Goal: Information Seeking & Learning: Learn about a topic

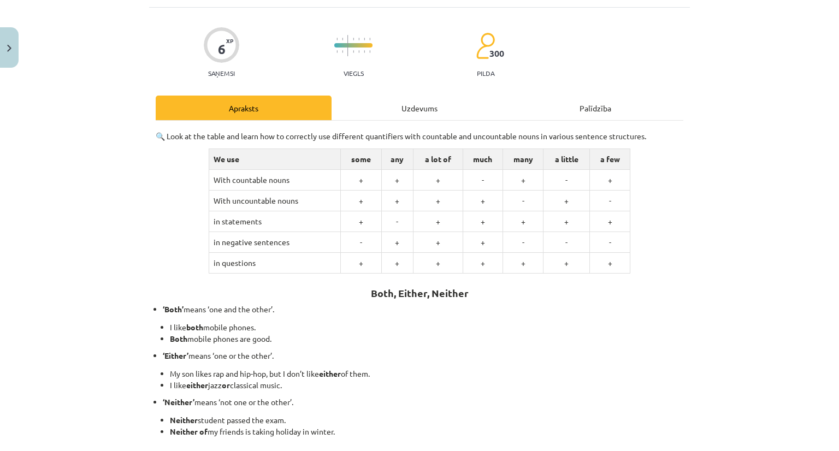
scroll to position [109, 0]
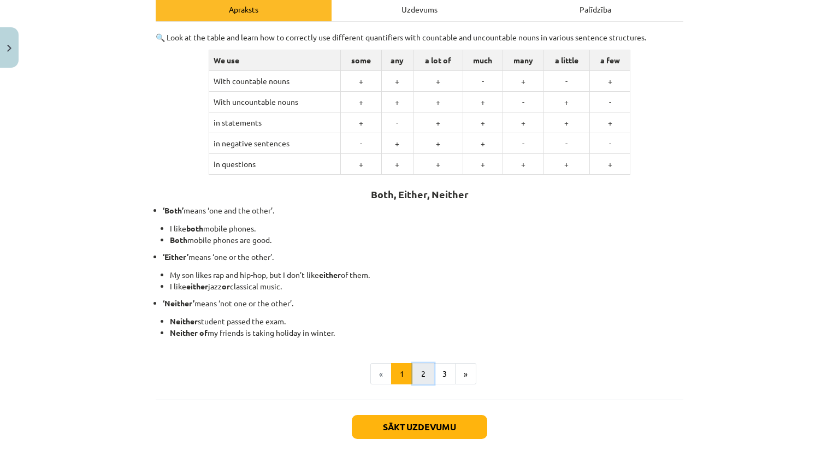
click at [418, 374] on button "2" at bounding box center [424, 374] width 22 height 22
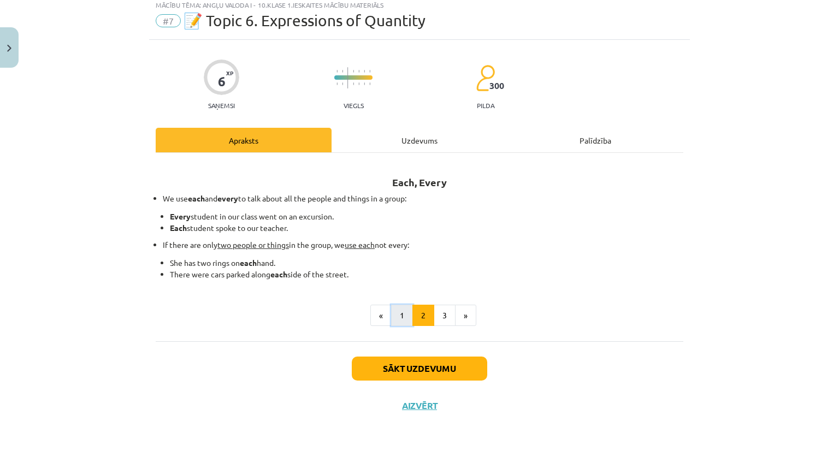
click at [396, 315] on button "1" at bounding box center [402, 316] width 22 height 22
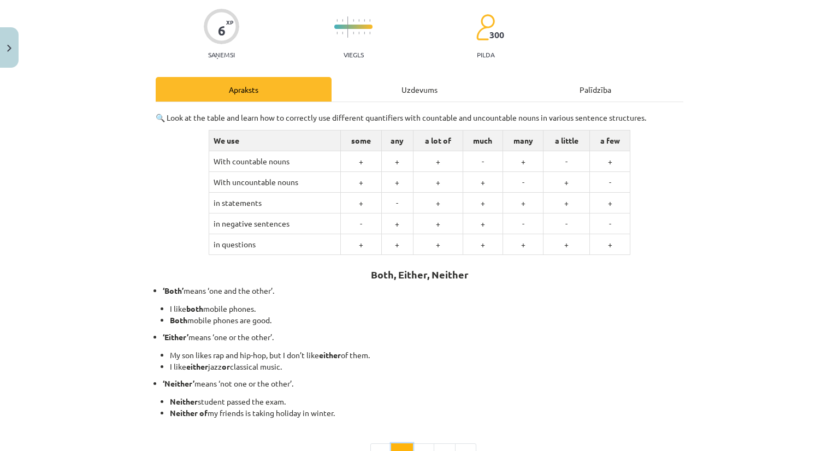
scroll to position [87, 0]
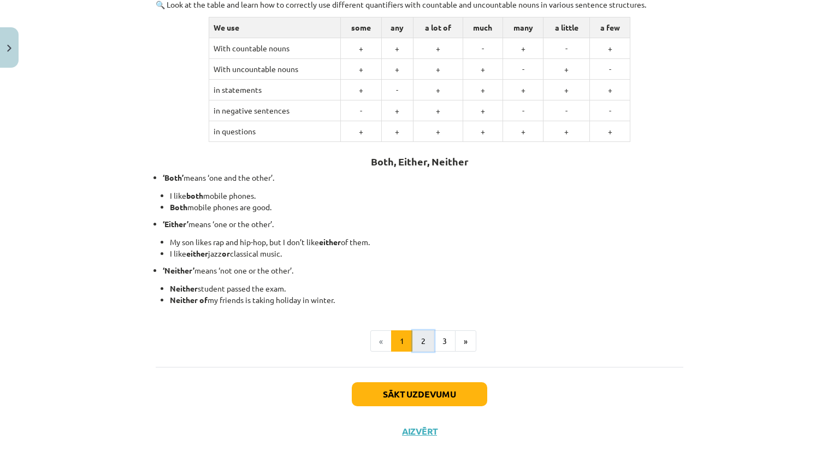
click at [423, 337] on button "2" at bounding box center [424, 342] width 22 height 22
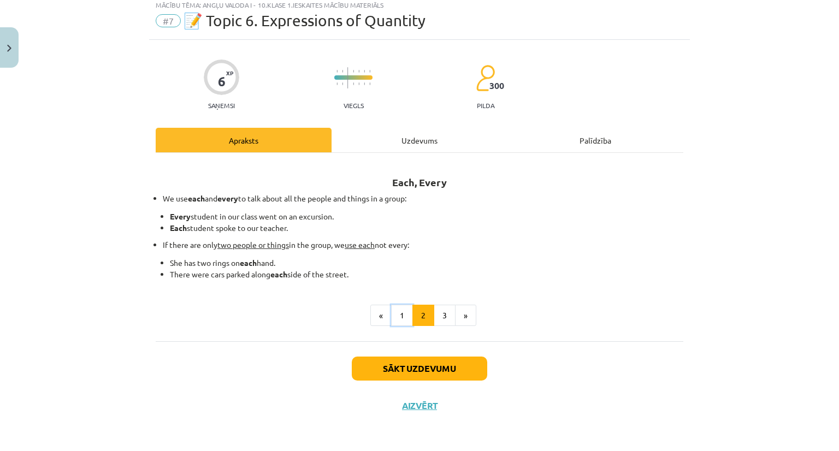
click at [398, 327] on div "Each, Every We use each and every to talk about all the people and things in a …" at bounding box center [420, 247] width 528 height 188
click at [388, 299] on div "Each, Every We use each and every to talk about all the people and things in a …" at bounding box center [420, 244] width 528 height 163
click at [398, 313] on button "1" at bounding box center [402, 316] width 22 height 22
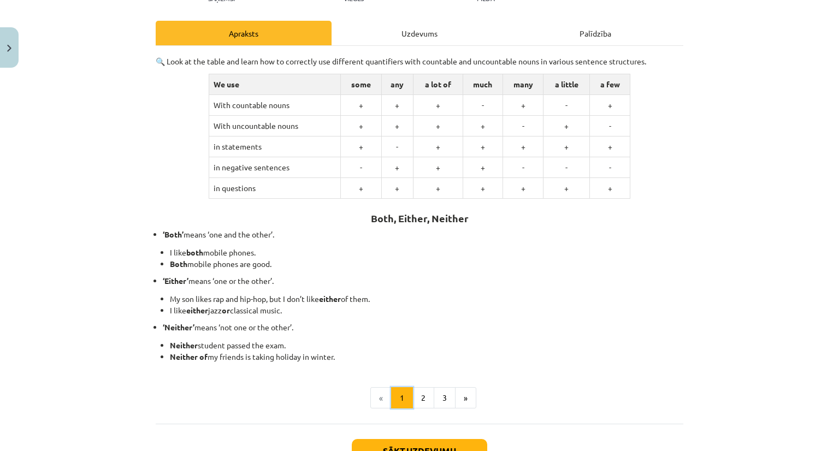
scroll to position [142, 0]
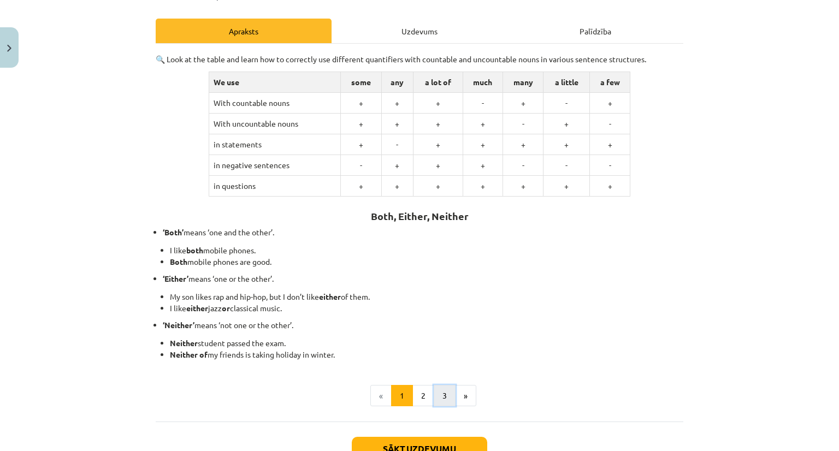
click at [443, 394] on button "3" at bounding box center [445, 396] width 22 height 22
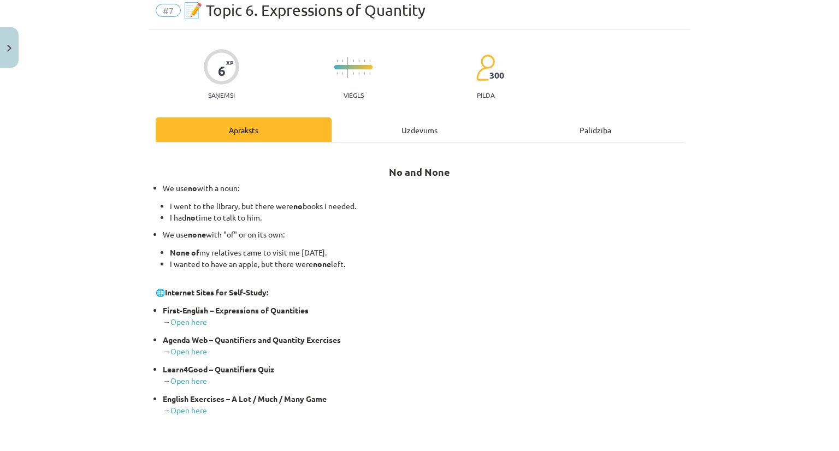
scroll to position [0, 0]
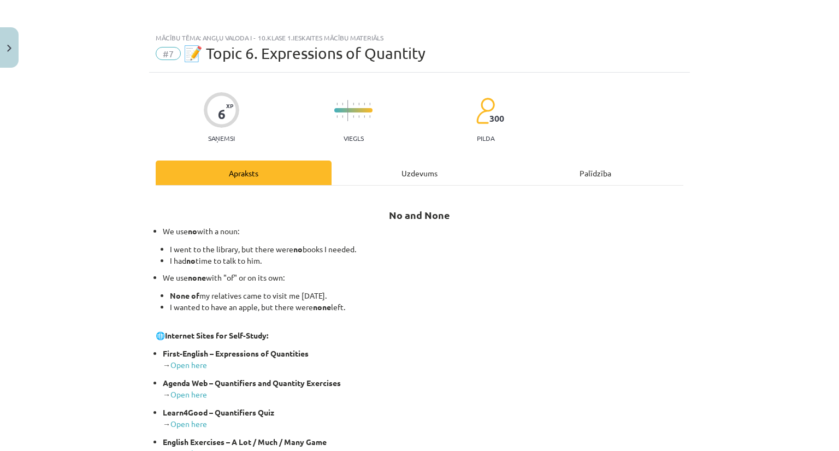
click at [441, 167] on div "Uzdevums" at bounding box center [420, 173] width 176 height 25
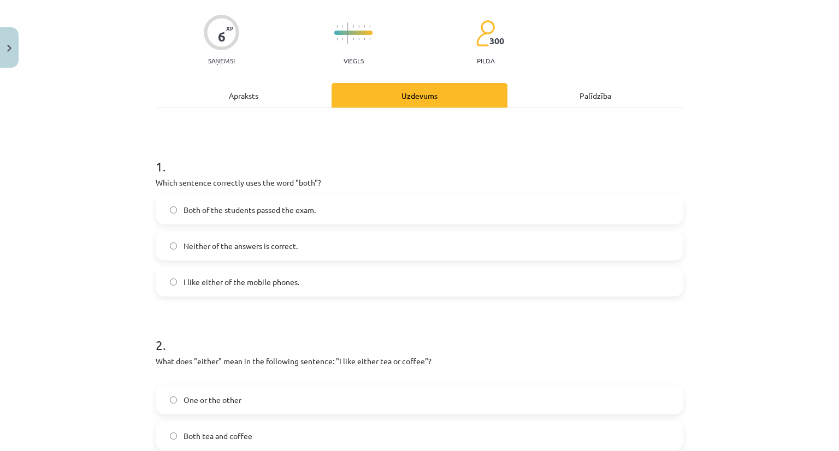
scroll to position [82, 0]
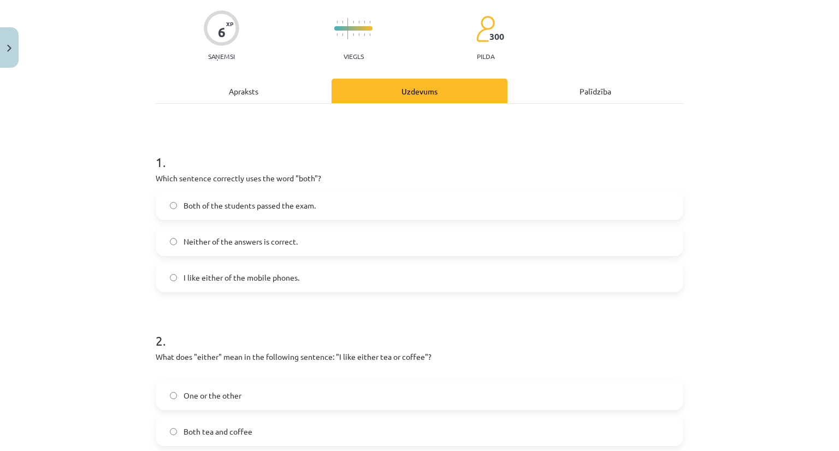
click at [184, 200] on span "Both of the students passed the exam." at bounding box center [250, 205] width 132 height 11
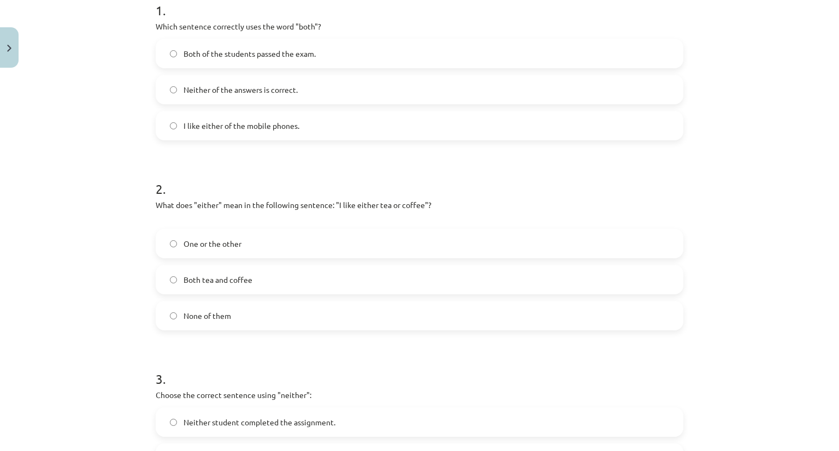
scroll to position [246, 0]
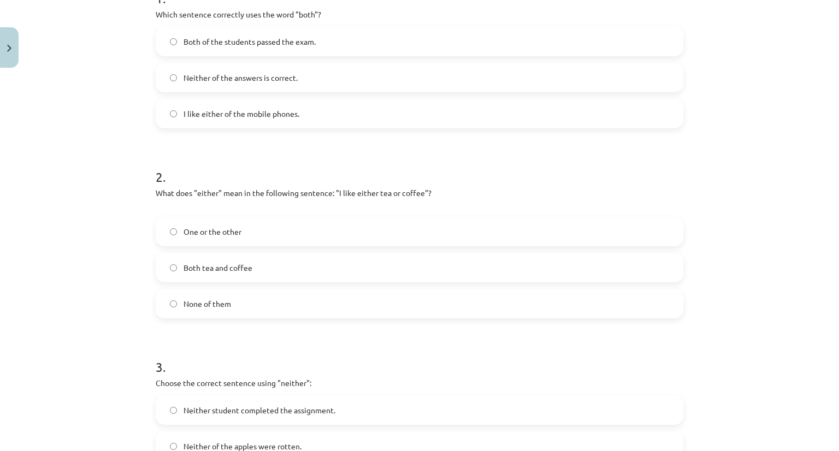
click at [254, 261] on label "Both tea and coffee" at bounding box center [420, 267] width 526 height 27
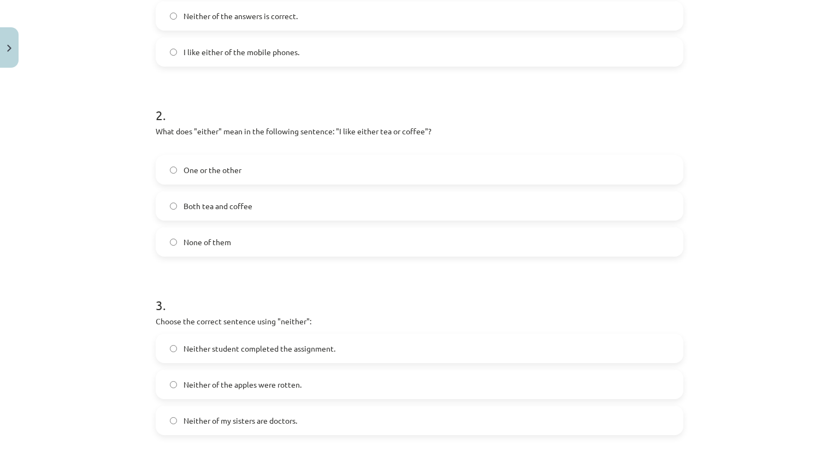
scroll to position [301, 0]
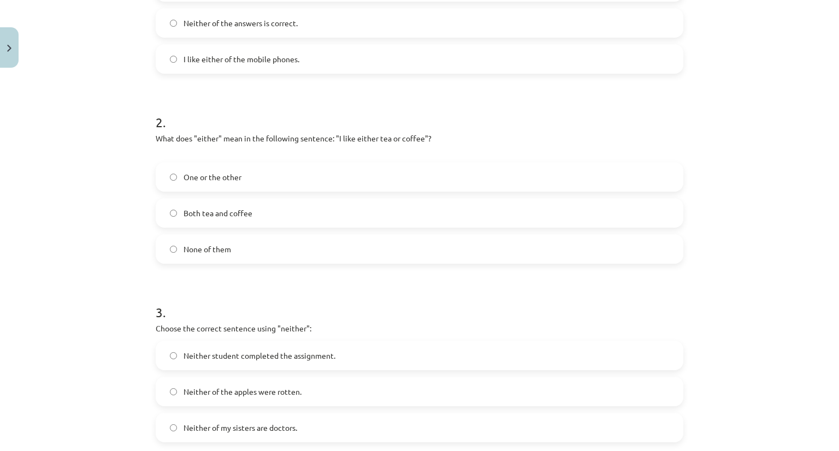
click at [303, 179] on label "One or the other" at bounding box center [420, 176] width 526 height 27
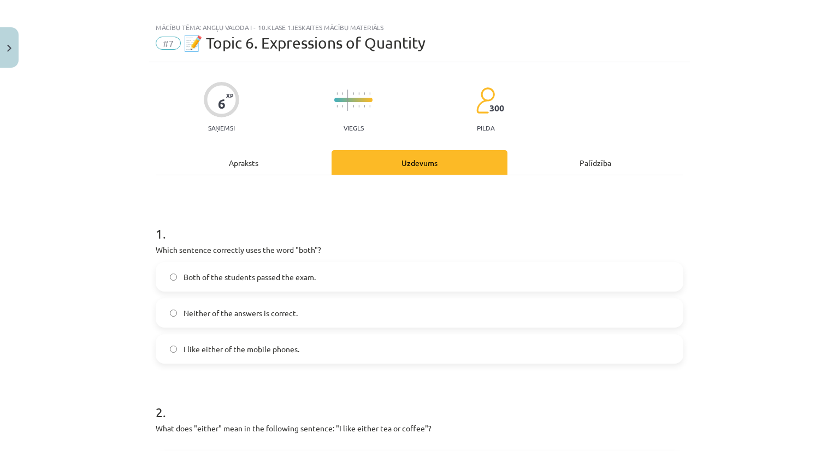
scroll to position [0, 0]
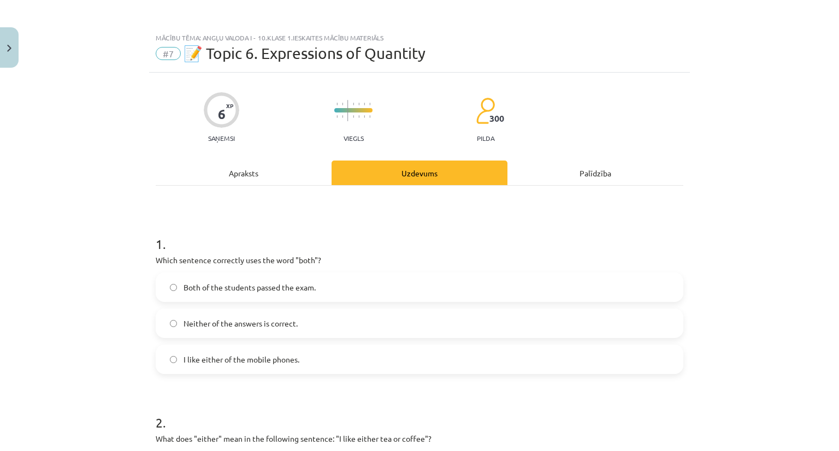
click at [240, 179] on div "Apraksts" at bounding box center [244, 173] width 176 height 25
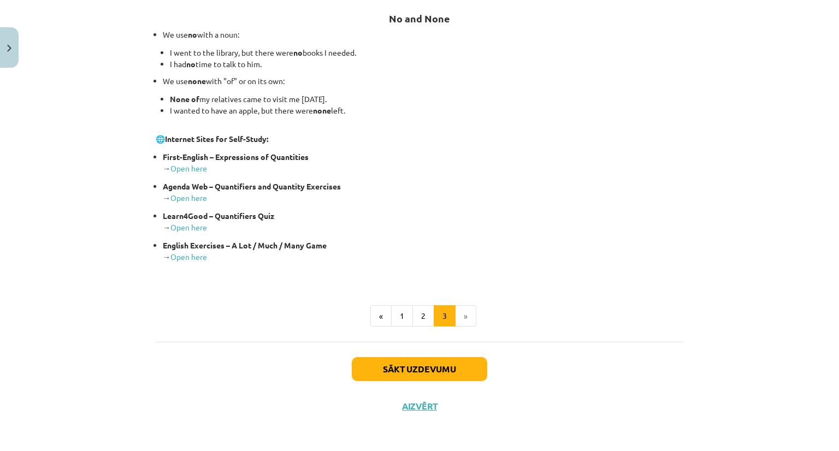
scroll to position [197, 0]
click at [413, 319] on button "2" at bounding box center [424, 316] width 22 height 22
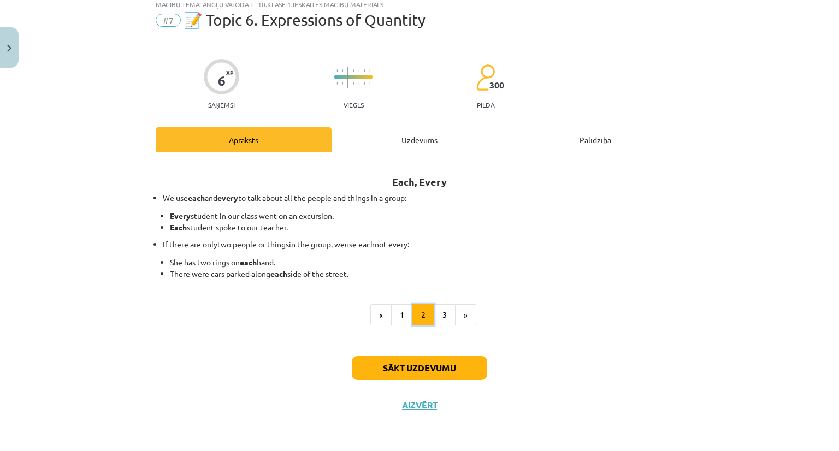
scroll to position [33, 0]
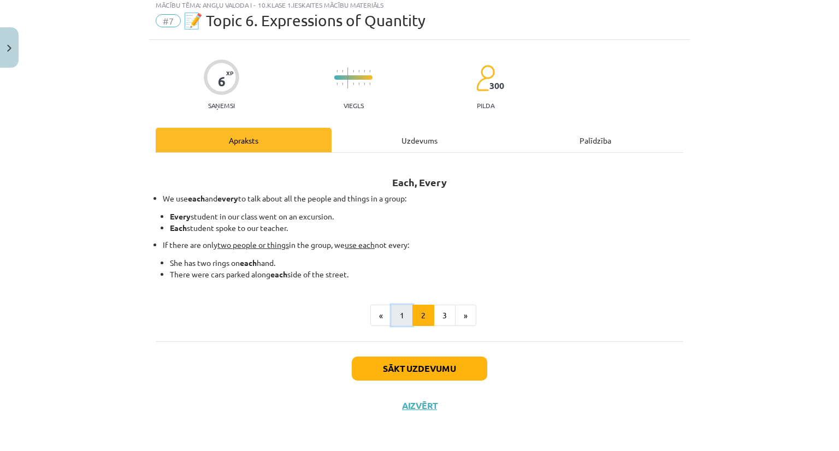
click at [395, 311] on button "1" at bounding box center [402, 316] width 22 height 22
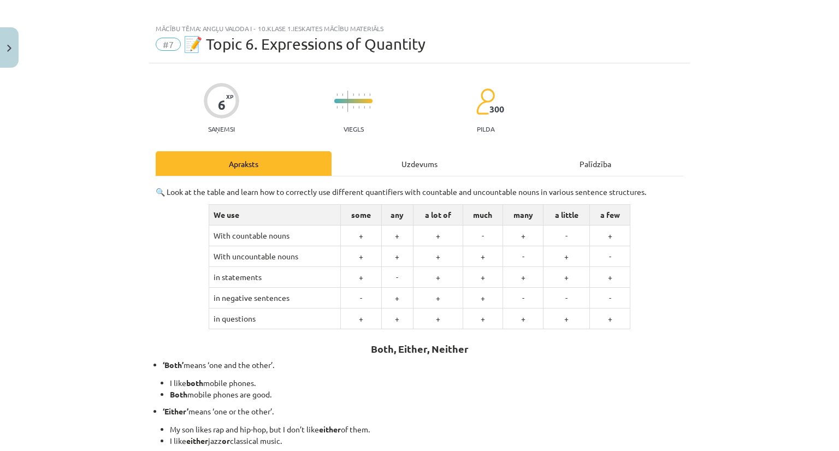
scroll to position [0, 0]
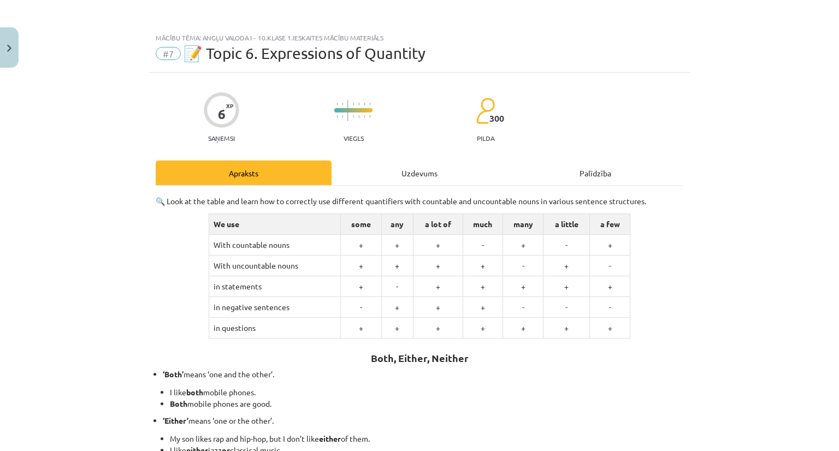
click at [415, 173] on div "Uzdevums" at bounding box center [420, 173] width 176 height 25
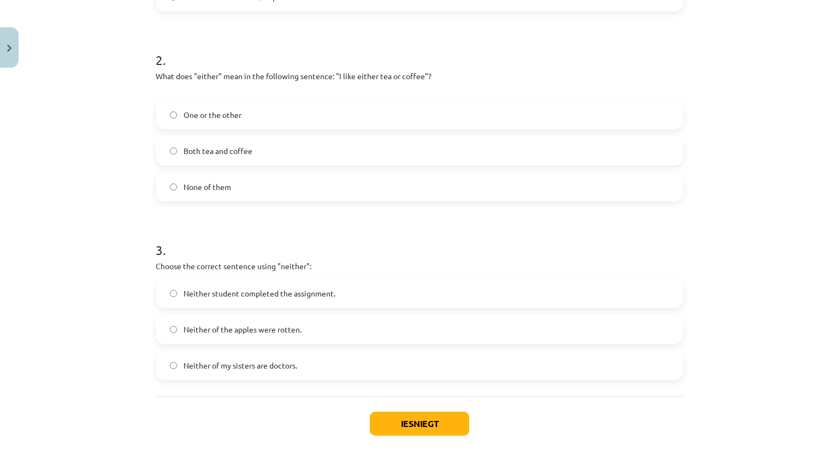
scroll to position [418, 0]
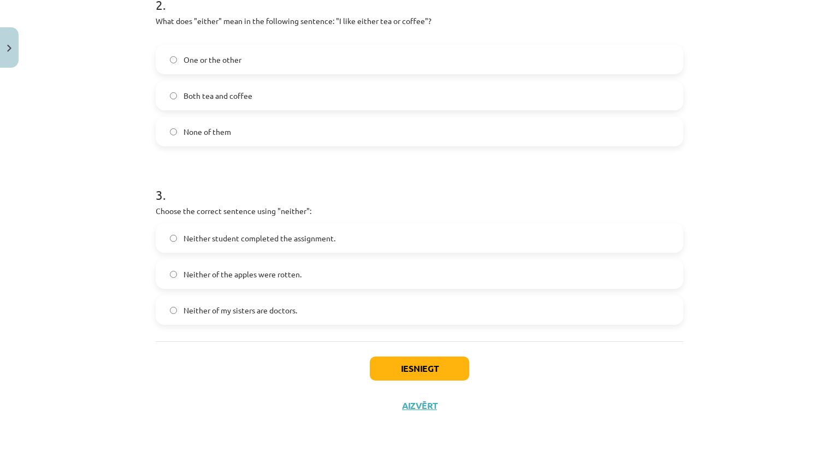
click at [249, 234] on span "Neither student completed the assignment." at bounding box center [260, 238] width 152 height 11
click at [399, 370] on button "Iesniegt" at bounding box center [419, 369] width 99 height 24
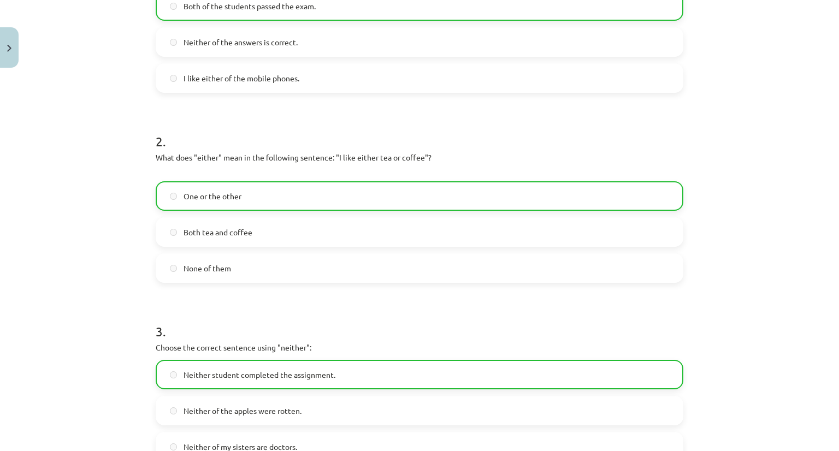
scroll to position [452, 0]
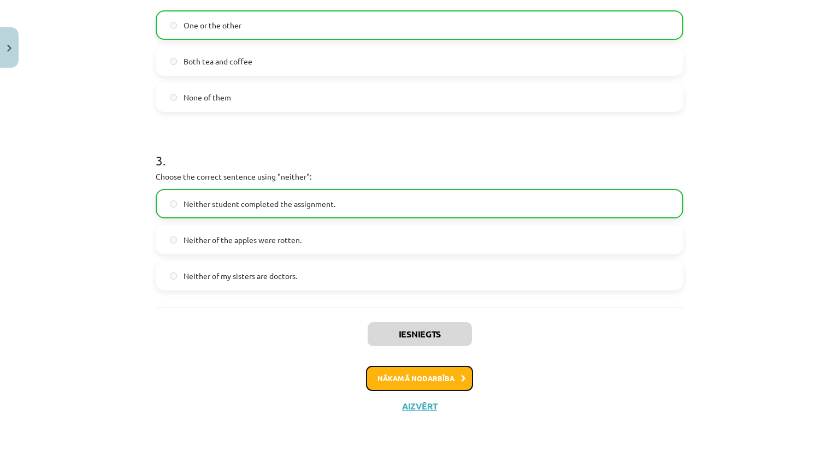
click at [428, 381] on button "Nākamā nodarbība" at bounding box center [419, 378] width 107 height 25
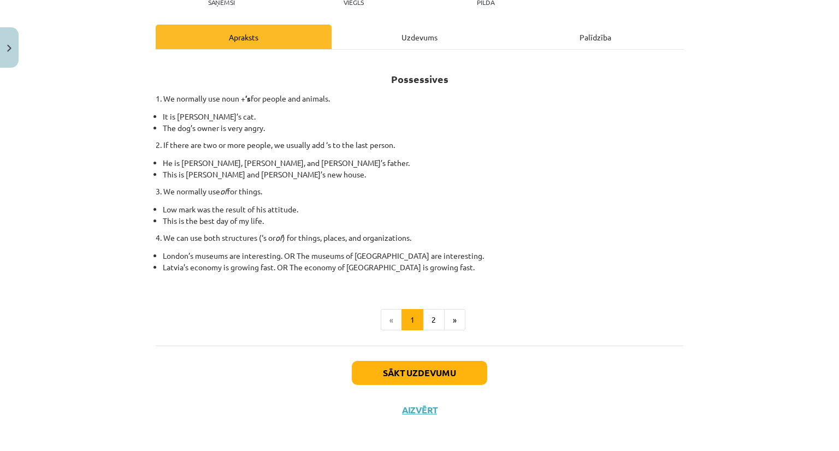
scroll to position [137, 0]
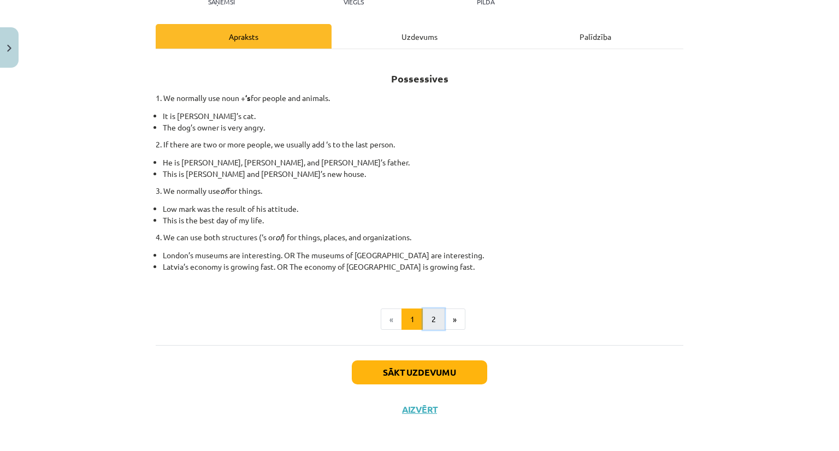
click at [435, 322] on button "2" at bounding box center [434, 320] width 22 height 22
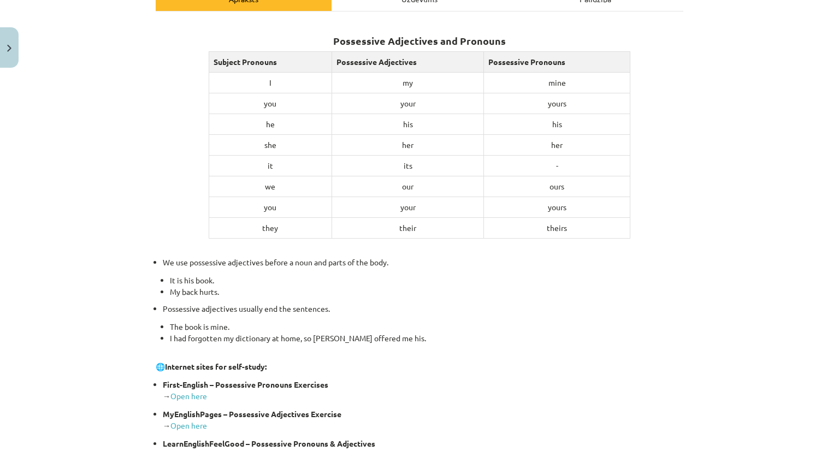
scroll to position [110, 0]
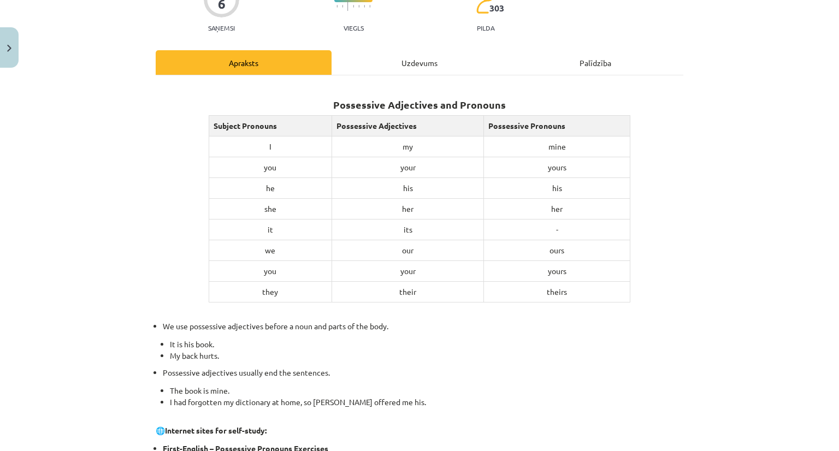
click at [406, 38] on div "6 XP Saņemsi Viegls 303 pilda Apraksts Uzdevums Palīdzība Possessive Adjectives…" at bounding box center [419, 330] width 541 height 737
click at [406, 70] on div "Uzdevums" at bounding box center [420, 62] width 176 height 25
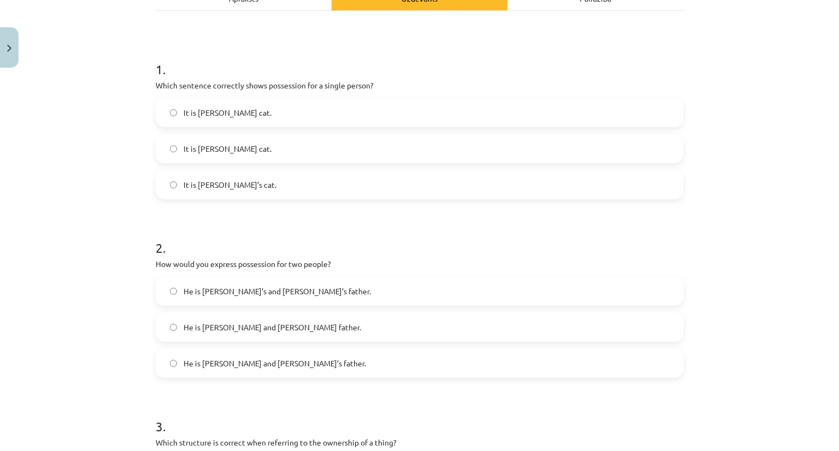
scroll to position [191, 0]
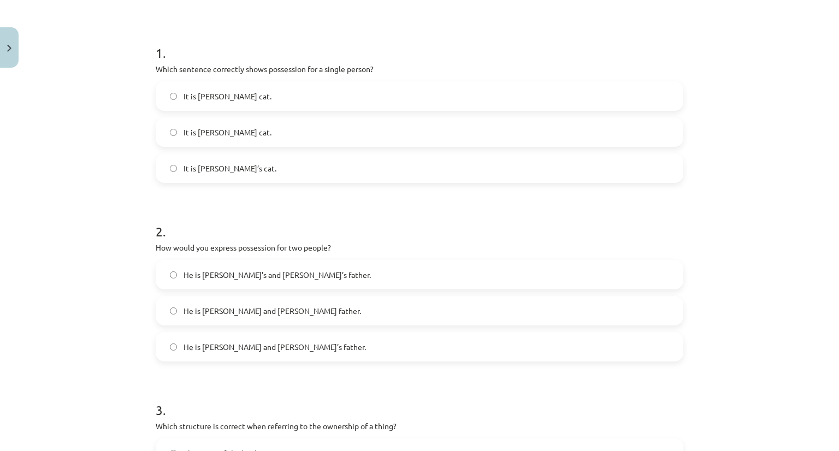
click at [205, 175] on label "It is Jane’s cat." at bounding box center [420, 168] width 526 height 27
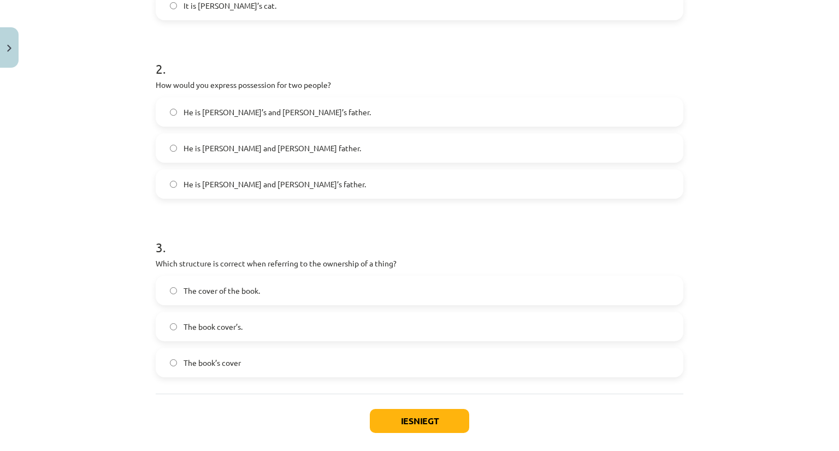
scroll to position [355, 0]
click at [184, 188] on span "He is Alice and James’s father." at bounding box center [275, 183] width 182 height 11
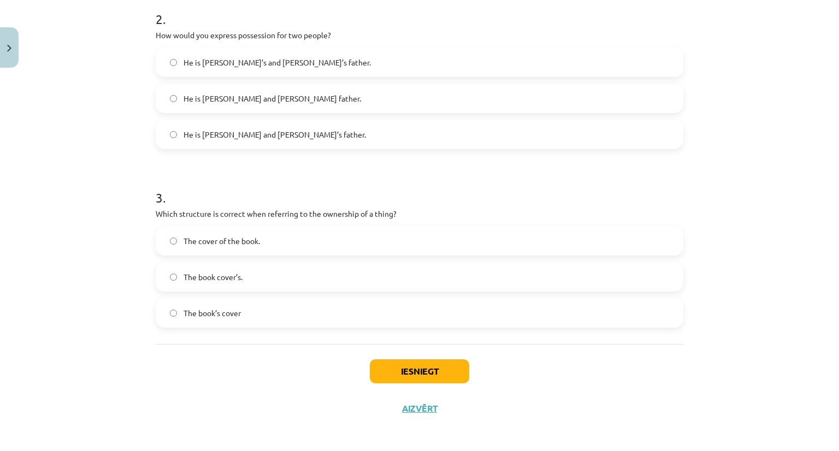
scroll to position [406, 0]
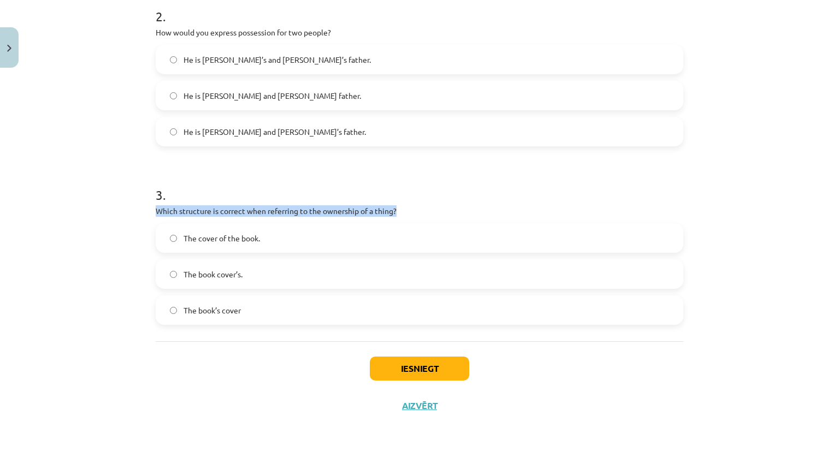
drag, startPoint x: 406, startPoint y: 211, endPoint x: 121, endPoint y: 203, distance: 285.9
click at [121, 203] on div "Mācību tēma: Angļu valoda i - 10.klase 1.ieskaites mācību materiāls #8 📝 Topic …" at bounding box center [419, 225] width 839 height 451
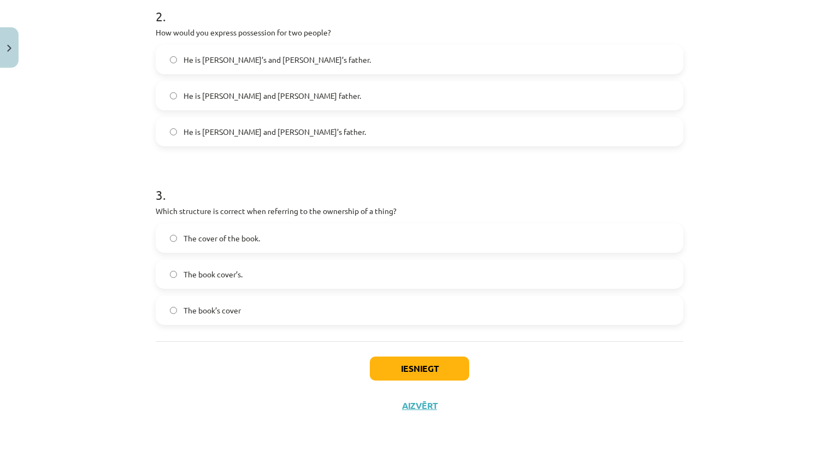
click at [365, 245] on label "The cover of the book." at bounding box center [420, 238] width 526 height 27
click at [210, 305] on span "The book’s cover" at bounding box center [212, 310] width 57 height 11
click at [417, 364] on button "Iesniegt" at bounding box center [419, 369] width 99 height 24
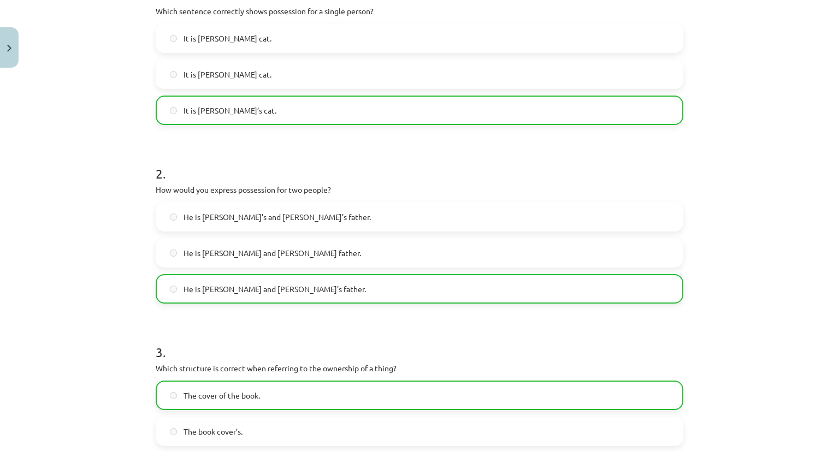
scroll to position [437, 0]
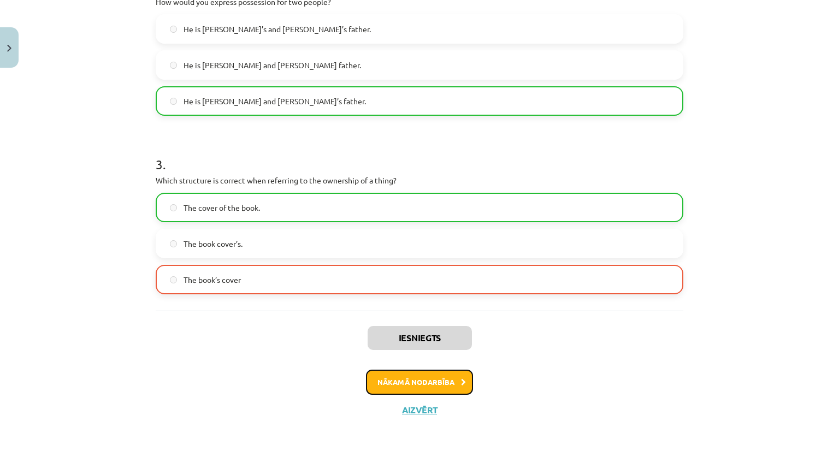
click at [428, 381] on button "Nākamā nodarbība" at bounding box center [419, 382] width 107 height 25
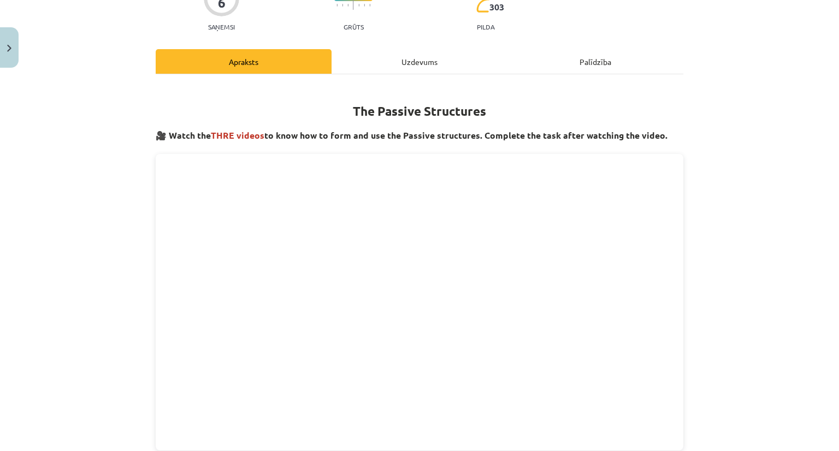
scroll to position [97, 0]
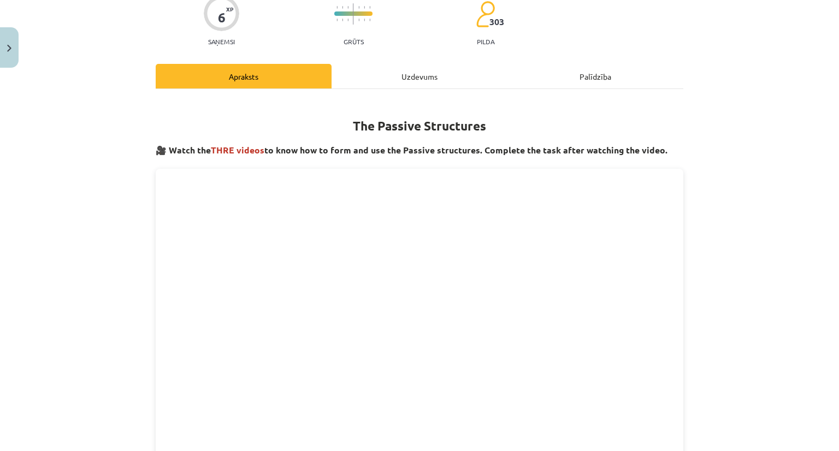
click at [409, 73] on div "Uzdevums" at bounding box center [420, 76] width 176 height 25
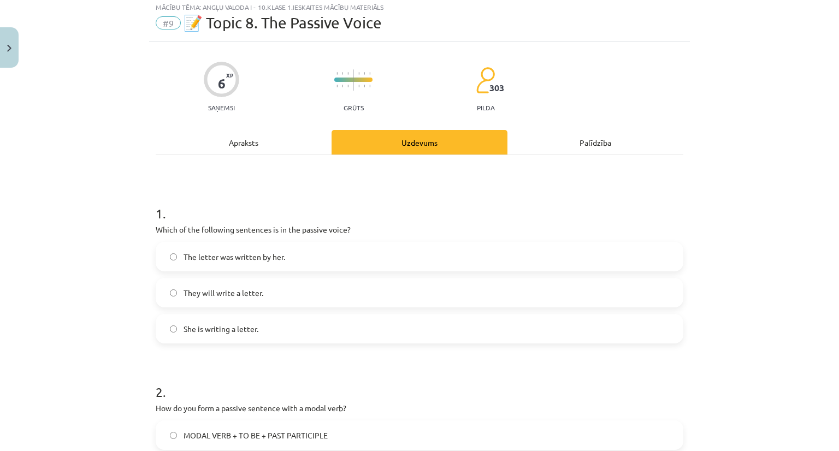
scroll to position [27, 0]
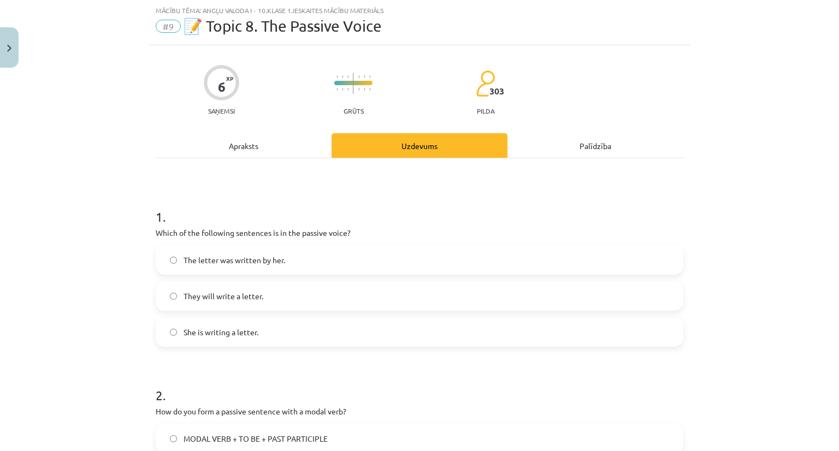
click at [262, 257] on span "The letter was written by her." at bounding box center [235, 260] width 102 height 11
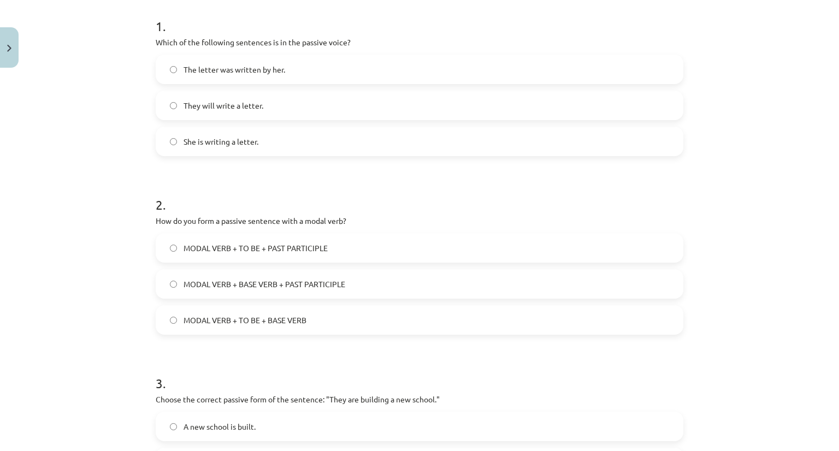
scroll to position [246, 0]
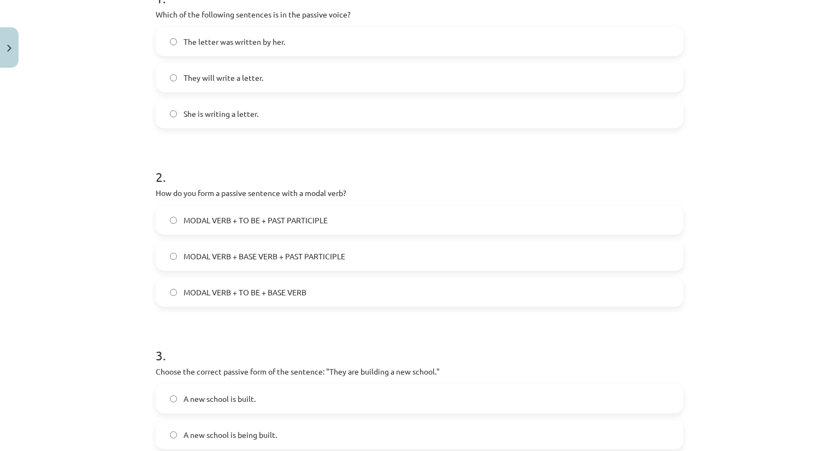
click at [251, 217] on span "MODAL VERB + TO BE + PAST PARTICIPLE" at bounding box center [256, 220] width 144 height 11
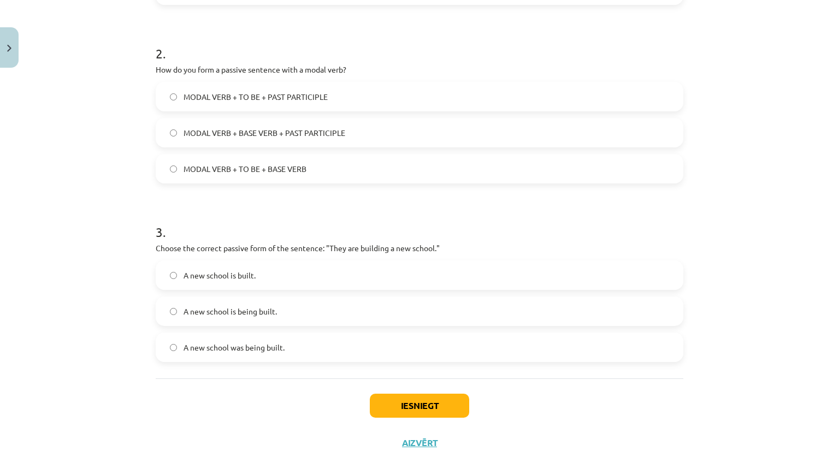
scroll to position [406, 0]
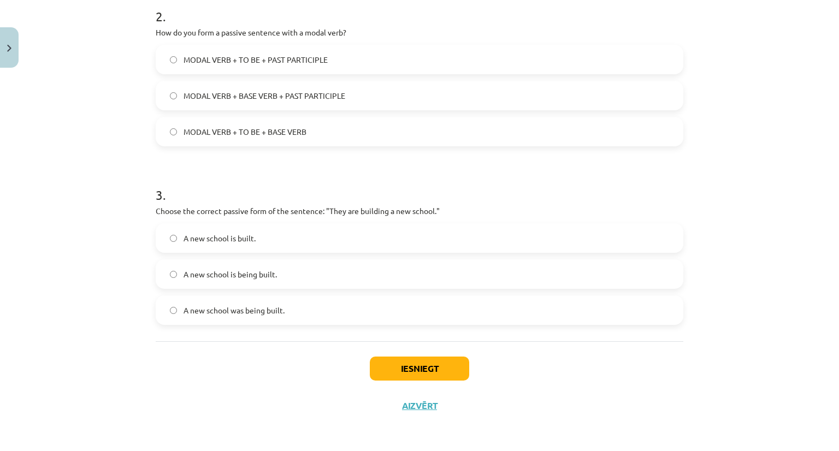
click at [231, 274] on span "A new school is being built." at bounding box center [230, 274] width 93 height 11
click at [404, 372] on button "Iesniegt" at bounding box center [419, 369] width 99 height 24
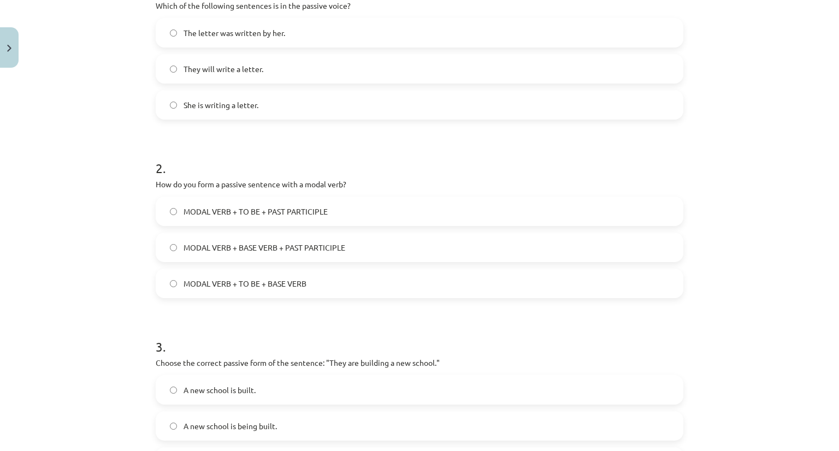
scroll to position [273, 0]
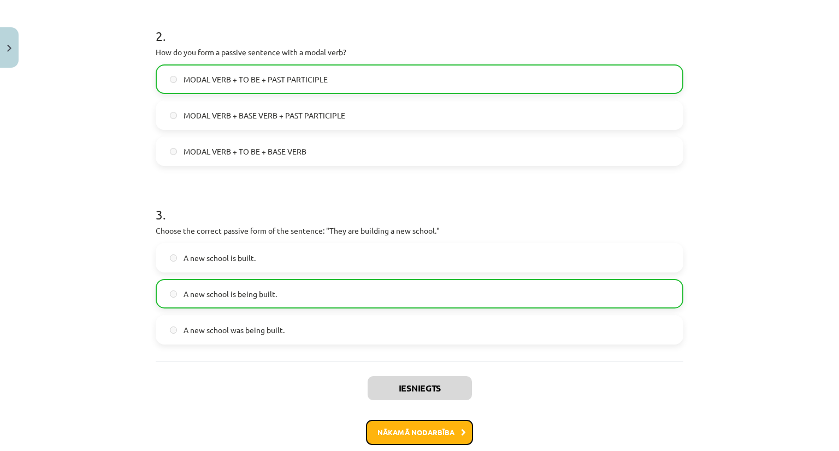
click at [406, 429] on button "Nākamā nodarbība" at bounding box center [419, 432] width 107 height 25
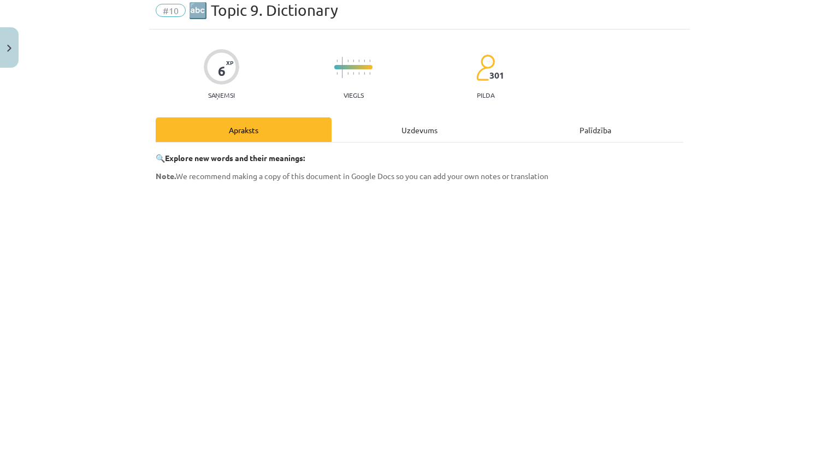
scroll to position [27, 0]
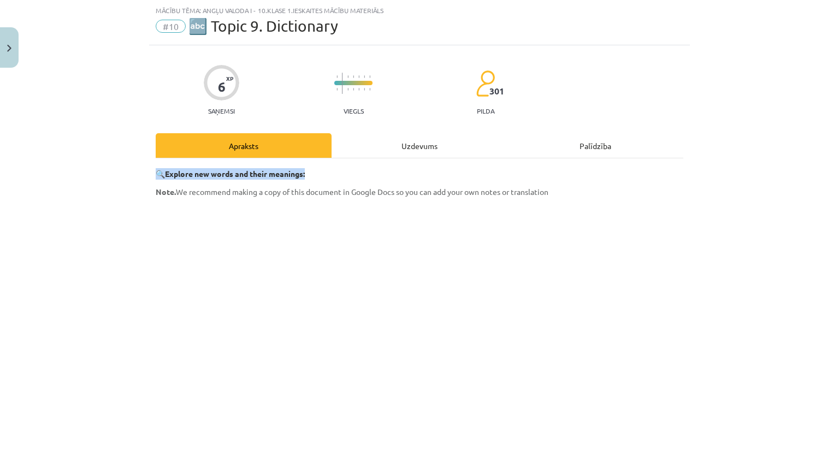
drag, startPoint x: 829, startPoint y: 125, endPoint x: 834, endPoint y: 160, distance: 34.8
click at [834, 160] on div "Mācību tēma: Angļu valoda i - 10.klase 1.ieskaites mācību materiāls #10 🔤 Topic…" at bounding box center [419, 225] width 839 height 451
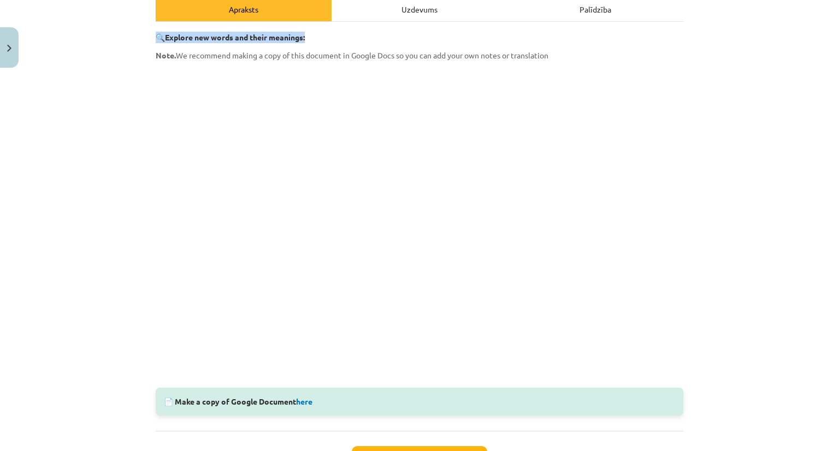
scroll to position [160, 0]
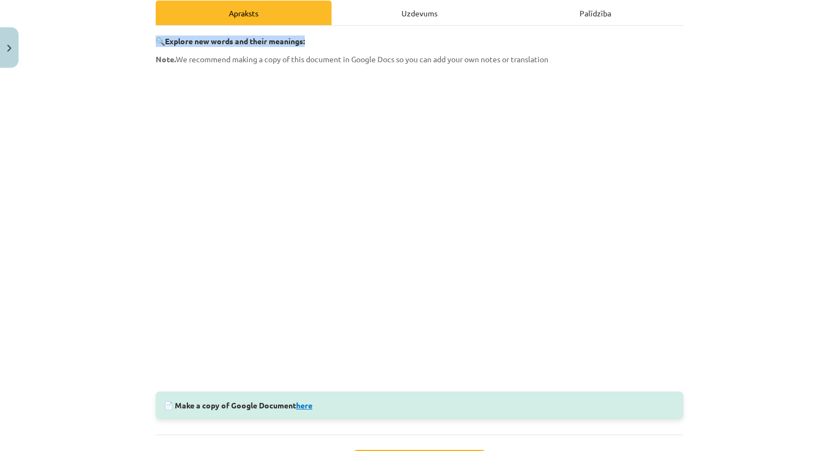
click at [302, 404] on link "here" at bounding box center [304, 405] width 16 height 10
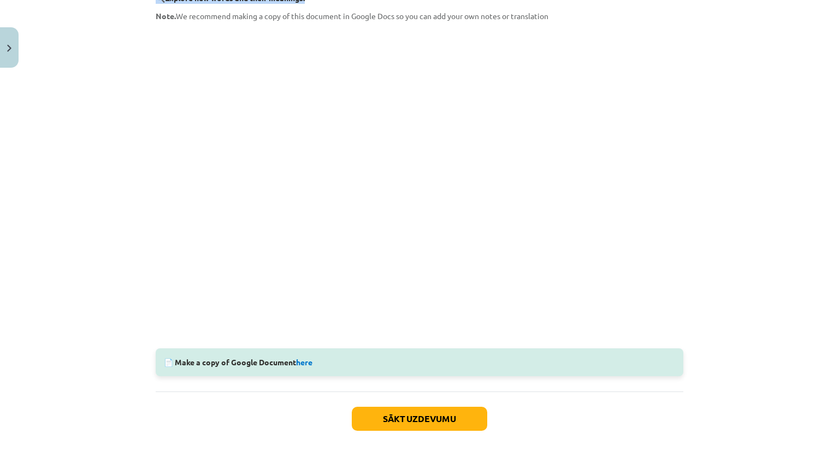
scroll to position [199, 0]
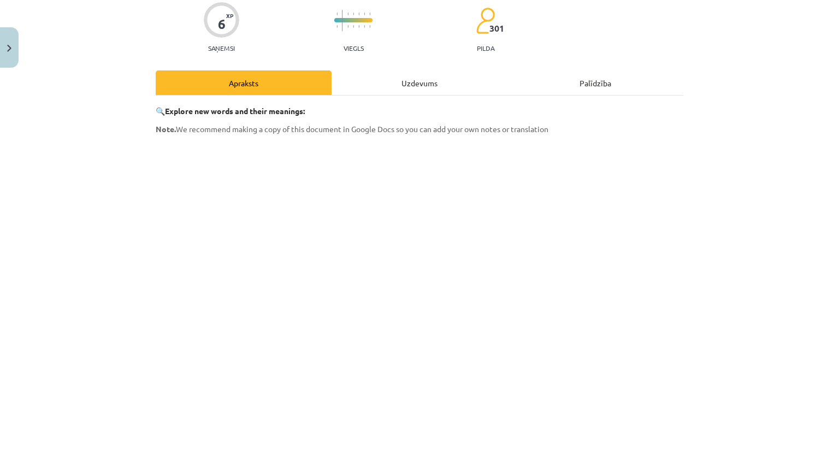
click at [425, 86] on div "Uzdevums" at bounding box center [420, 82] width 176 height 25
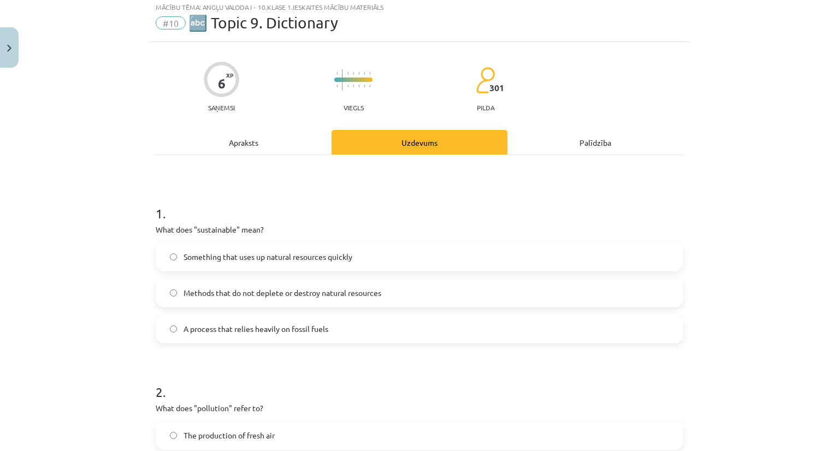
scroll to position [27, 0]
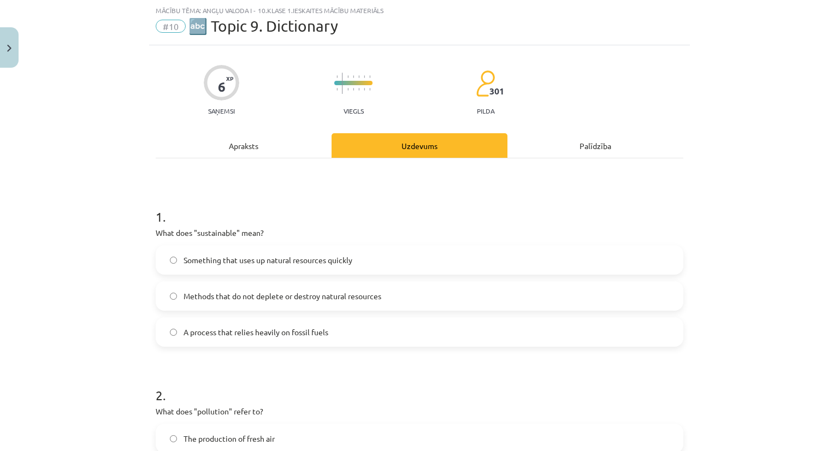
click at [248, 136] on div "Apraksts" at bounding box center [244, 145] width 176 height 25
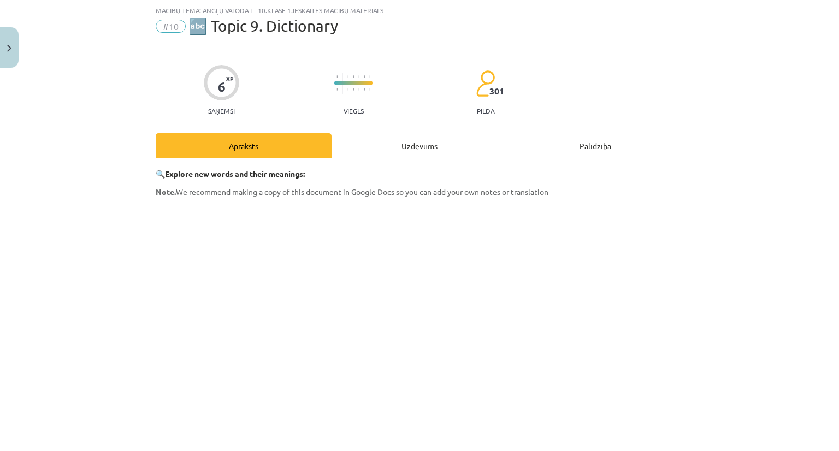
scroll to position [0, 0]
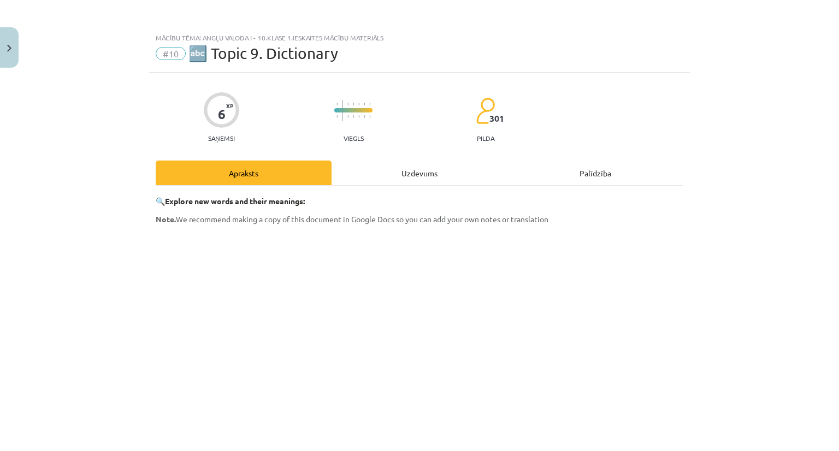
drag, startPoint x: 133, startPoint y: 276, endPoint x: 138, endPoint y: 282, distance: 7.9
click at [133, 277] on div "Mācību tēma: Angļu valoda i - 10.klase 1.ieskaites mācību materiāls #10 🔤 Topic…" at bounding box center [419, 225] width 839 height 451
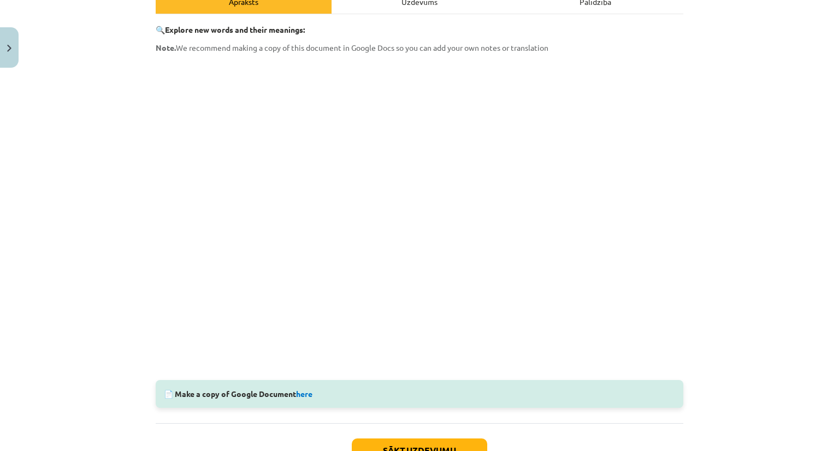
scroll to position [167, 0]
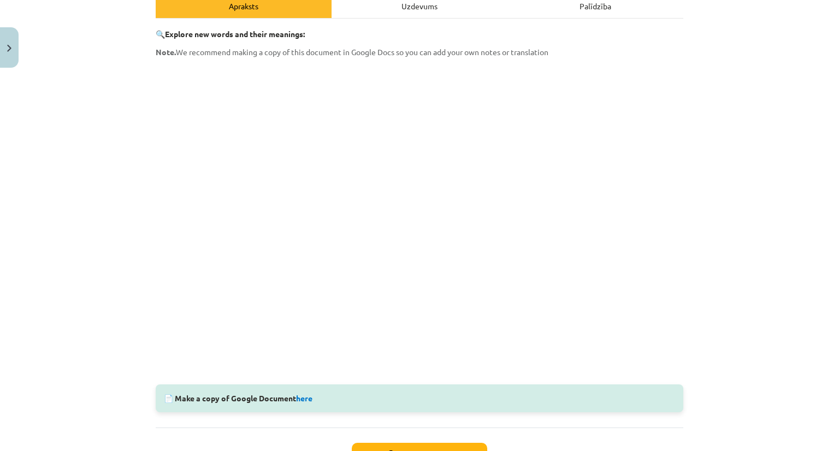
click at [407, 15] on div "Uzdevums" at bounding box center [420, 5] width 176 height 25
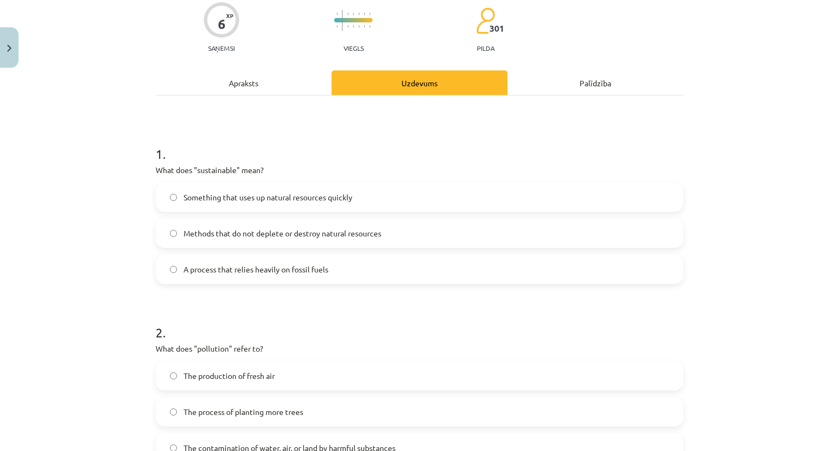
scroll to position [27, 0]
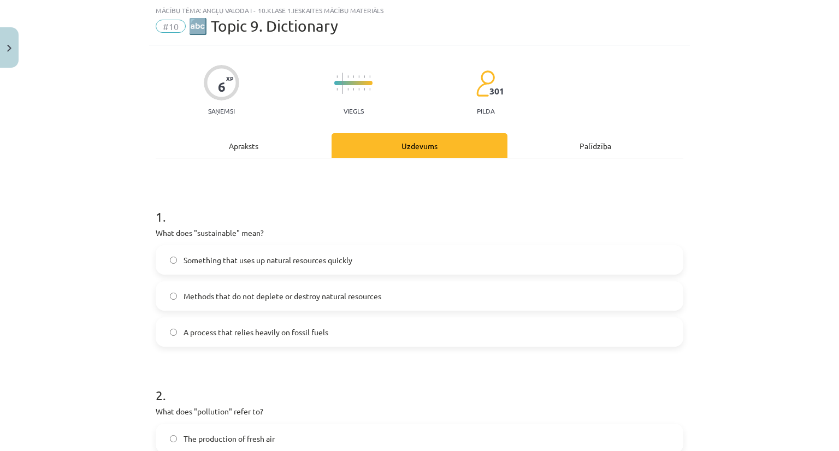
click at [244, 145] on div "Apraksts" at bounding box center [244, 145] width 176 height 25
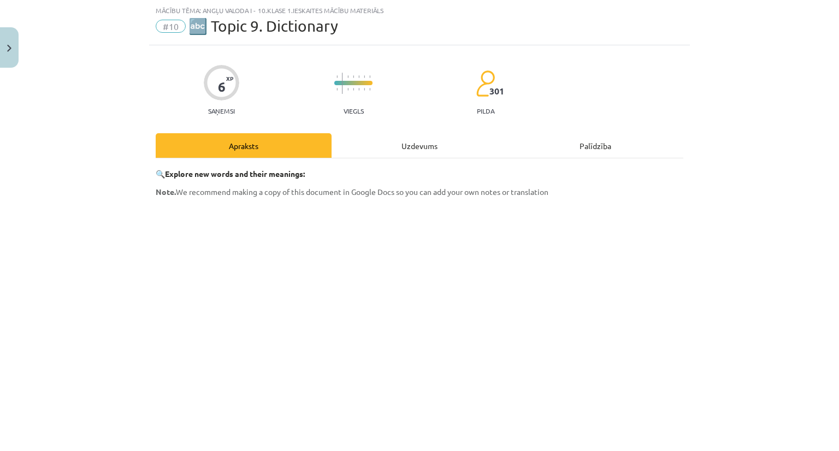
click at [413, 145] on div "Uzdevums" at bounding box center [420, 145] width 176 height 25
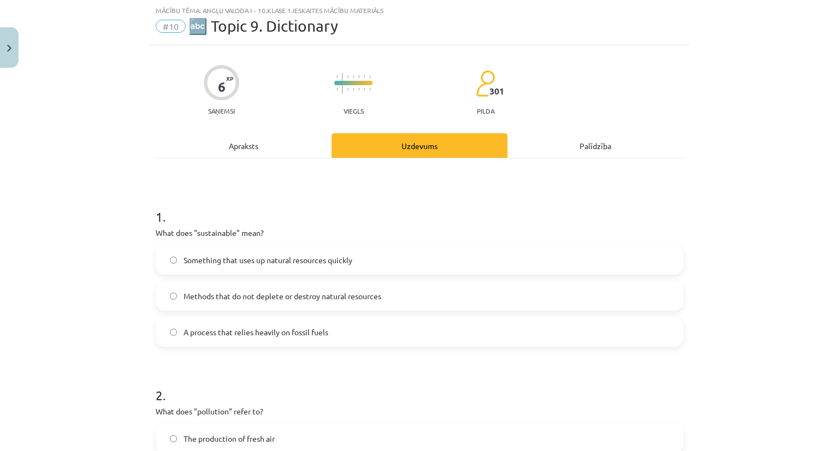
click at [226, 297] on span "Methods that do not deplete or destroy natural resources" at bounding box center [283, 296] width 198 height 11
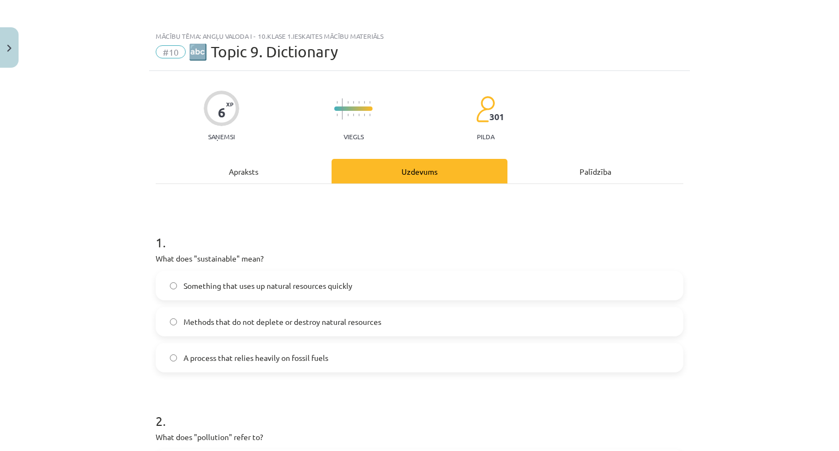
scroll to position [0, 0]
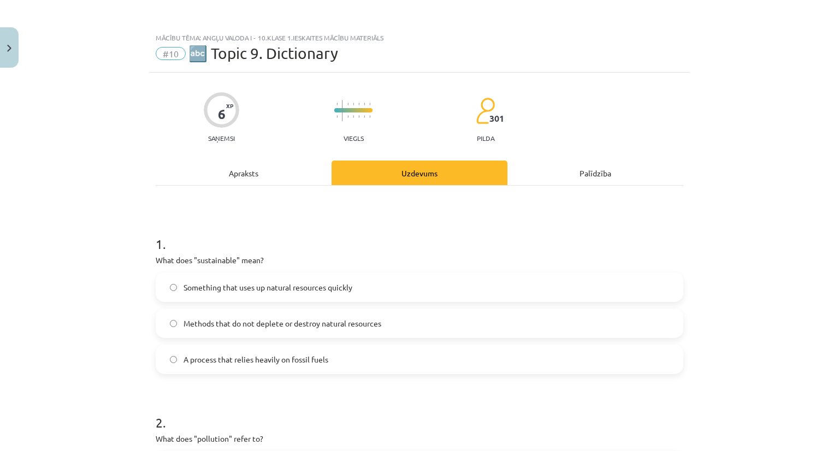
click at [241, 169] on div "Apraksts" at bounding box center [244, 173] width 176 height 25
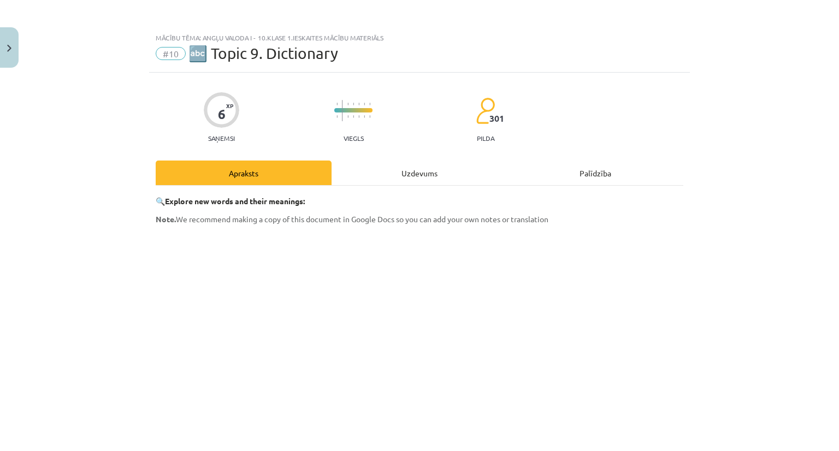
scroll to position [27, 0]
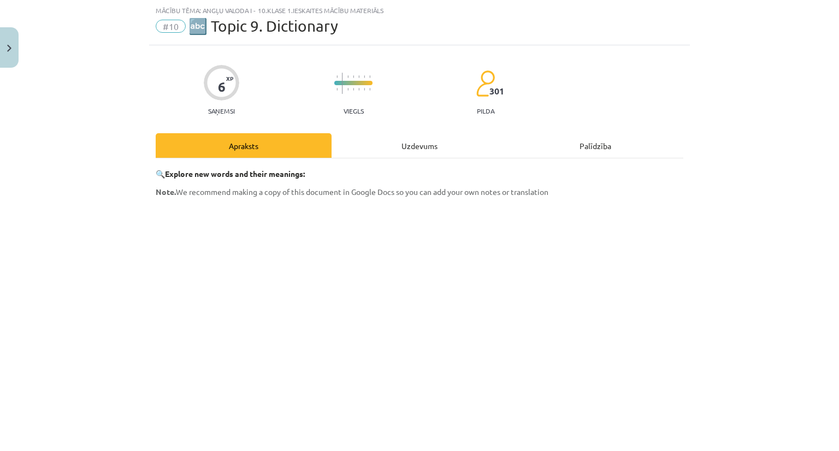
click at [409, 143] on div "Uzdevums" at bounding box center [420, 145] width 176 height 25
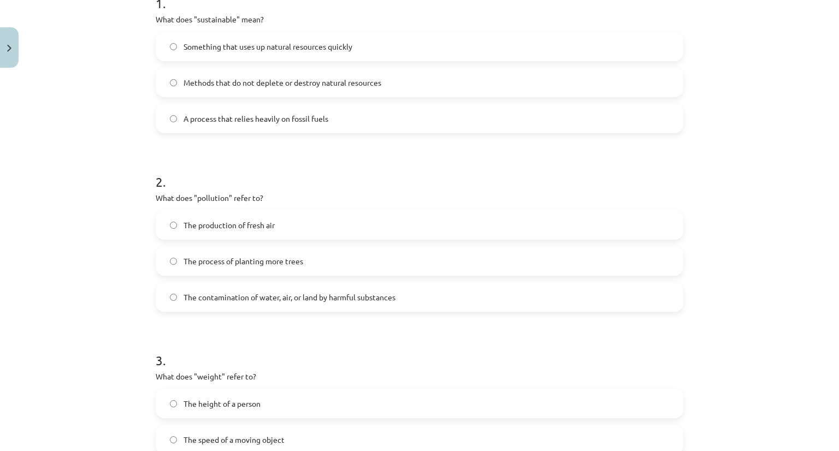
scroll to position [246, 0]
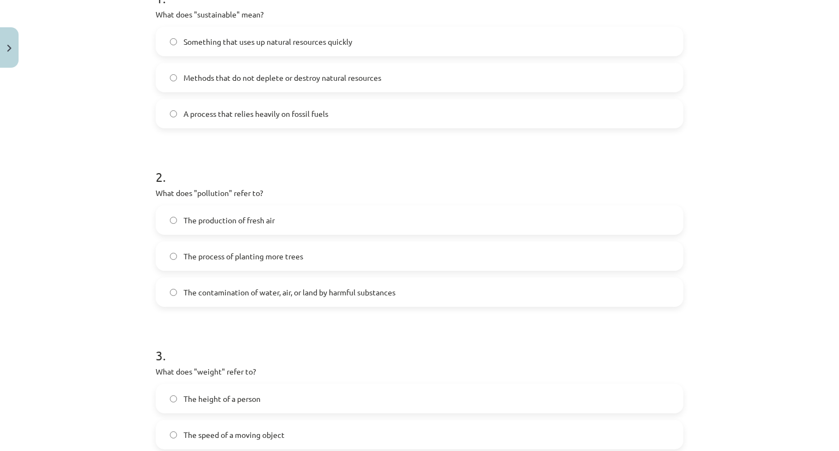
click at [222, 288] on span "The contamination of water, air, or land by harmful substances" at bounding box center [290, 292] width 212 height 11
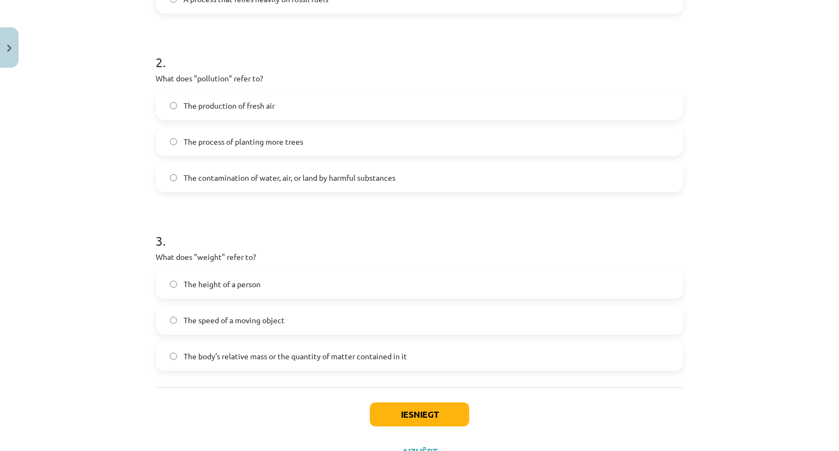
scroll to position [406, 0]
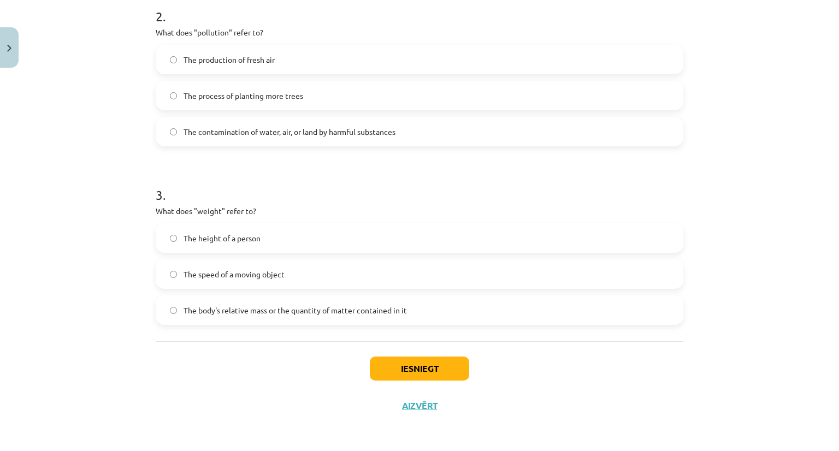
click at [260, 317] on label "The body's relative mass or the quantity of matter contained in it" at bounding box center [420, 310] width 526 height 27
click at [391, 366] on button "Iesniegt" at bounding box center [419, 369] width 99 height 24
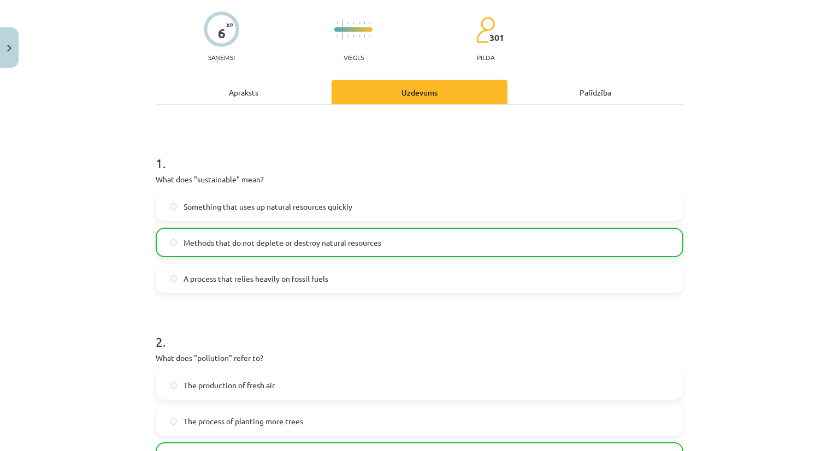
scroll to position [79, 0]
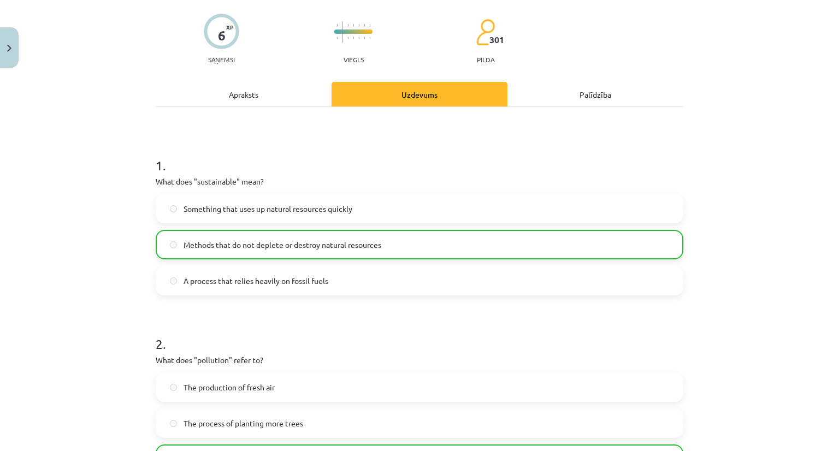
click at [239, 89] on div "Apraksts" at bounding box center [244, 94] width 176 height 25
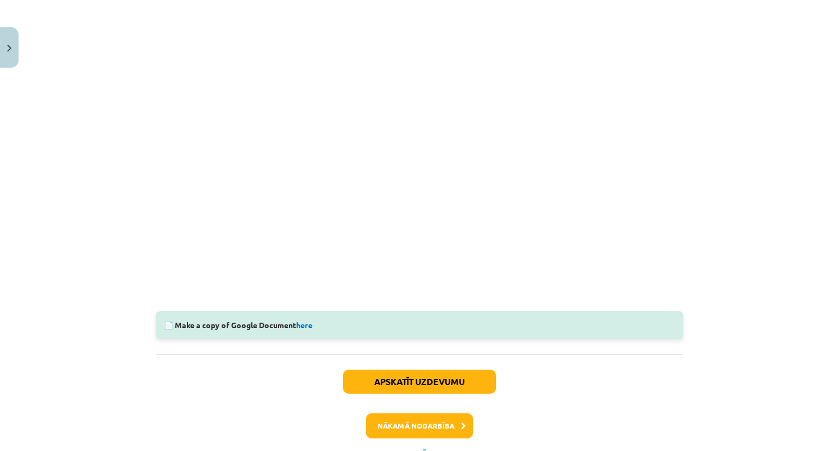
scroll to position [288, 0]
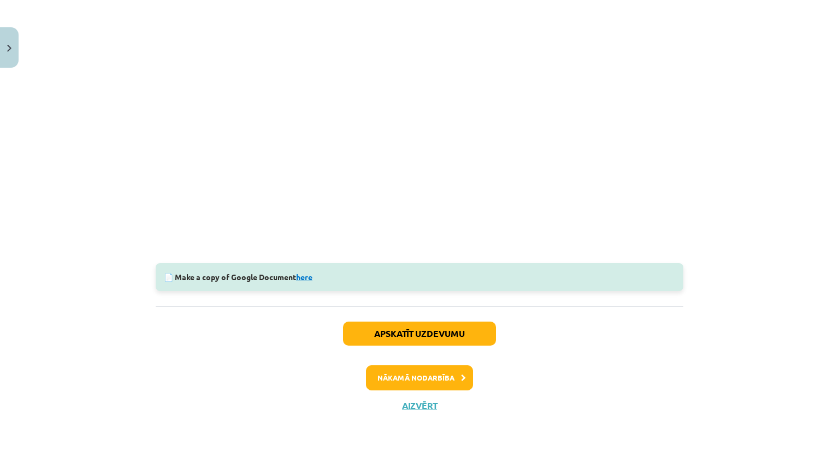
click at [310, 279] on link "here" at bounding box center [304, 277] width 16 height 10
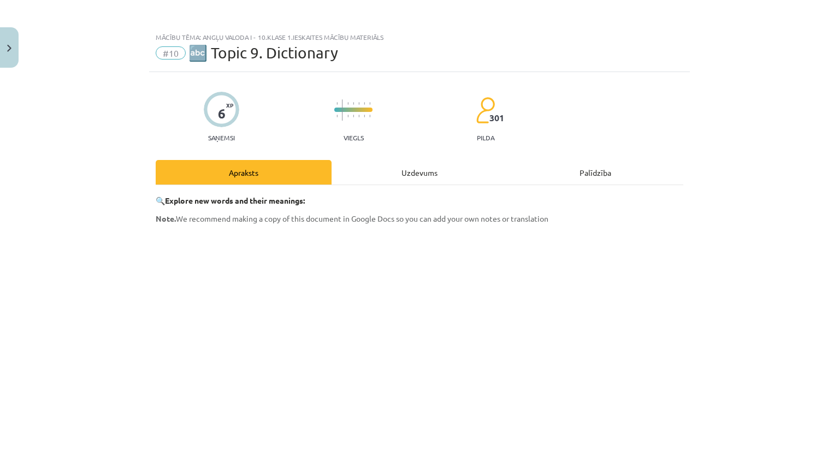
scroll to position [0, 0]
click at [417, 173] on div "Uzdevums" at bounding box center [420, 173] width 176 height 25
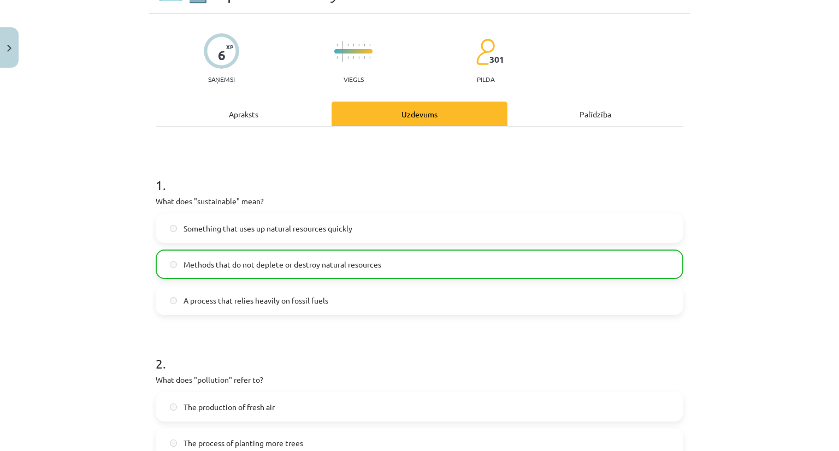
click at [249, 111] on div "Apraksts" at bounding box center [244, 114] width 176 height 25
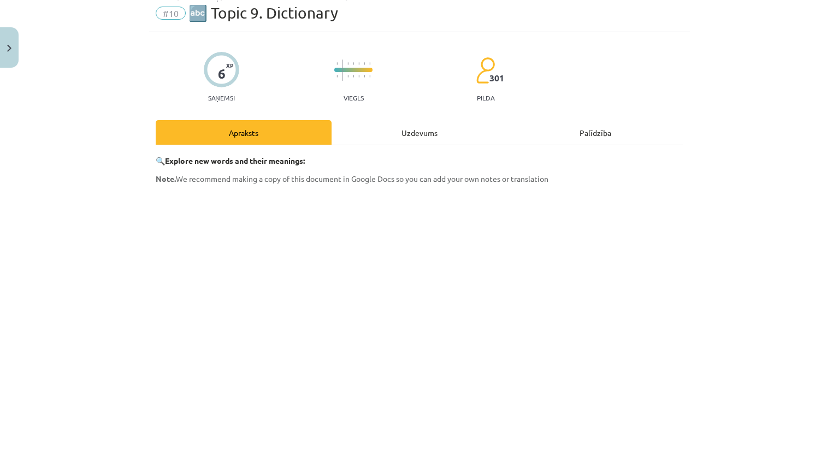
scroll to position [82, 0]
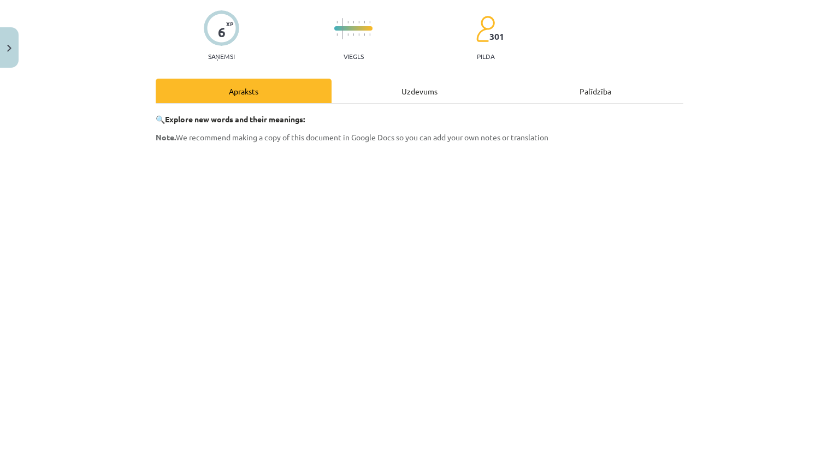
click at [596, 92] on div "Palīdzība" at bounding box center [596, 91] width 176 height 25
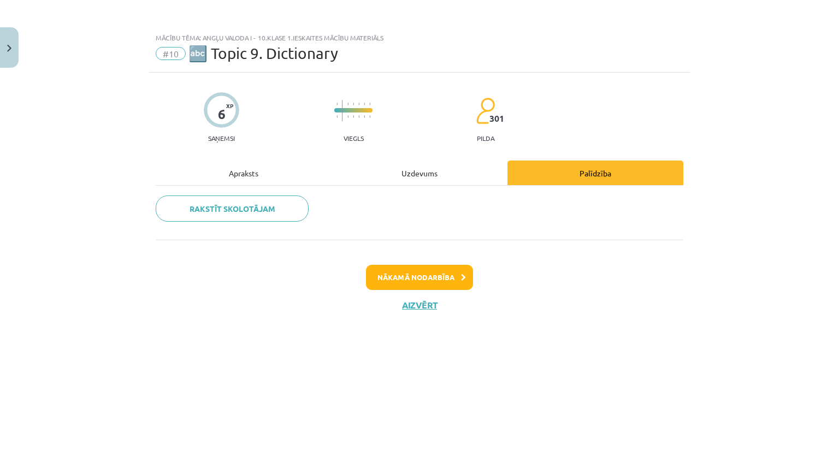
scroll to position [0, 0]
click at [232, 175] on div "Apraksts" at bounding box center [244, 173] width 176 height 25
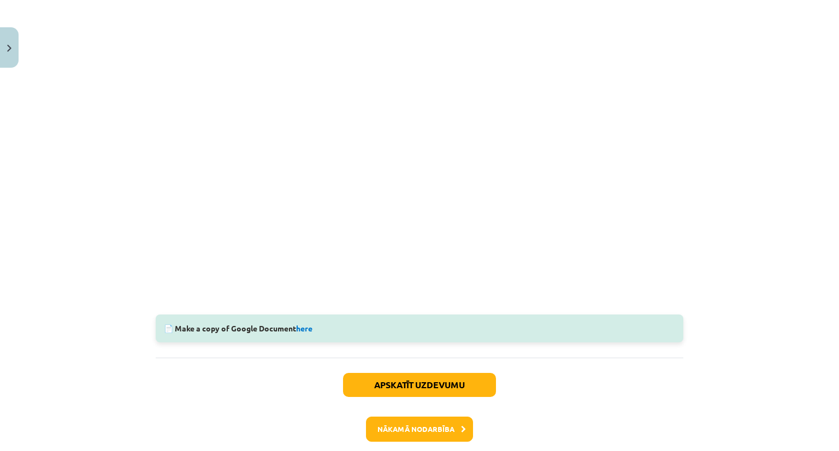
scroll to position [234, 0]
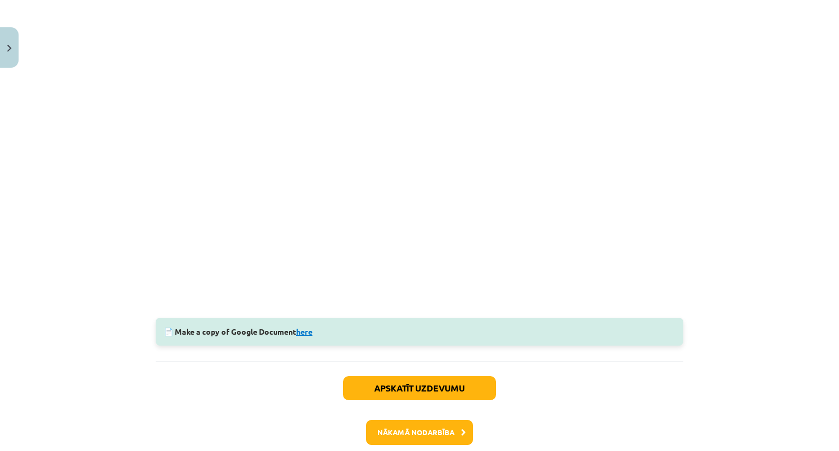
click at [305, 335] on link "here" at bounding box center [304, 332] width 16 height 10
click at [398, 429] on button "Nākamā nodarbība" at bounding box center [419, 432] width 107 height 25
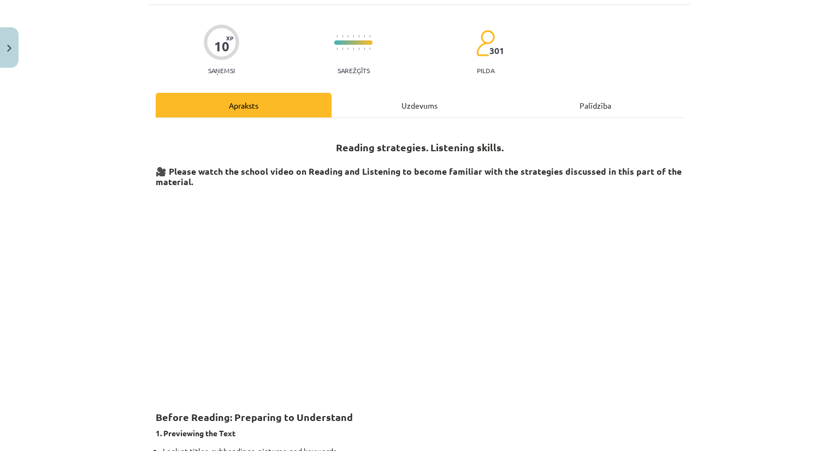
scroll to position [27, 0]
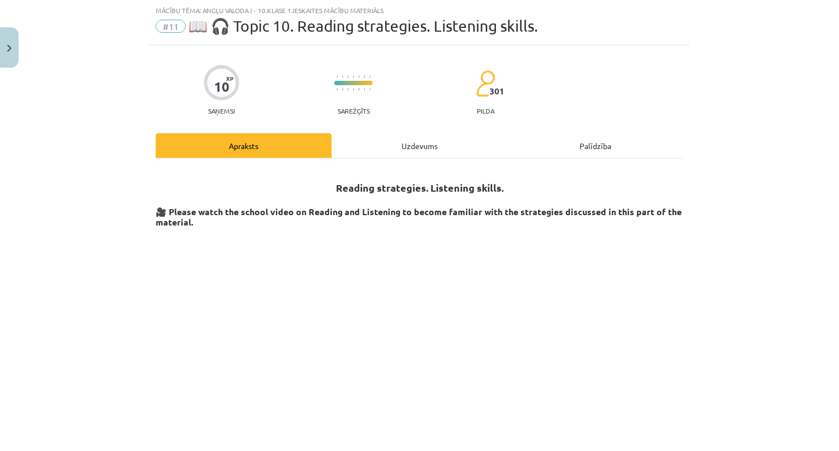
click at [416, 145] on div "Uzdevums" at bounding box center [420, 145] width 176 height 25
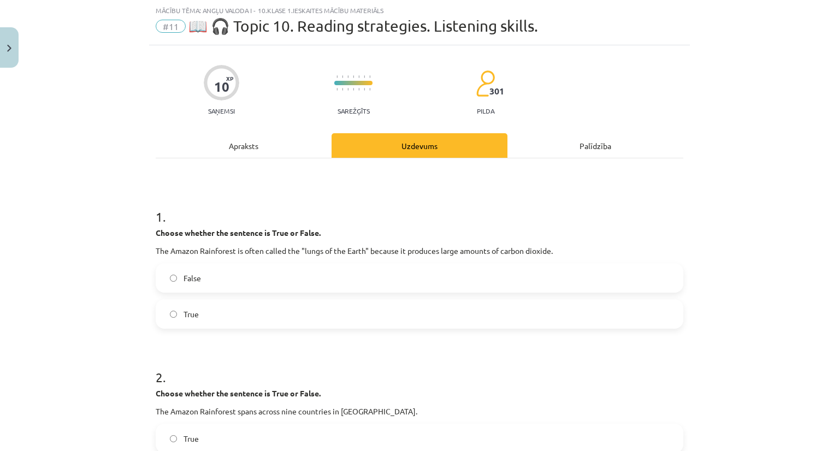
click at [237, 141] on div "Apraksts" at bounding box center [244, 145] width 176 height 25
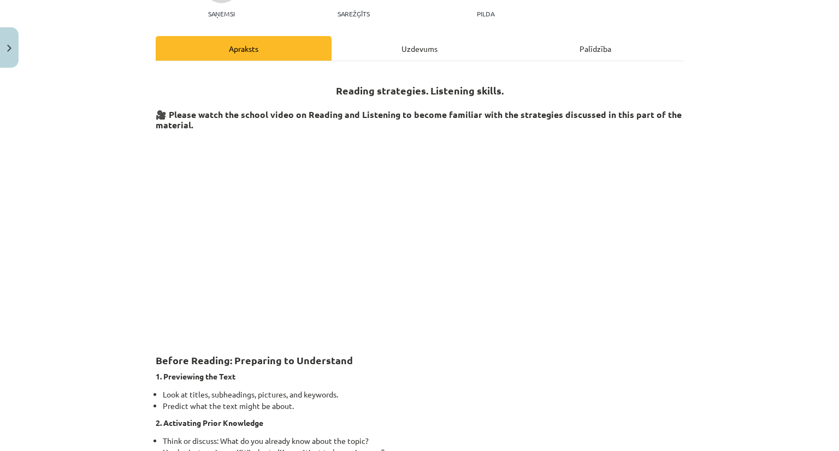
scroll to position [164, 0]
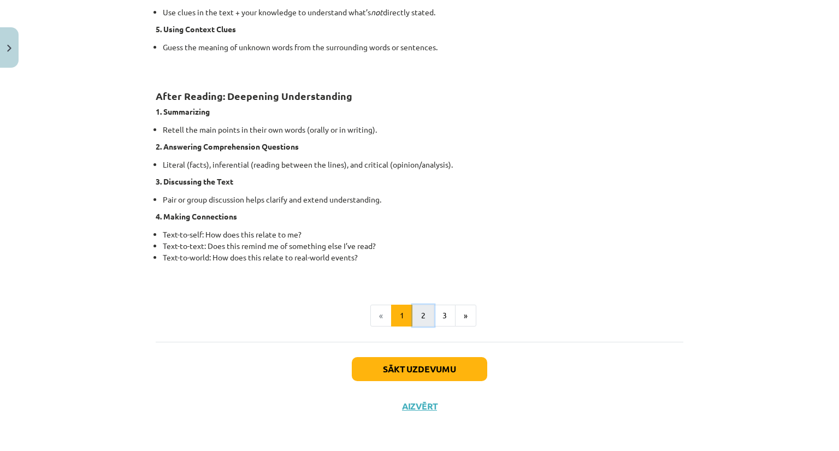
click at [416, 317] on button "2" at bounding box center [424, 316] width 22 height 22
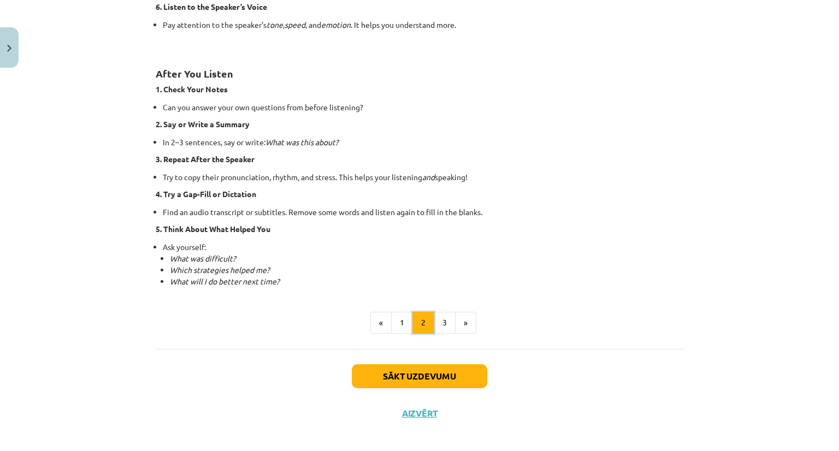
scroll to position [724, 0]
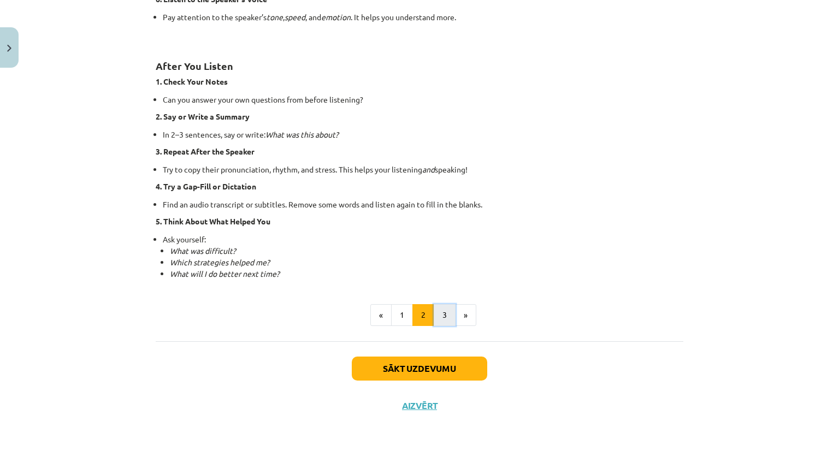
click at [440, 312] on button "3" at bounding box center [445, 315] width 22 height 22
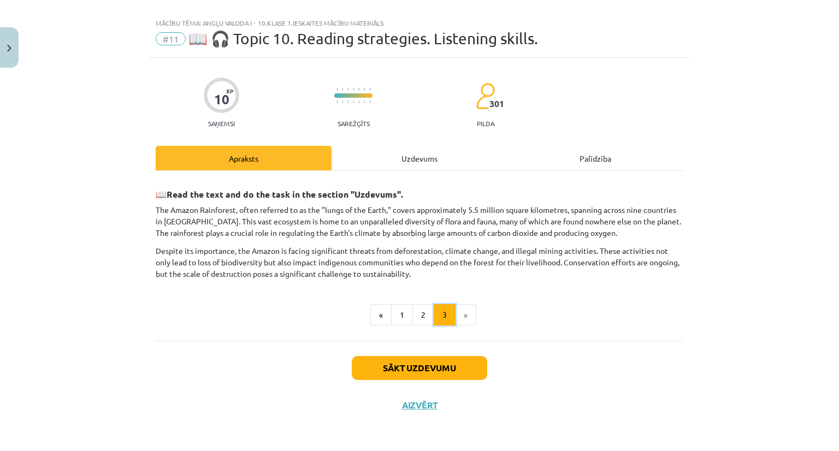
scroll to position [14, 0]
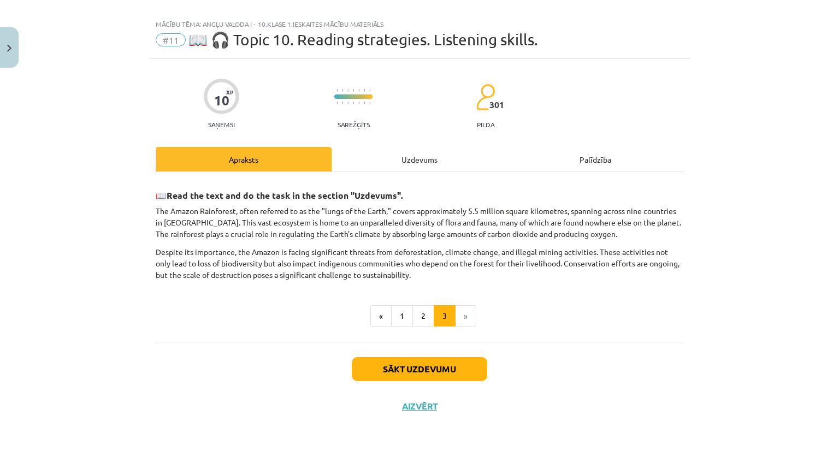
click at [408, 156] on div "Uzdevums" at bounding box center [420, 159] width 176 height 25
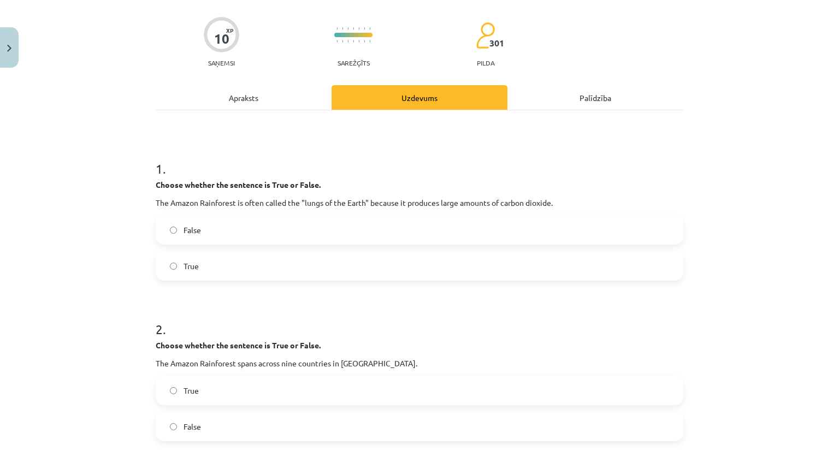
scroll to position [123, 0]
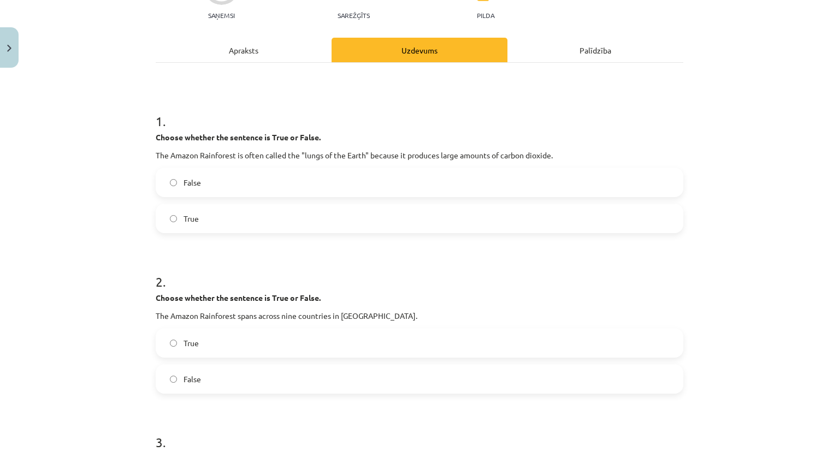
click at [250, 225] on label "True" at bounding box center [420, 218] width 526 height 27
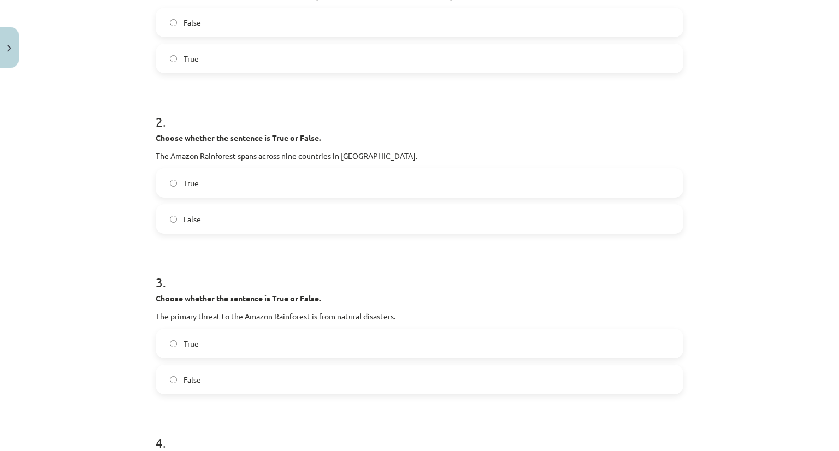
scroll to position [287, 0]
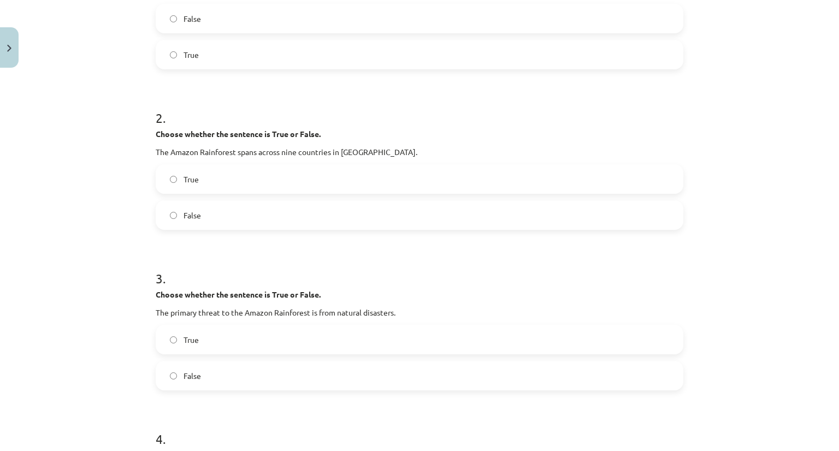
click at [213, 185] on label "True" at bounding box center [420, 179] width 526 height 27
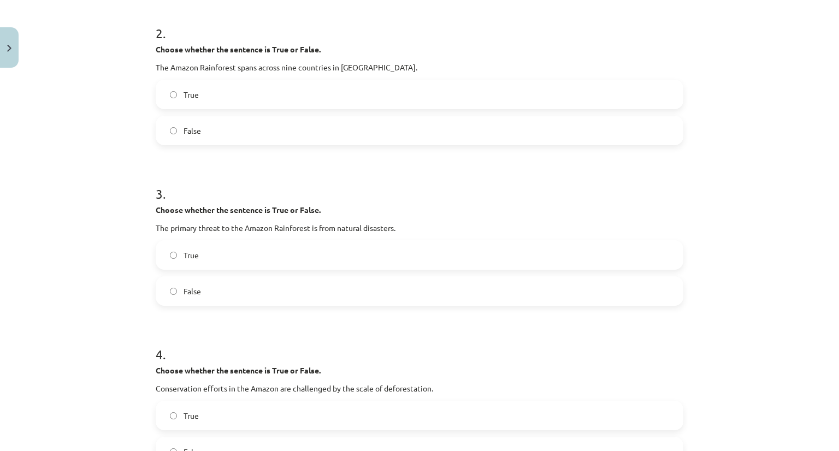
scroll to position [396, 0]
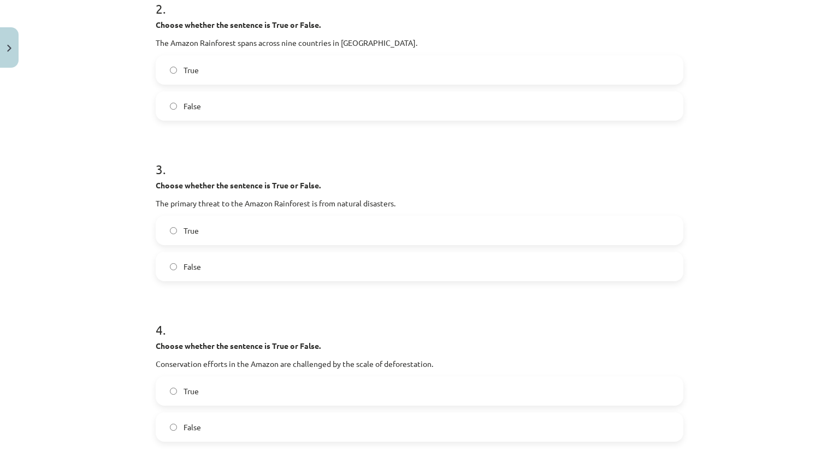
click at [290, 260] on label "False" at bounding box center [420, 266] width 526 height 27
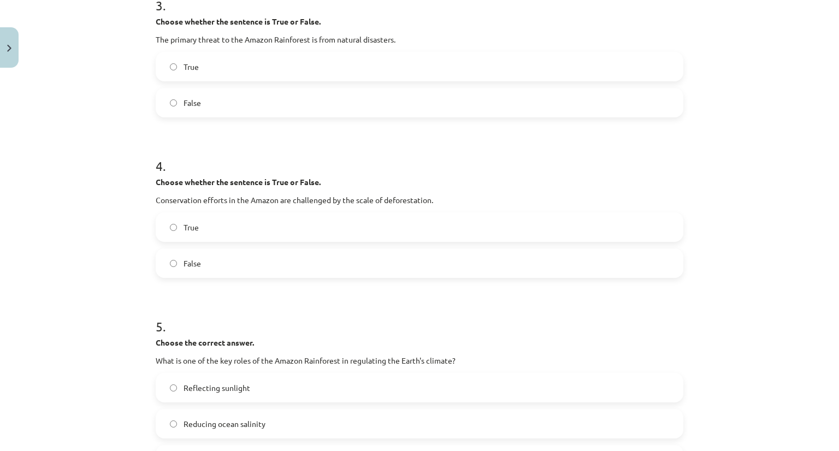
click at [204, 223] on label "True" at bounding box center [420, 227] width 526 height 27
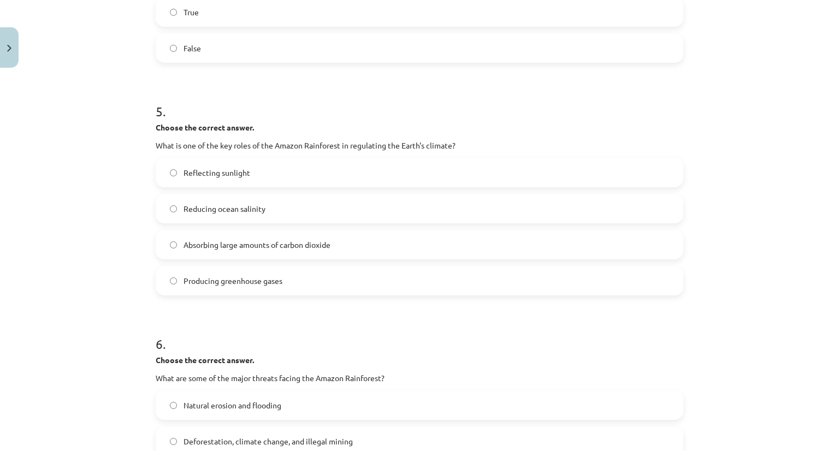
scroll to position [779, 0]
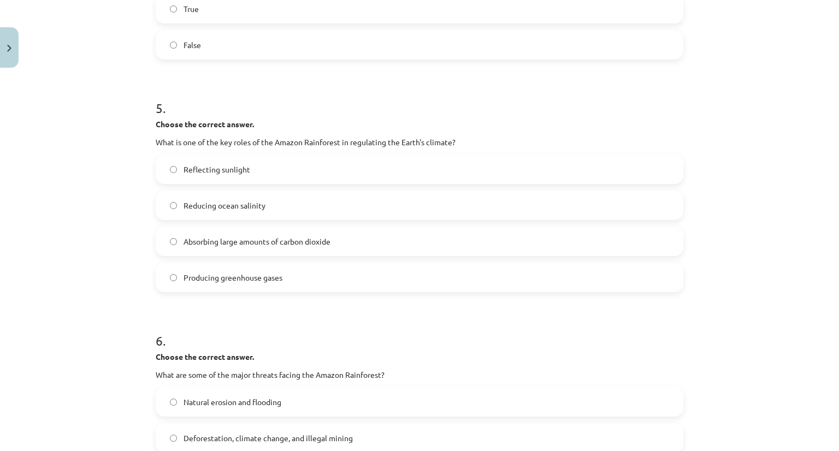
click at [294, 236] on span "Absorbing large amounts of carbon dioxide" at bounding box center [257, 241] width 147 height 11
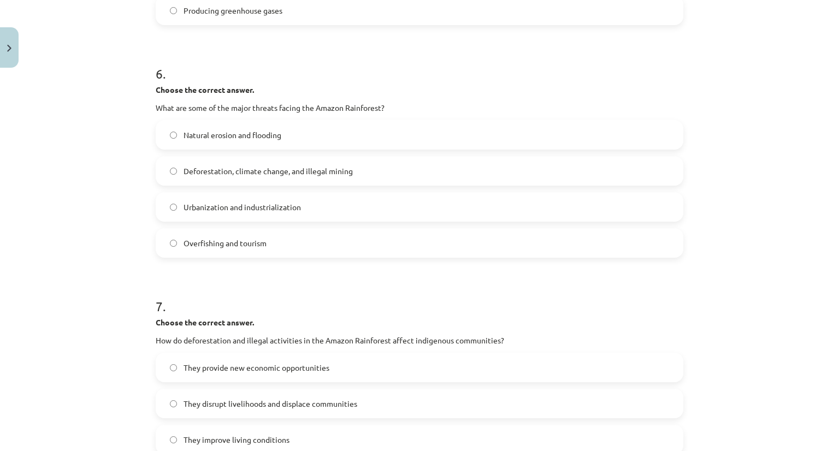
scroll to position [1052, 0]
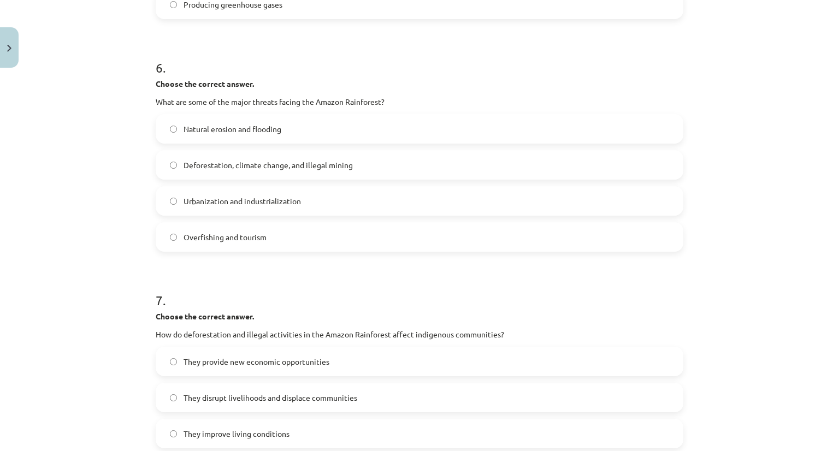
click at [249, 167] on span "Deforestation, climate change, and illegal mining" at bounding box center [268, 165] width 169 height 11
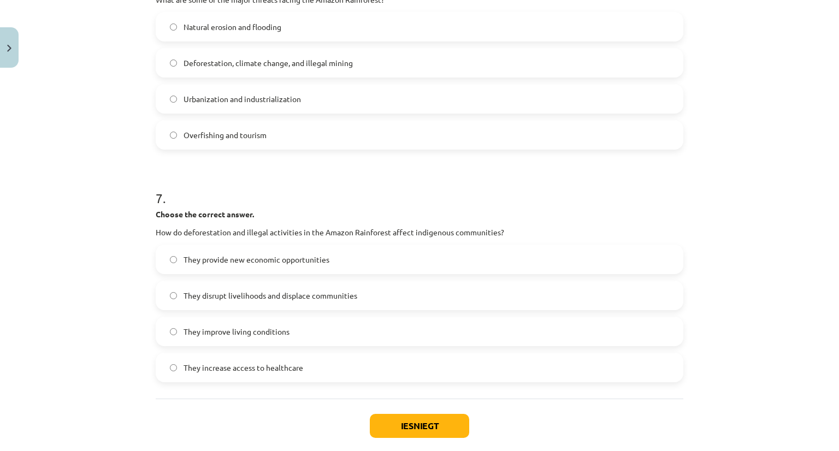
scroll to position [1211, 0]
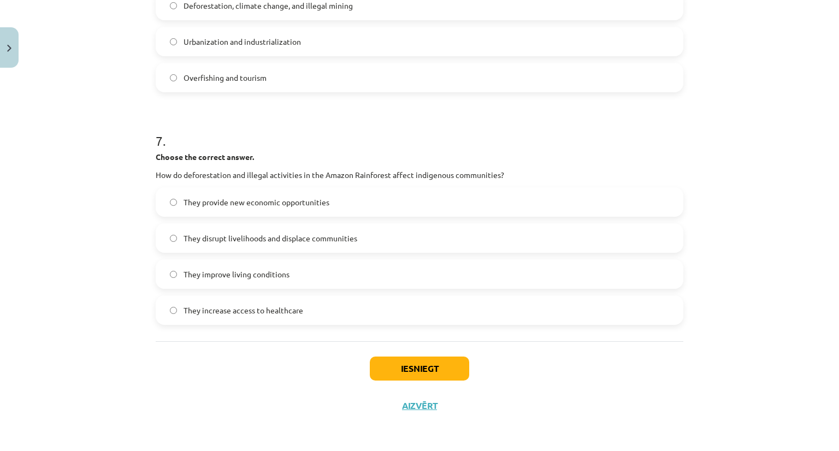
click at [282, 241] on span "They disrupt livelihoods and displace communities" at bounding box center [271, 238] width 174 height 11
click at [386, 370] on button "Iesniegt" at bounding box center [419, 369] width 99 height 24
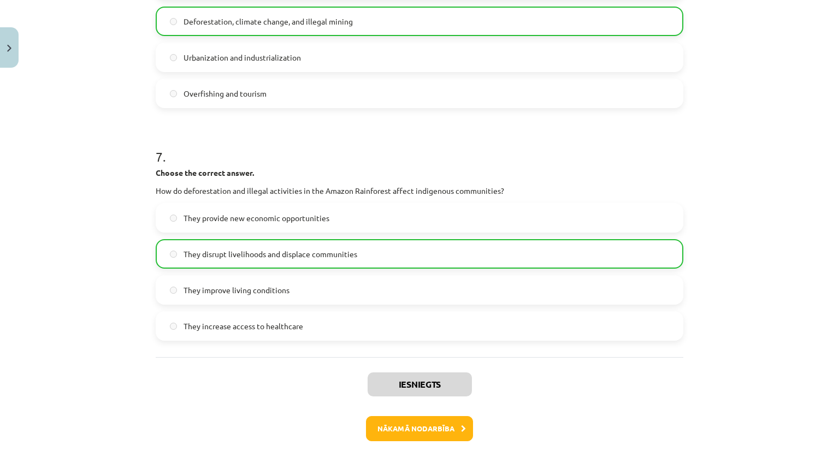
scroll to position [1246, 0]
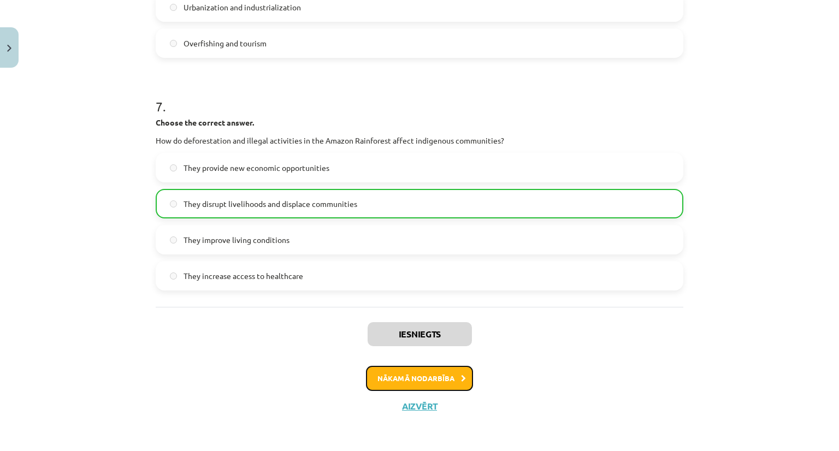
click at [411, 374] on button "Nākamā nodarbība" at bounding box center [419, 378] width 107 height 25
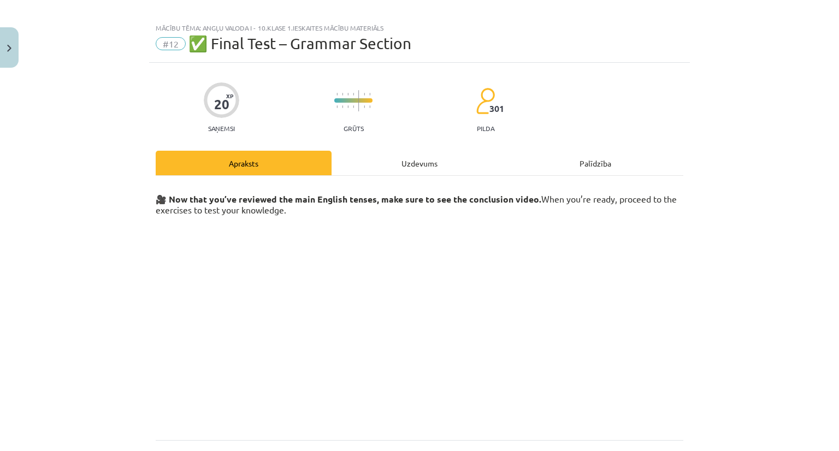
scroll to position [0, 0]
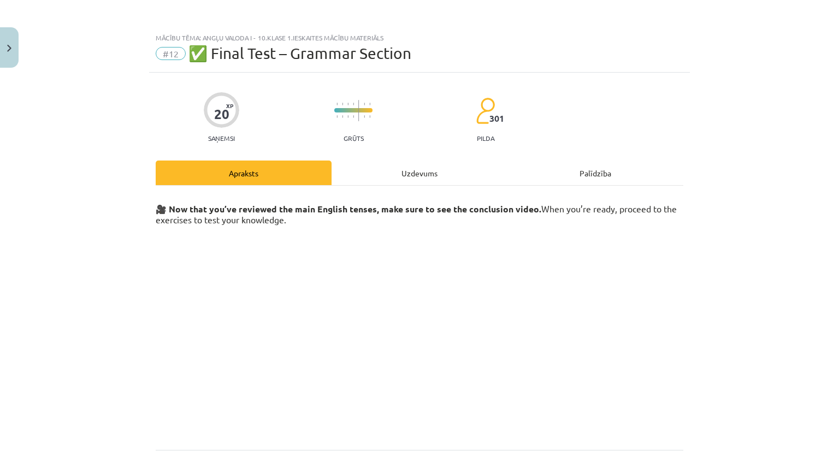
click at [420, 175] on div "Uzdevums" at bounding box center [420, 173] width 176 height 25
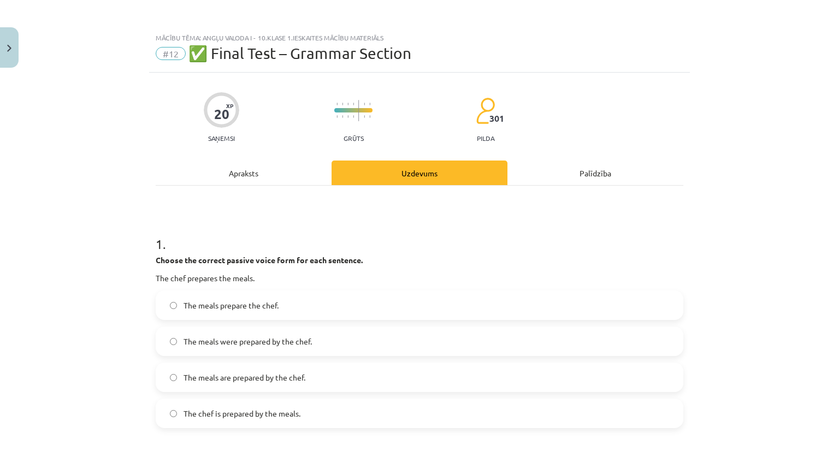
click at [243, 176] on div "Apraksts" at bounding box center [244, 173] width 176 height 25
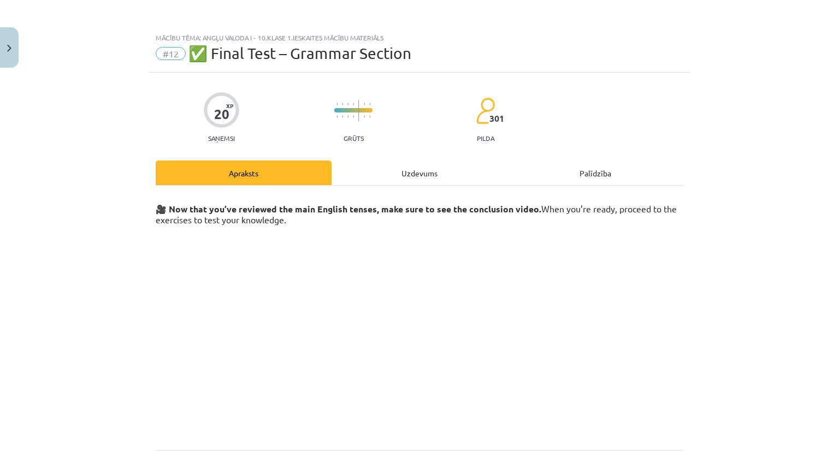
click at [429, 170] on div "Uzdevums" at bounding box center [420, 173] width 176 height 25
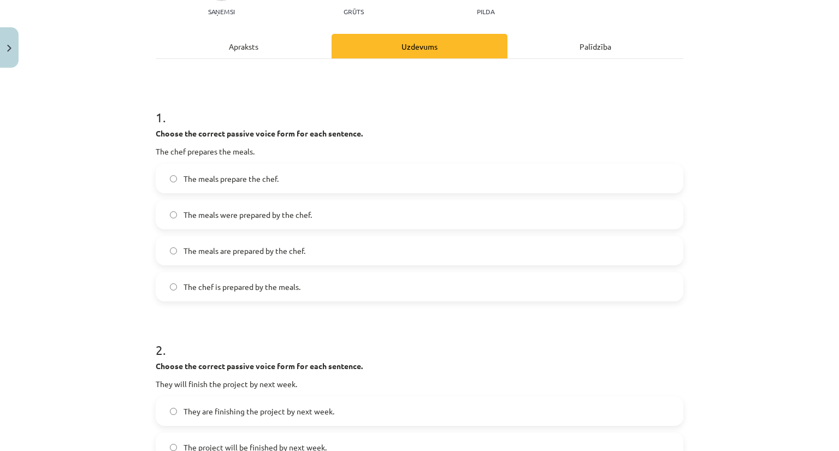
scroll to position [137, 0]
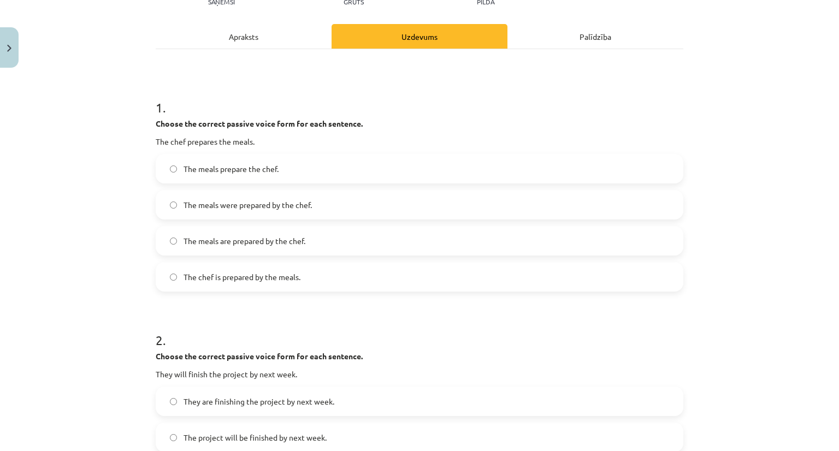
click at [239, 201] on span "The meals were prepared by the chef." at bounding box center [248, 204] width 128 height 11
click at [238, 241] on span "The meals are prepared by the chef." at bounding box center [245, 240] width 122 height 11
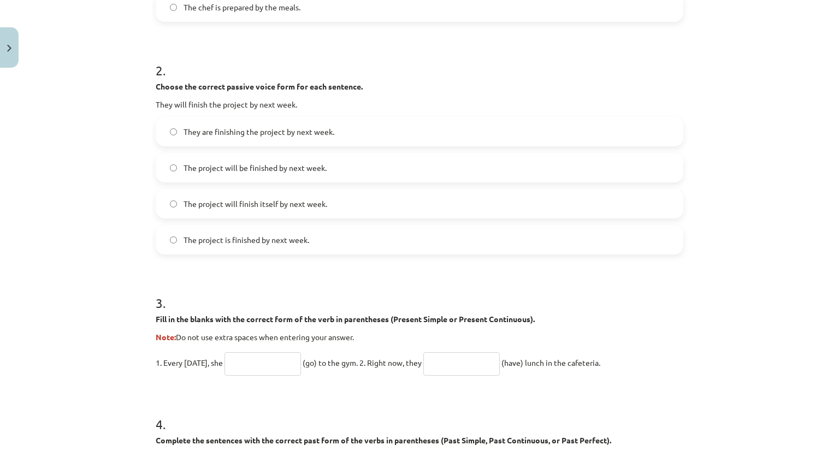
scroll to position [410, 0]
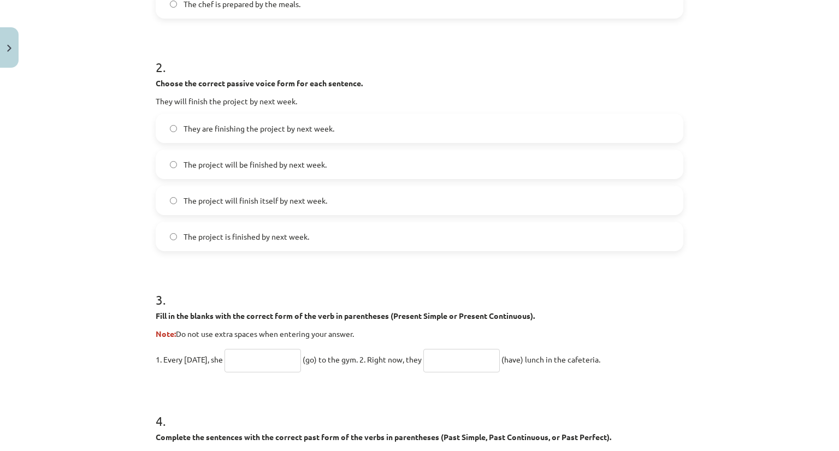
click at [207, 164] on span "The project will be finished by next week." at bounding box center [255, 164] width 143 height 11
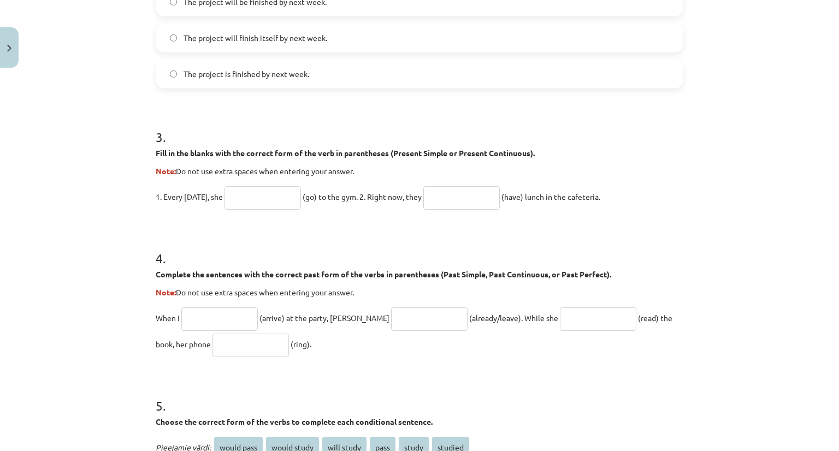
scroll to position [574, 0]
click at [278, 191] on input "text" at bounding box center [263, 196] width 76 height 23
click at [236, 198] on input "text" at bounding box center [263, 196] width 76 height 23
type input "****"
click at [459, 201] on input "text" at bounding box center [461, 196] width 76 height 23
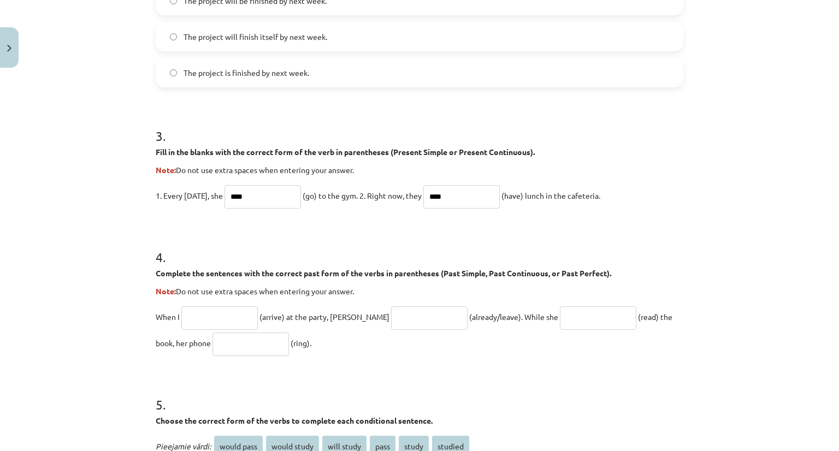
click at [431, 195] on input "****" at bounding box center [461, 196] width 76 height 23
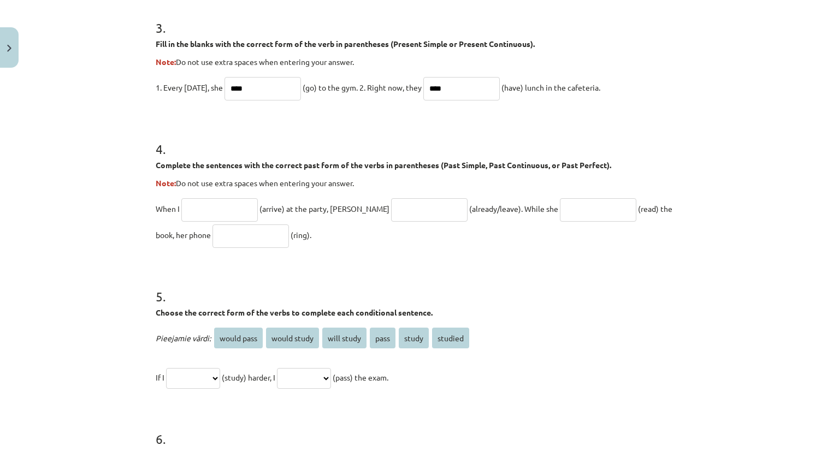
scroll to position [683, 0]
type input "****"
click at [217, 203] on input "text" at bounding box center [219, 208] width 76 height 23
type input "*******"
click at [391, 208] on input "text" at bounding box center [429, 208] width 76 height 23
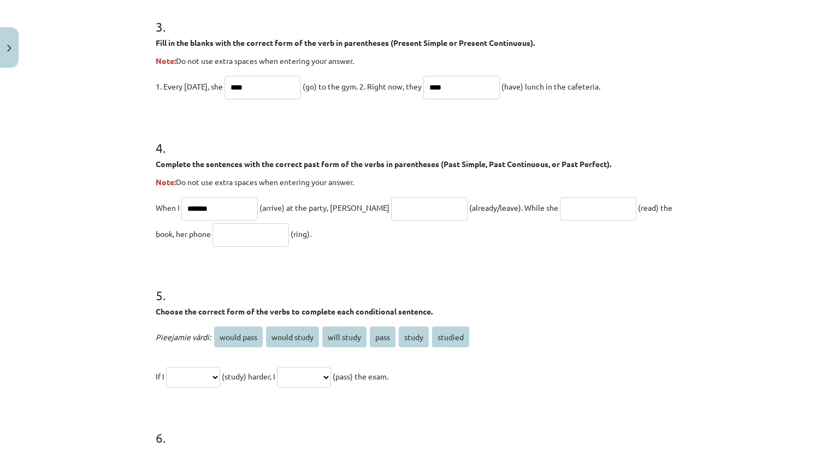
click at [560, 205] on input "text" at bounding box center [598, 208] width 76 height 23
type input "**********"
click at [249, 236] on input "text" at bounding box center [251, 234] width 76 height 23
type input "******"
click at [402, 211] on input "text" at bounding box center [429, 208] width 76 height 23
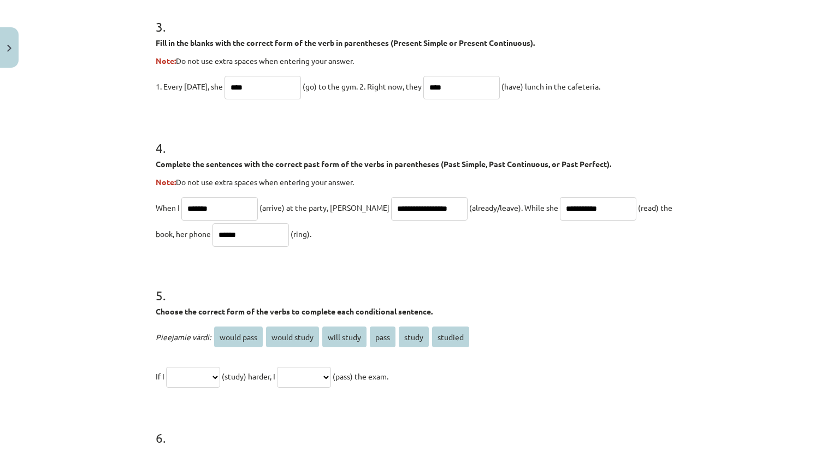
scroll to position [0, 0]
drag, startPoint x: 370, startPoint y: 207, endPoint x: 353, endPoint y: 207, distance: 16.9
click at [391, 207] on input "**********" at bounding box center [429, 208] width 76 height 23
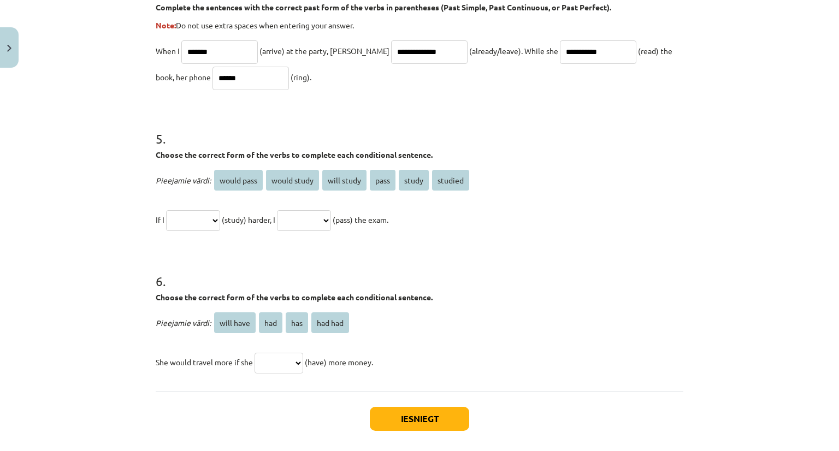
scroll to position [847, 0]
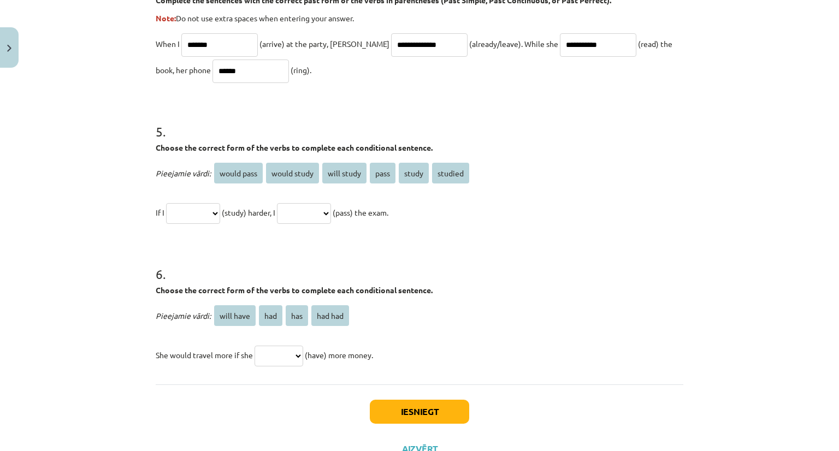
click at [415, 48] on input "**********" at bounding box center [429, 44] width 76 height 23
click at [391, 38] on input "**********" at bounding box center [429, 44] width 76 height 23
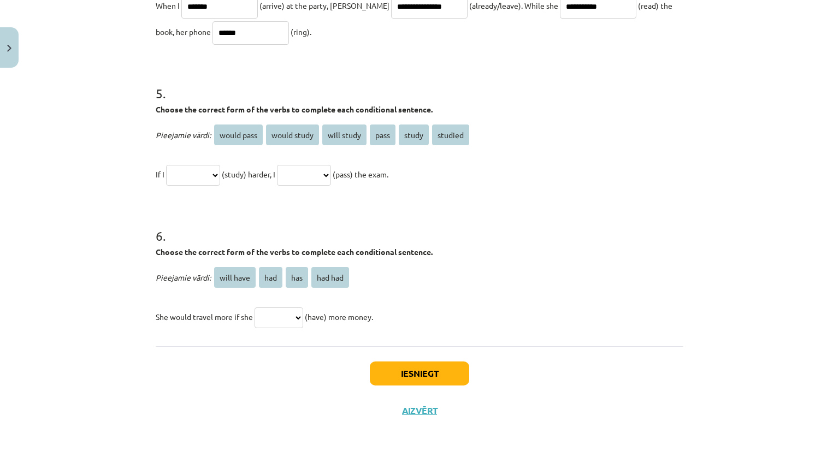
scroll to position [890, 0]
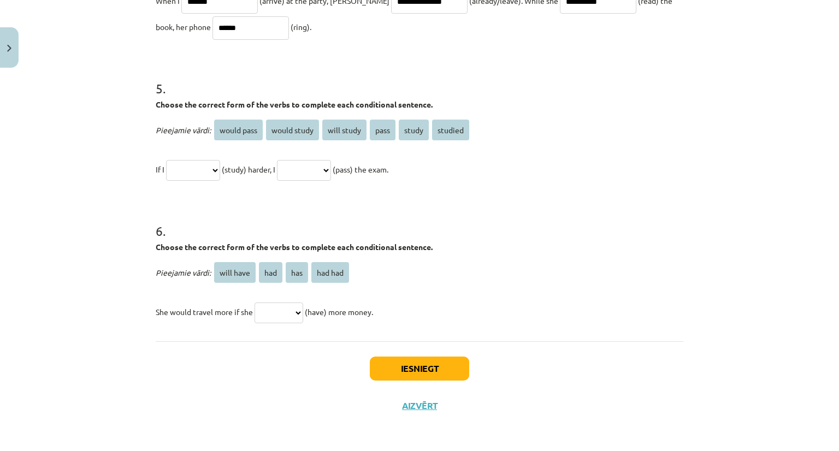
type input "**********"
click at [211, 168] on select "**********" at bounding box center [193, 170] width 54 height 21
click at [166, 160] on select "**********" at bounding box center [193, 170] width 54 height 21
click at [324, 162] on select "**********" at bounding box center [304, 170] width 54 height 21
click at [217, 170] on select "**********" at bounding box center [193, 170] width 54 height 21
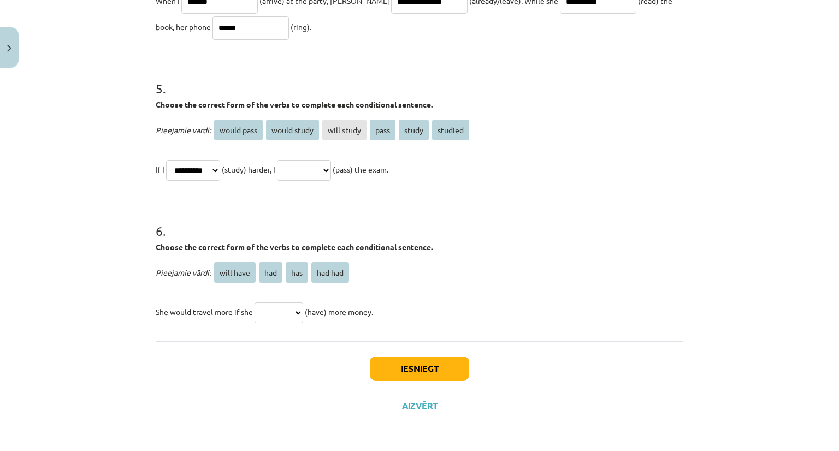
select select "**********"
click at [166, 160] on select "**********" at bounding box center [193, 170] width 54 height 21
click at [325, 166] on select "**********" at bounding box center [304, 170] width 54 height 21
select select "**********"
click at [290, 160] on select "**********" at bounding box center [304, 170] width 54 height 21
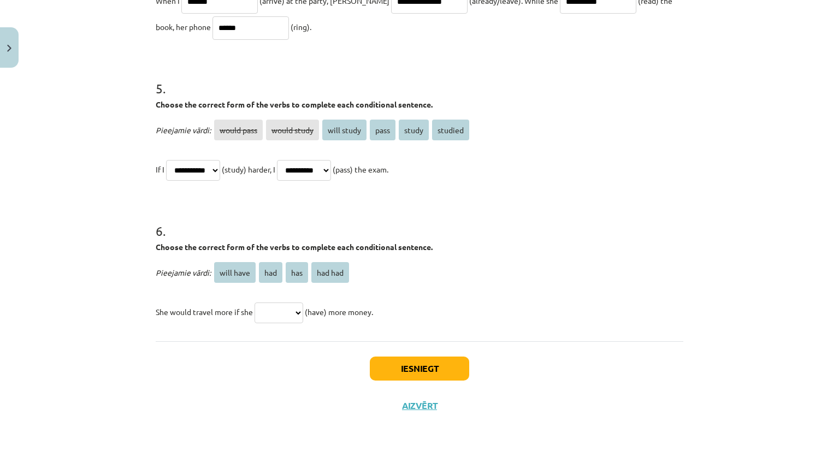
click at [233, 169] on span "(study) harder, I" at bounding box center [249, 169] width 54 height 10
click at [219, 167] on select "**********" at bounding box center [193, 170] width 54 height 21
click at [166, 160] on select "**********" at bounding box center [193, 170] width 54 height 21
click at [220, 176] on select "**********" at bounding box center [193, 170] width 54 height 21
click at [320, 211] on h1 "6 ." at bounding box center [420, 221] width 528 height 34
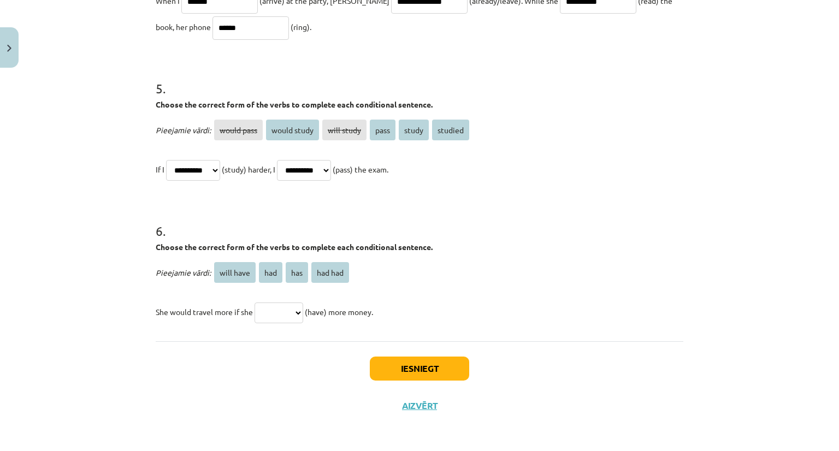
click at [213, 169] on select "**********" at bounding box center [193, 170] width 54 height 21
select select "**********"
click at [166, 160] on select "**********" at bounding box center [193, 170] width 54 height 21
click at [331, 170] on select "**********" at bounding box center [304, 170] width 54 height 21
click at [290, 160] on select "**********" at bounding box center [304, 170] width 54 height 21
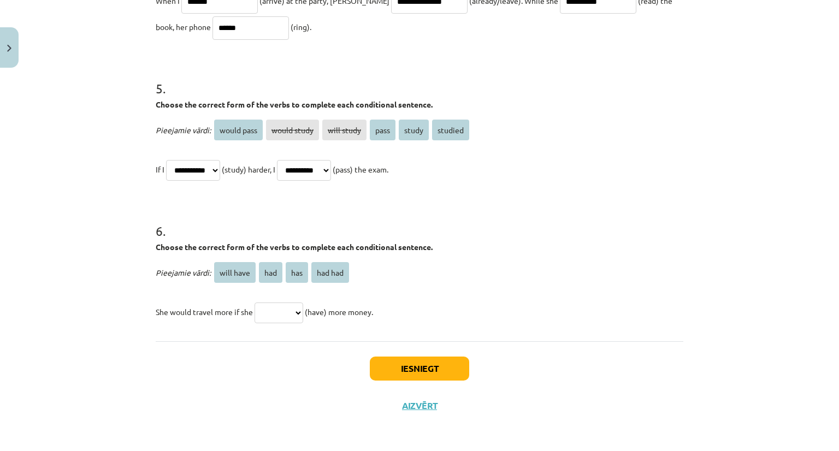
click at [331, 166] on select "**********" at bounding box center [304, 170] width 54 height 21
select select "**********"
click at [290, 160] on select "**********" at bounding box center [304, 170] width 54 height 21
click at [331, 167] on select "**********" at bounding box center [304, 170] width 54 height 21
click at [428, 215] on h1 "6 ." at bounding box center [420, 221] width 528 height 34
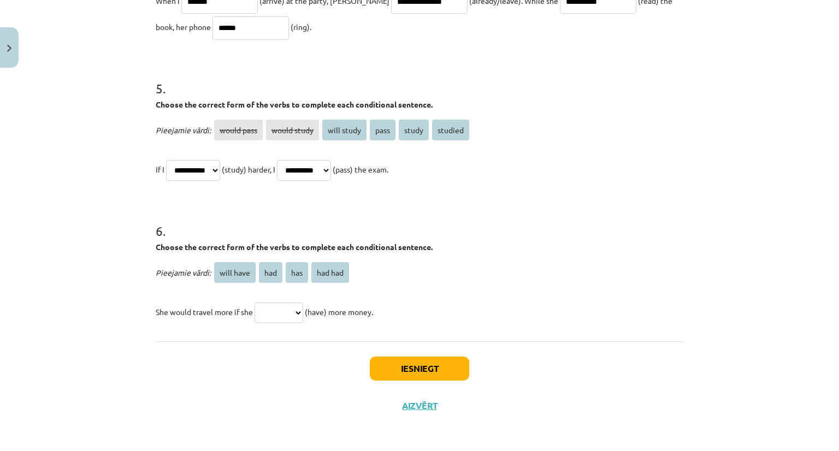
click at [285, 317] on select "********* *** *** *******" at bounding box center [279, 313] width 49 height 21
select select "*********"
click at [255, 303] on select "********* *** *** *******" at bounding box center [279, 313] width 49 height 21
click at [207, 170] on select "**********" at bounding box center [193, 170] width 54 height 21
click at [314, 176] on select "**********" at bounding box center [304, 170] width 54 height 21
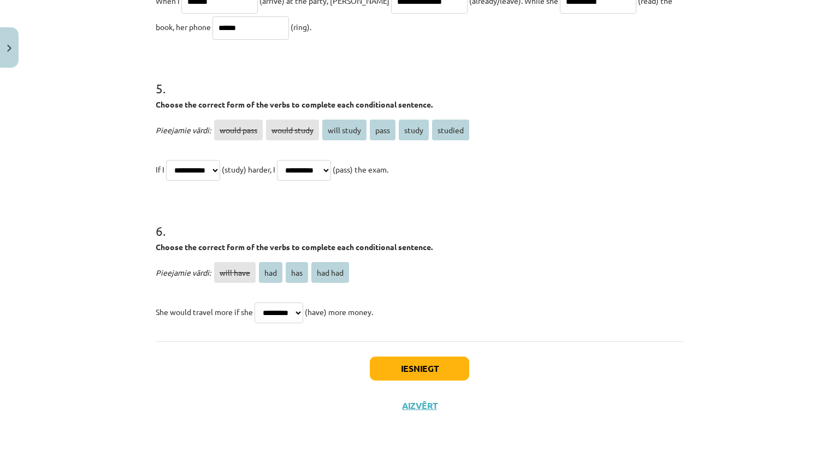
click at [196, 169] on select "**********" at bounding box center [193, 170] width 54 height 21
select select "**********"
click at [166, 160] on select "**********" at bounding box center [193, 170] width 54 height 21
click at [313, 165] on select "**********" at bounding box center [304, 170] width 54 height 21
click at [290, 160] on select "**********" at bounding box center [304, 170] width 54 height 21
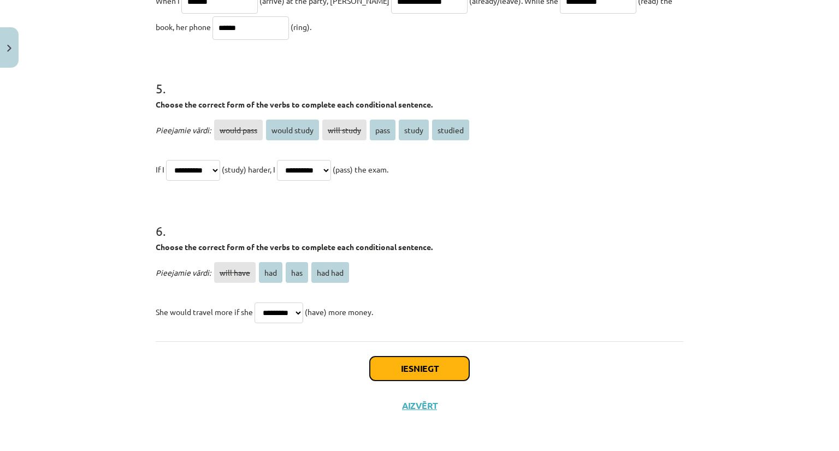
click at [387, 367] on button "Iesniegt" at bounding box center [419, 369] width 99 height 24
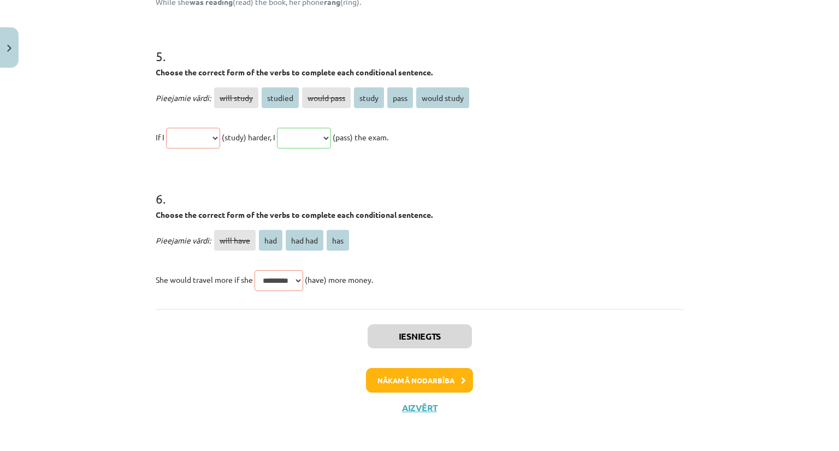
scroll to position [1085, 0]
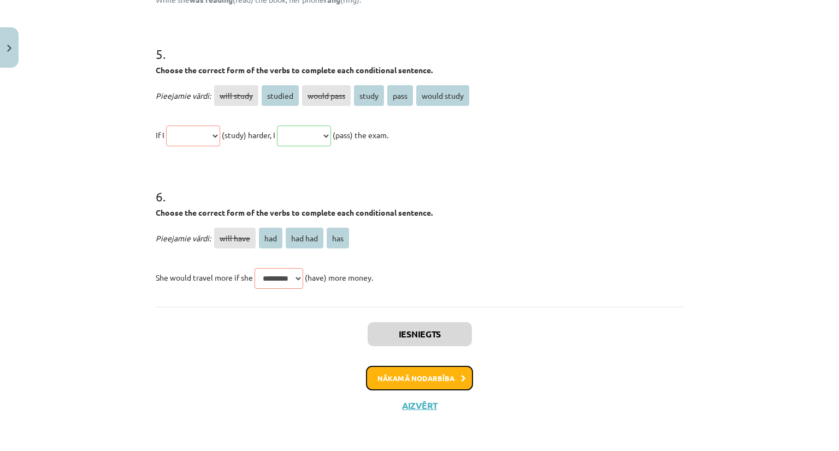
click at [415, 376] on button "Nākamā nodarbība" at bounding box center [419, 378] width 107 height 25
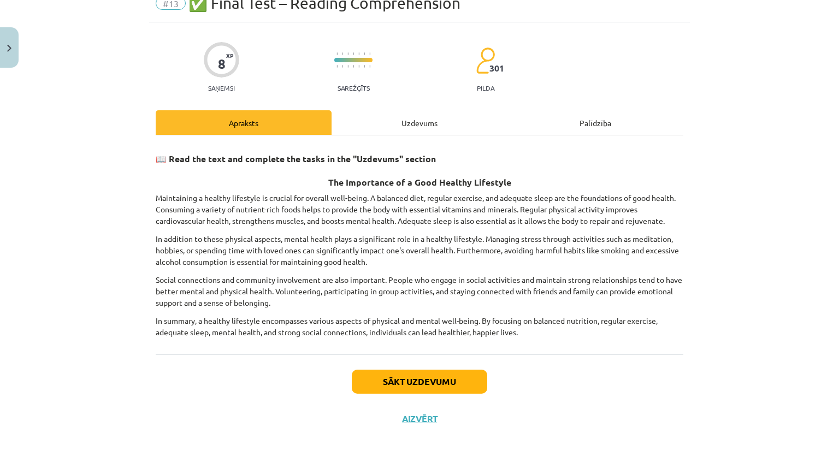
scroll to position [55, 0]
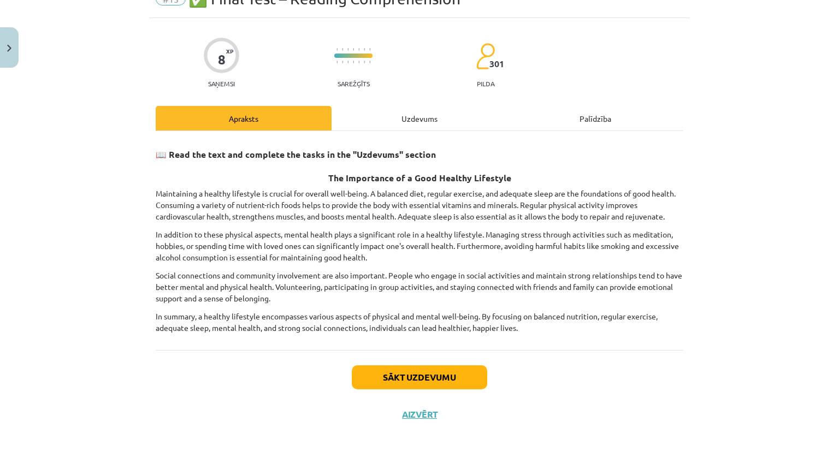
click at [421, 122] on div "Uzdevums" at bounding box center [420, 118] width 176 height 25
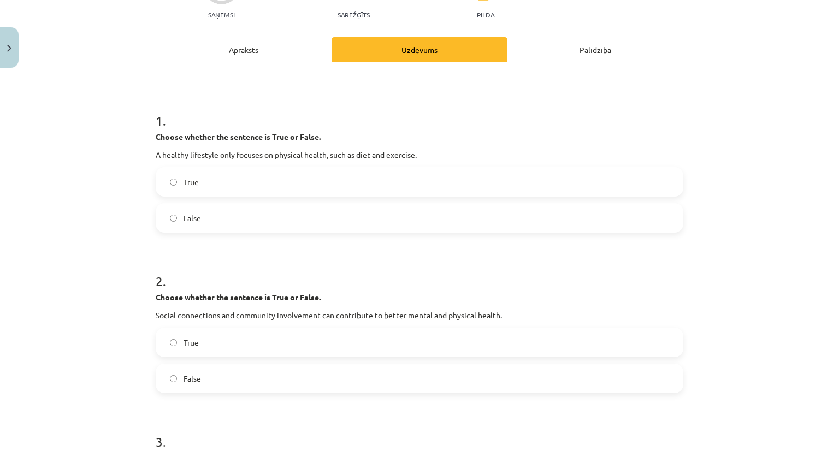
scroll to position [137, 0]
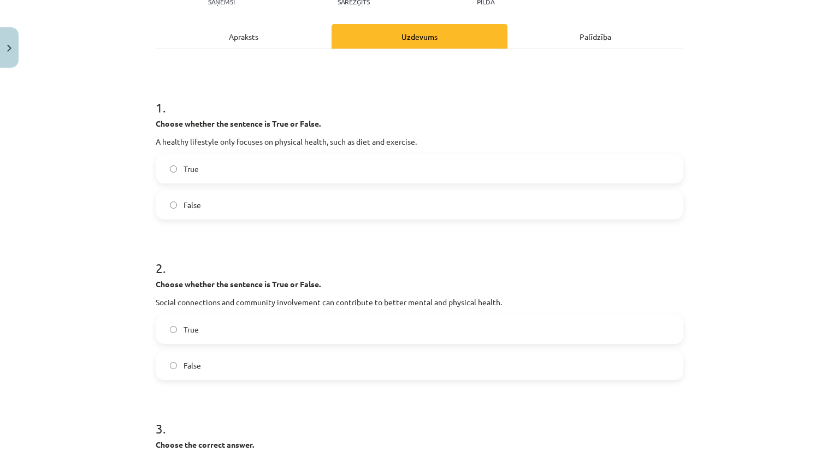
click at [215, 204] on label "False" at bounding box center [420, 204] width 526 height 27
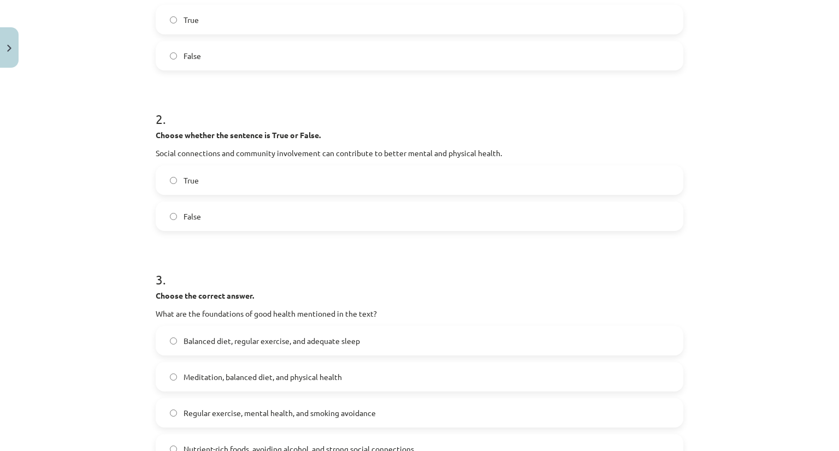
scroll to position [301, 0]
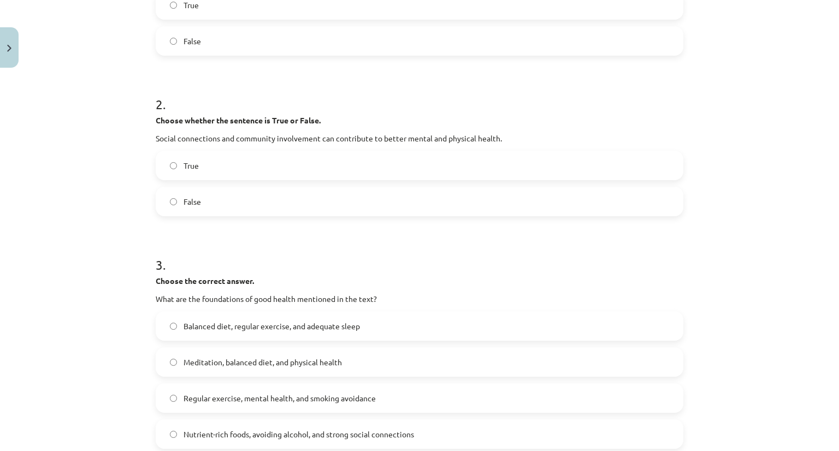
click at [207, 175] on label "True" at bounding box center [420, 165] width 526 height 27
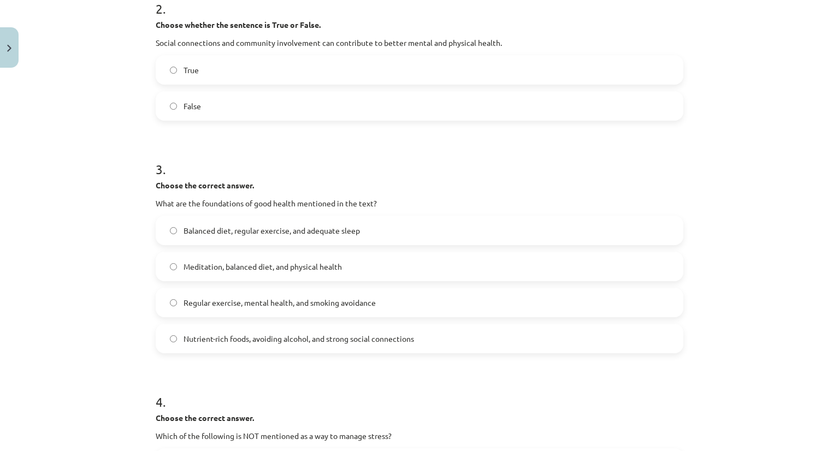
scroll to position [410, 0]
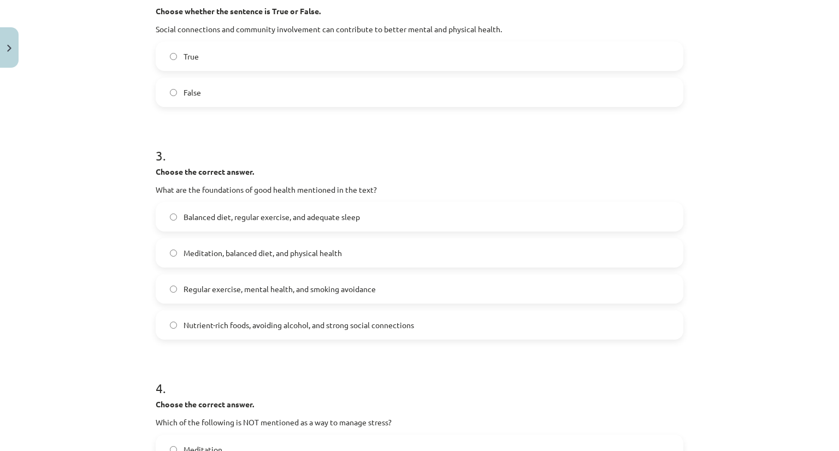
click at [256, 213] on span "Balanced diet, regular exercise, and adequate sleep" at bounding box center [272, 216] width 176 height 11
click at [245, 255] on span "Meditation, balanced diet, and physical health" at bounding box center [263, 253] width 158 height 11
click at [184, 256] on span "Meditation, balanced diet, and physical health" at bounding box center [263, 253] width 158 height 11
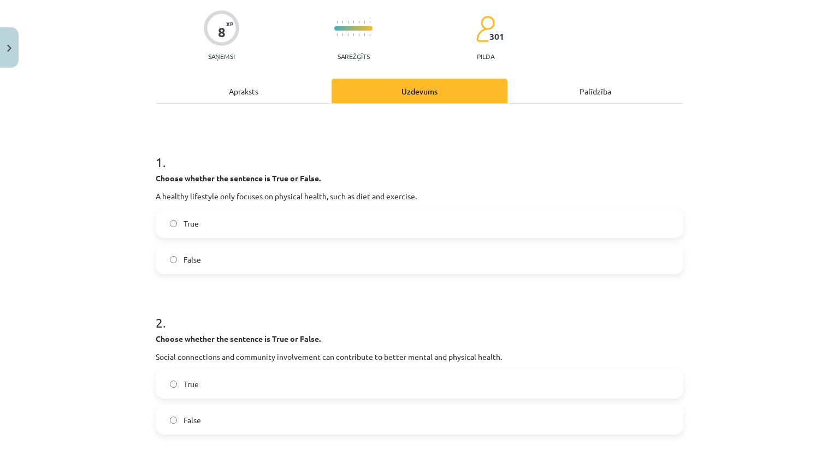
click at [240, 89] on div "Apraksts" at bounding box center [244, 91] width 176 height 25
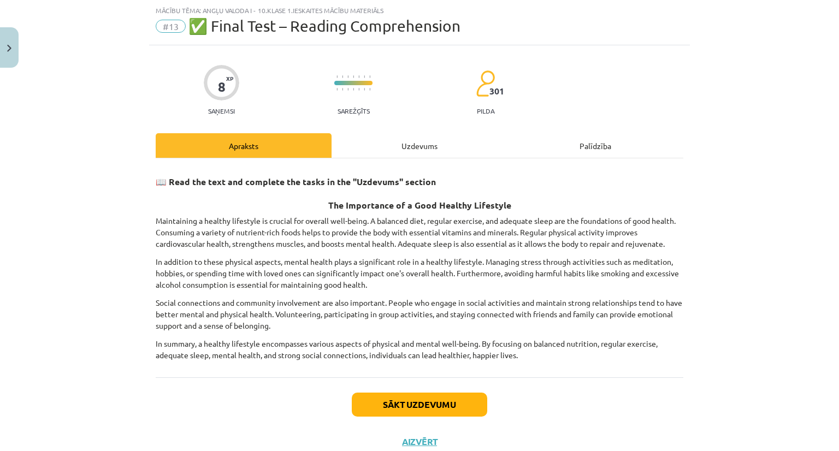
click at [427, 158] on div "📖 Read the text and complete the tasks in the "Uzdevums" section The Importance…" at bounding box center [420, 267] width 528 height 219
click at [427, 154] on div "Uzdevums" at bounding box center [420, 145] width 176 height 25
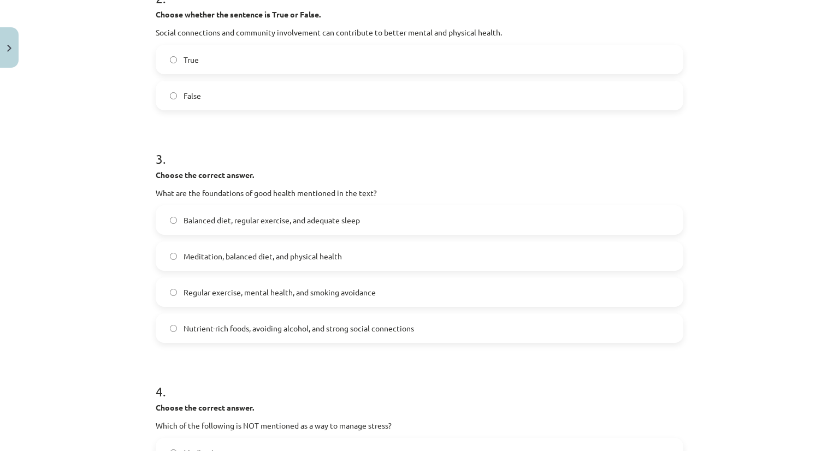
scroll to position [410, 0]
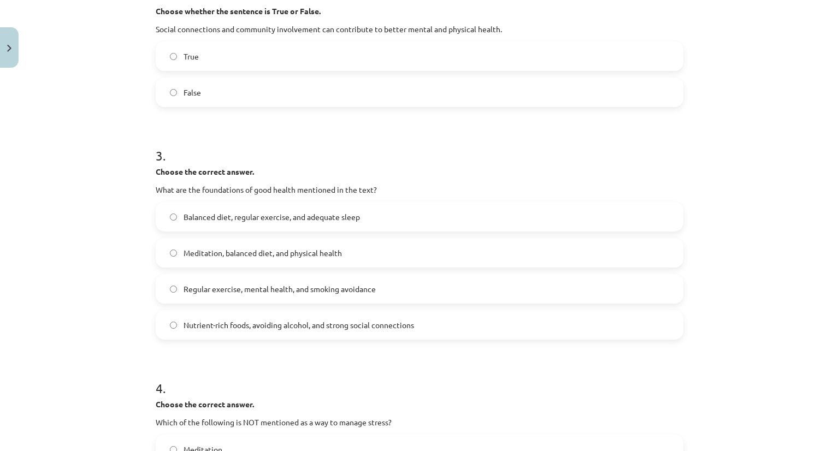
click at [295, 211] on span "Balanced diet, regular exercise, and adequate sleep" at bounding box center [272, 216] width 176 height 11
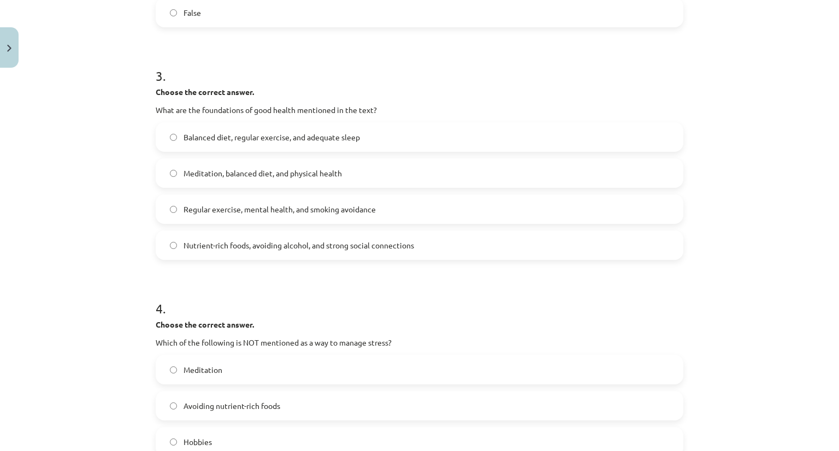
scroll to position [628, 0]
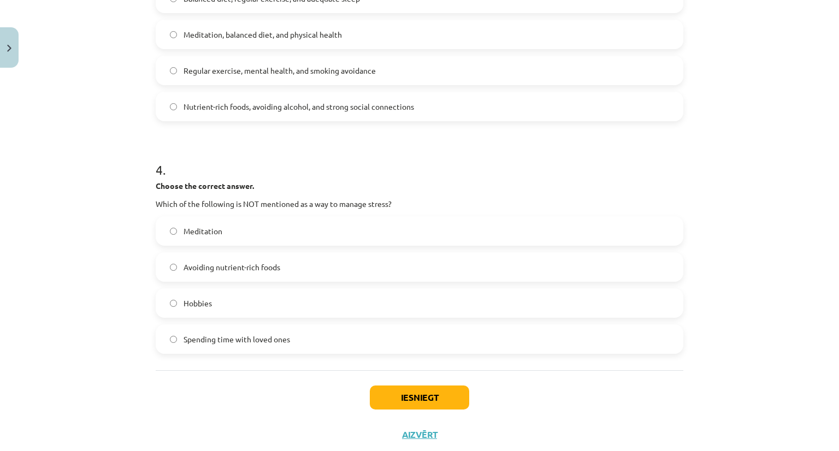
click at [249, 296] on label "Hobbies" at bounding box center [420, 303] width 526 height 27
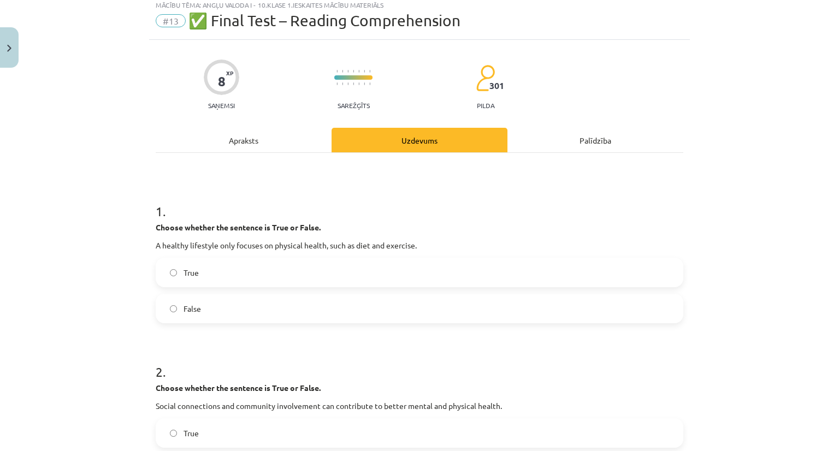
scroll to position [0, 0]
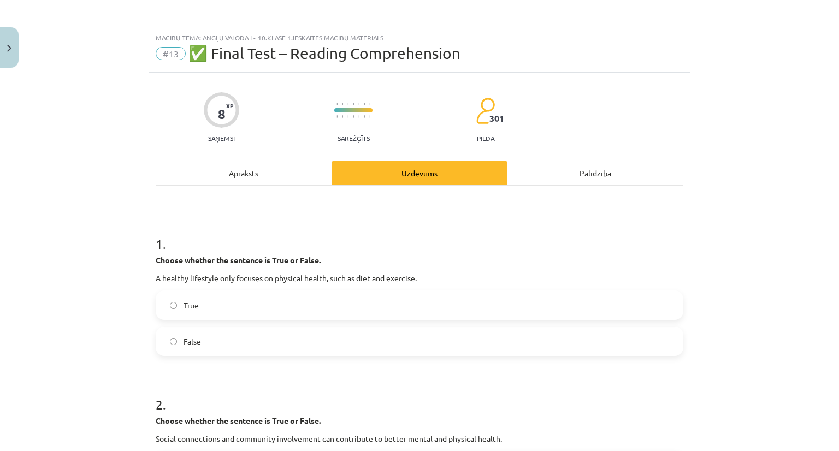
click at [239, 180] on div "Apraksts" at bounding box center [244, 173] width 176 height 25
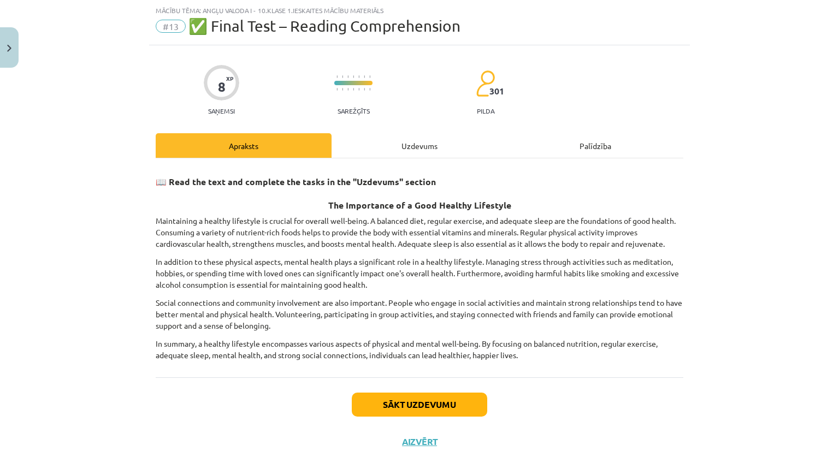
click at [427, 149] on div "Uzdevums" at bounding box center [420, 145] width 176 height 25
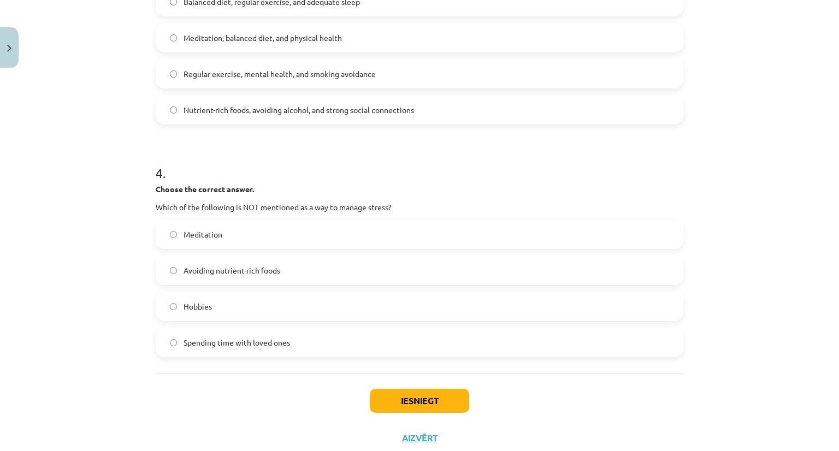
scroll to position [658, 0]
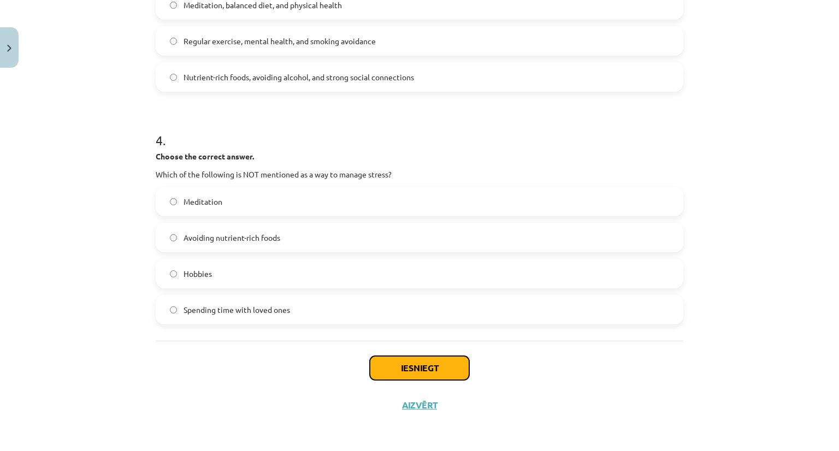
click at [415, 375] on button "Iesniegt" at bounding box center [419, 368] width 99 height 24
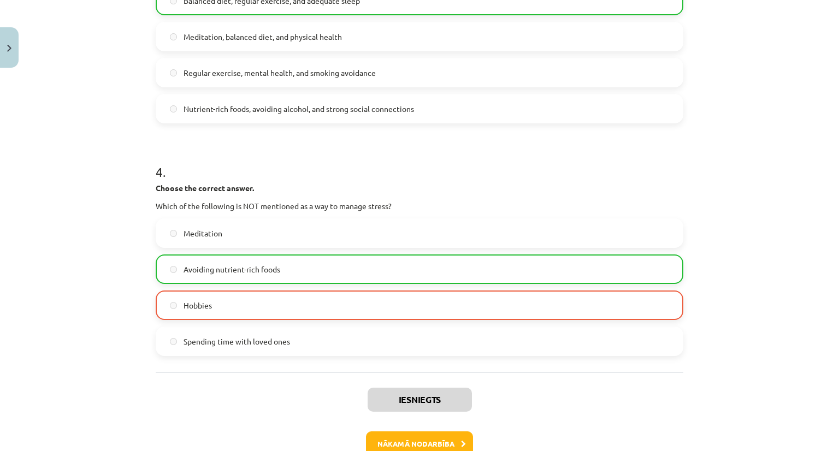
scroll to position [692, 0]
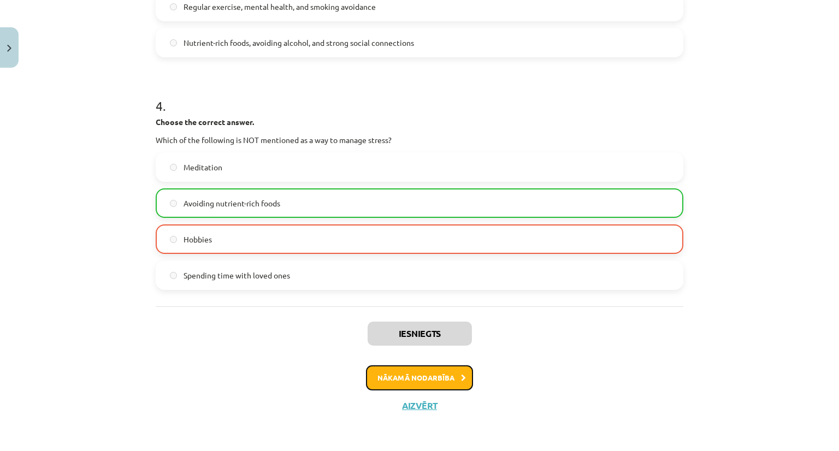
click at [413, 379] on button "Nākamā nodarbība" at bounding box center [419, 378] width 107 height 25
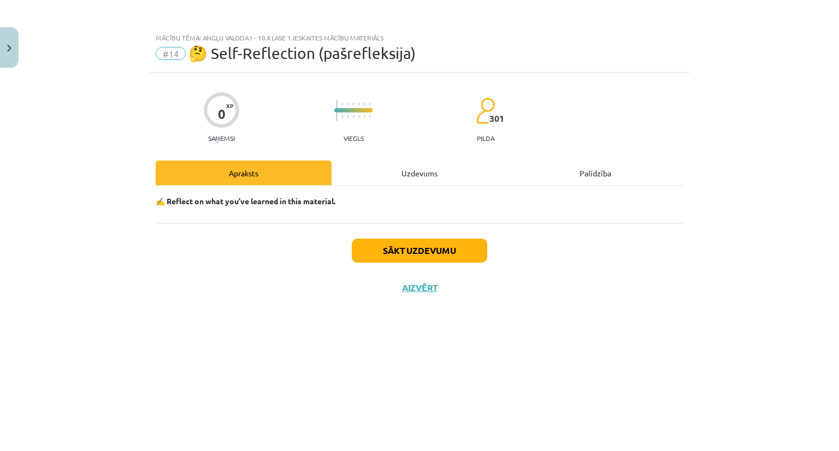
scroll to position [0, 0]
click at [307, 196] on p "✍️ Reflect on what you’ve learned in this material." at bounding box center [420, 201] width 528 height 11
click at [372, 247] on button "Sākt uzdevumu" at bounding box center [419, 251] width 135 height 24
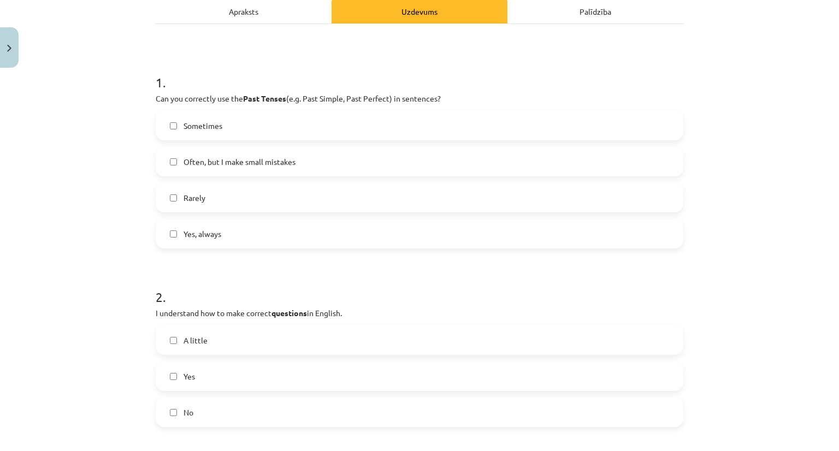
scroll to position [109, 0]
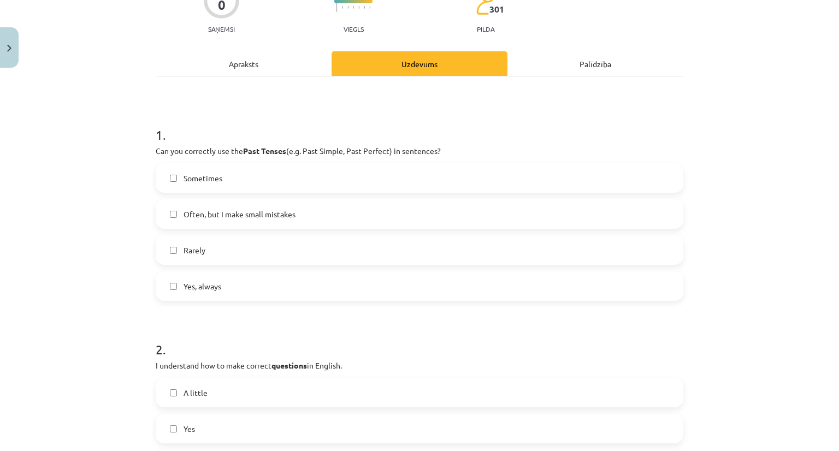
click at [202, 238] on label "Rarely" at bounding box center [420, 250] width 526 height 27
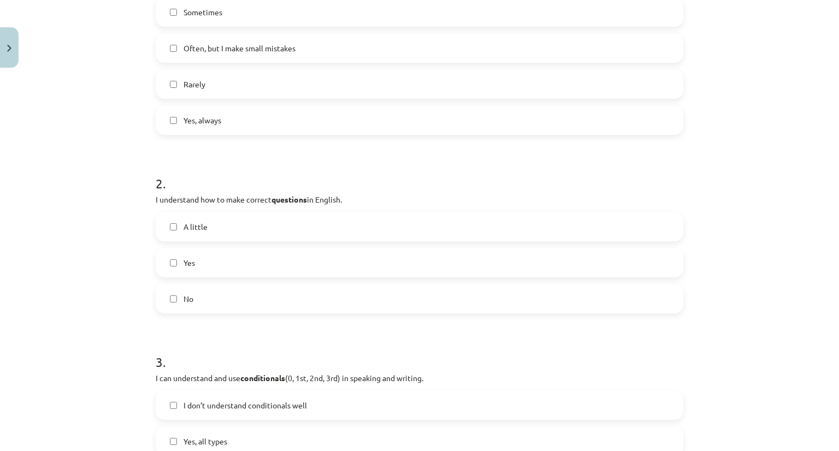
scroll to position [273, 0]
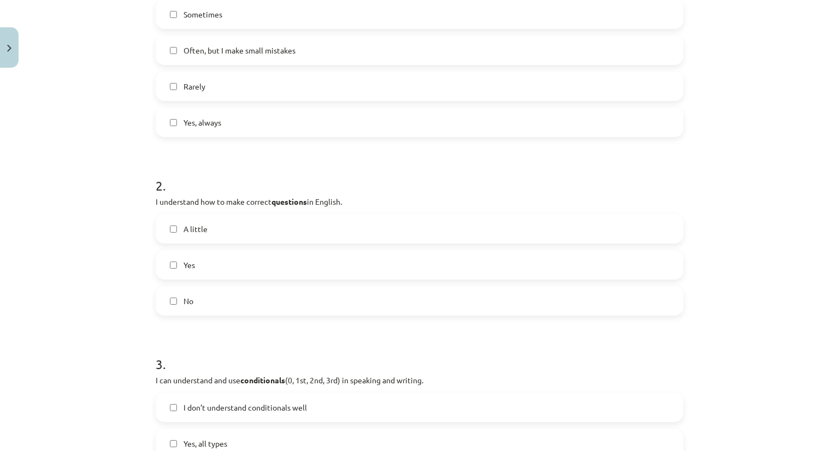
click at [220, 234] on label "A little" at bounding box center [420, 228] width 526 height 27
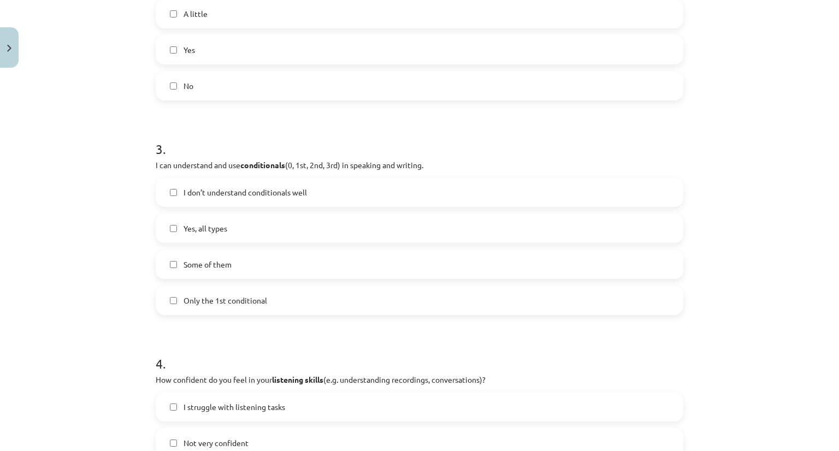
scroll to position [492, 0]
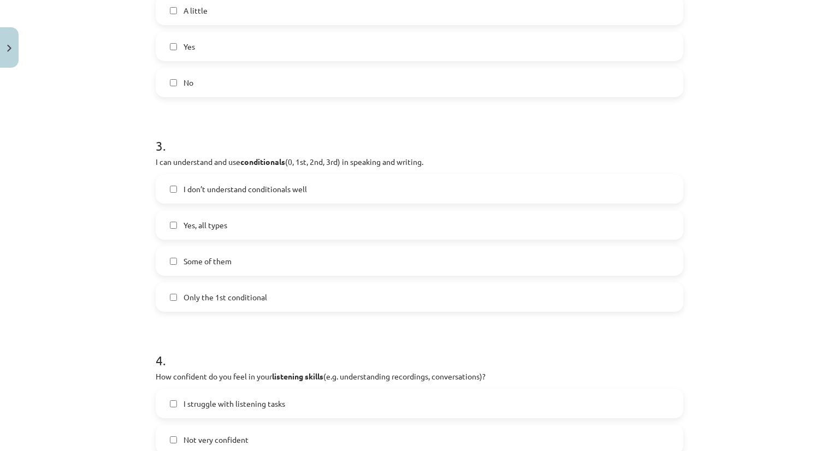
click at [252, 184] on span "I don’t understand conditionals well" at bounding box center [245, 189] width 123 height 11
click at [240, 258] on label "Some of them" at bounding box center [420, 261] width 526 height 27
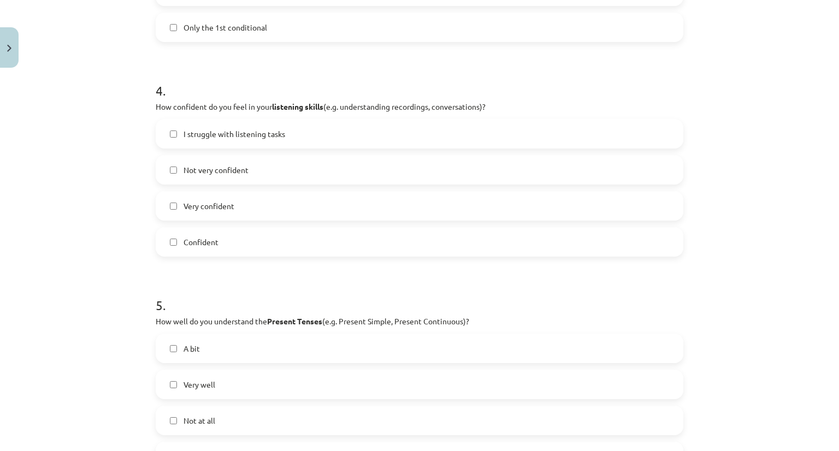
scroll to position [765, 0]
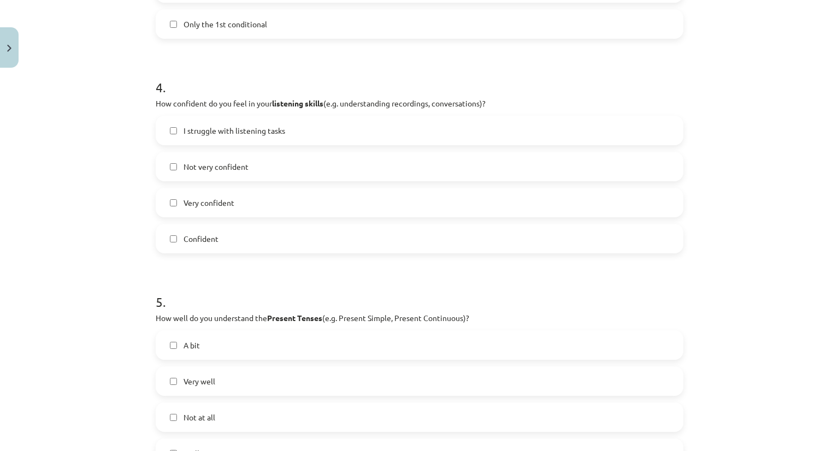
click at [211, 238] on span "Confident" at bounding box center [201, 238] width 35 height 11
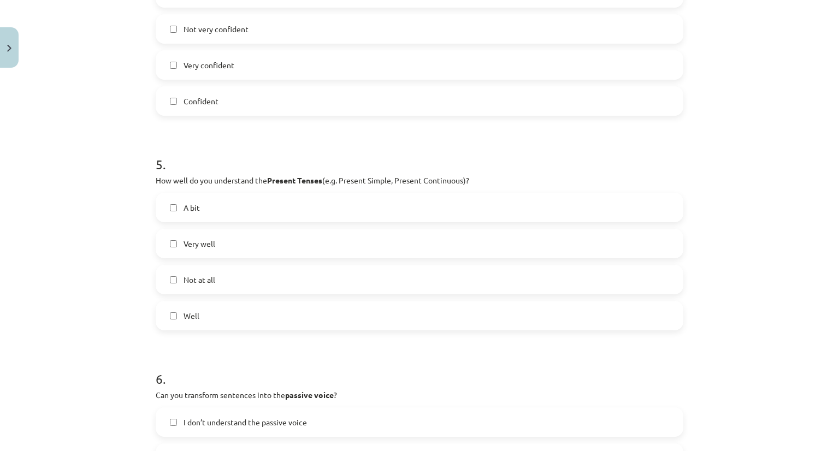
scroll to position [929, 0]
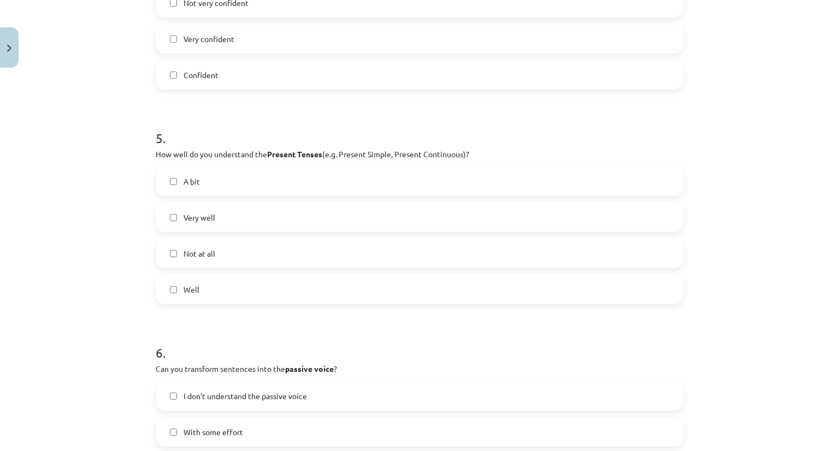
click at [192, 286] on span "Well" at bounding box center [192, 289] width 16 height 11
click at [261, 182] on label "A bit" at bounding box center [420, 181] width 526 height 27
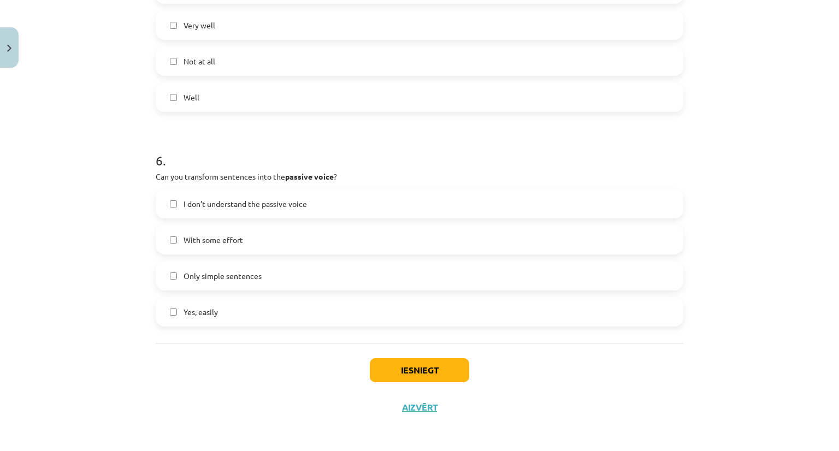
scroll to position [1123, 0]
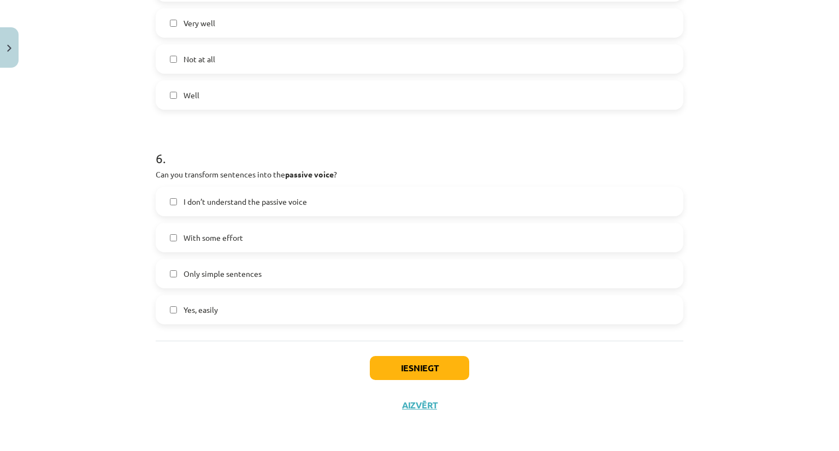
click at [185, 240] on span "With some effort" at bounding box center [214, 237] width 60 height 11
click at [173, 241] on label "With some effort" at bounding box center [420, 237] width 526 height 27
click at [166, 281] on label "Only simple sentences" at bounding box center [420, 273] width 526 height 27
click at [422, 374] on button "Iesniegt" at bounding box center [419, 368] width 99 height 24
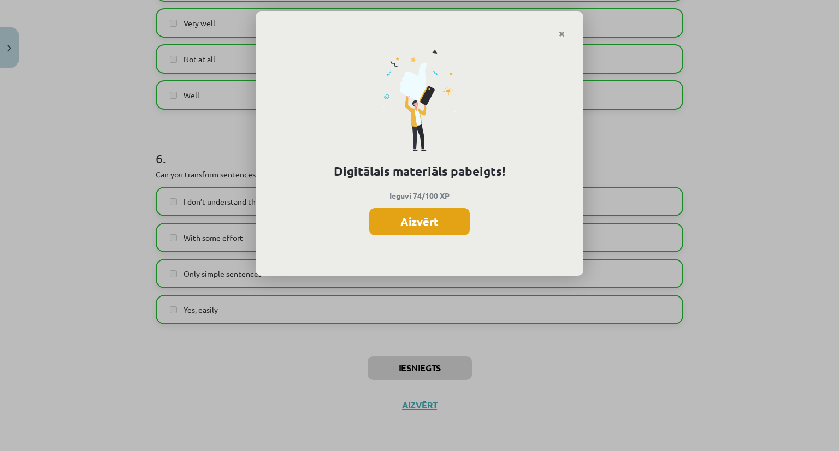
click at [424, 224] on button "Aizvērt" at bounding box center [419, 221] width 101 height 27
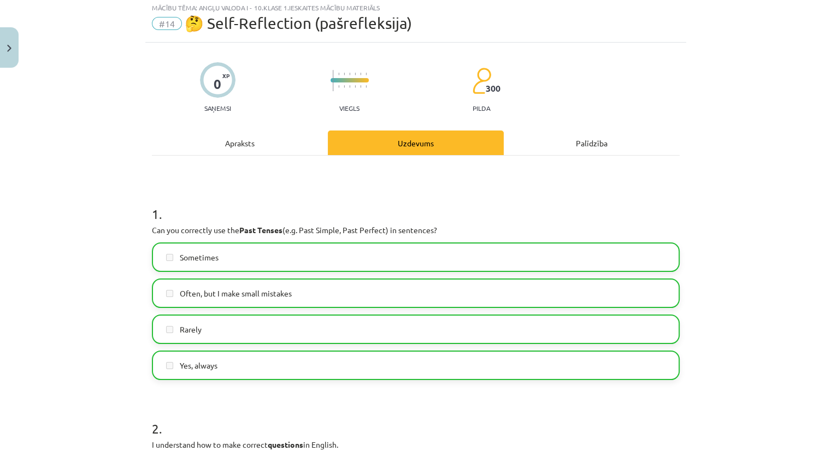
scroll to position [0, 0]
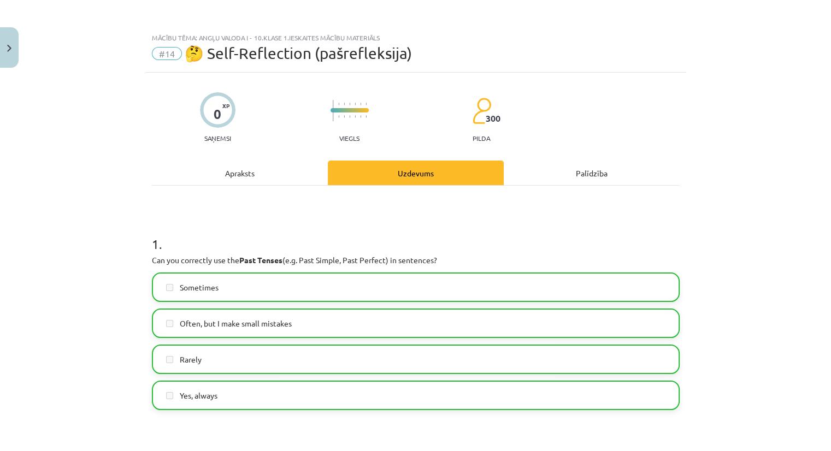
click at [241, 174] on div "Apraksts" at bounding box center [240, 173] width 176 height 25
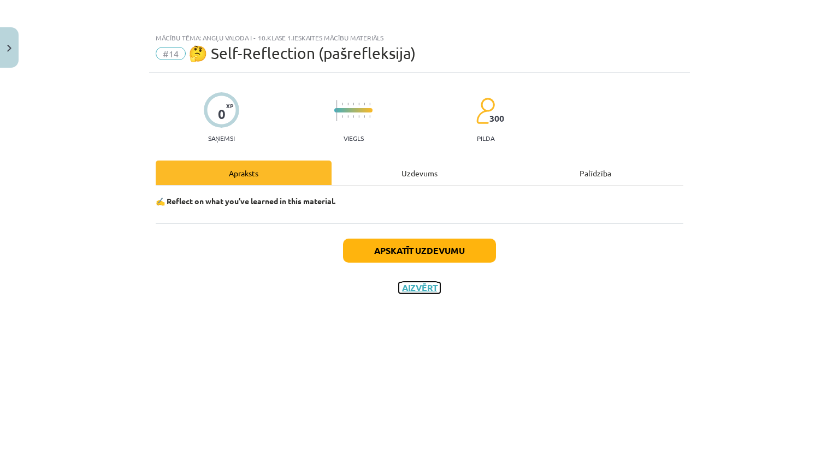
click at [417, 287] on button "Aizvērt" at bounding box center [420, 287] width 42 height 11
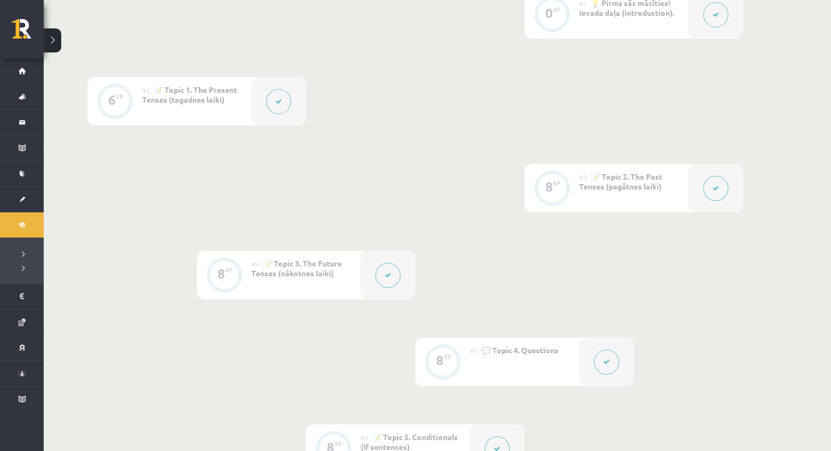
scroll to position [273, 0]
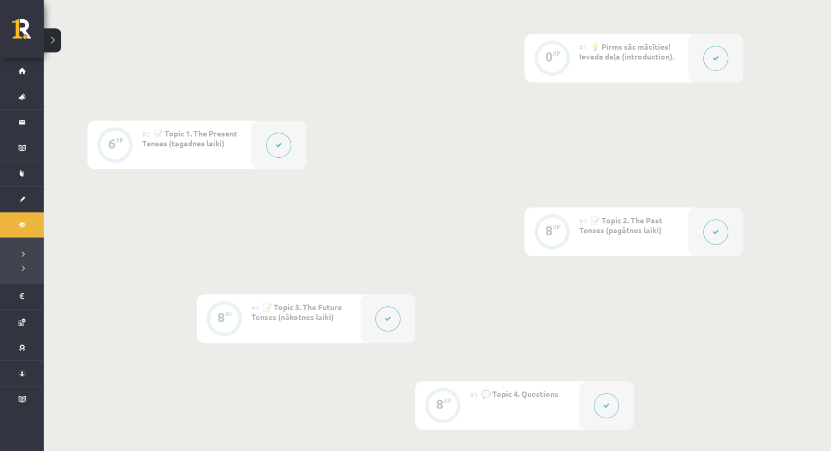
click at [340, 327] on div "#4 📝 Topic 3. The Future Tenses (nākotnes laiki)" at bounding box center [305, 318] width 109 height 49
click at [387, 320] on icon at bounding box center [388, 319] width 7 height 7
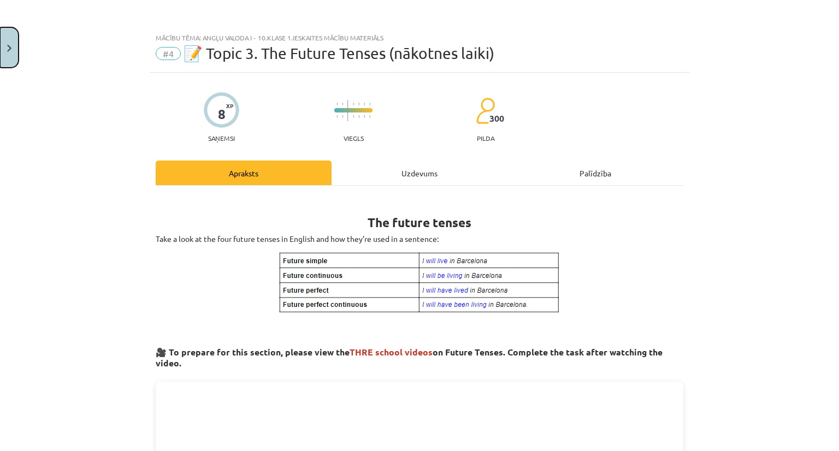
click at [10, 50] on img "Close" at bounding box center [9, 48] width 4 height 7
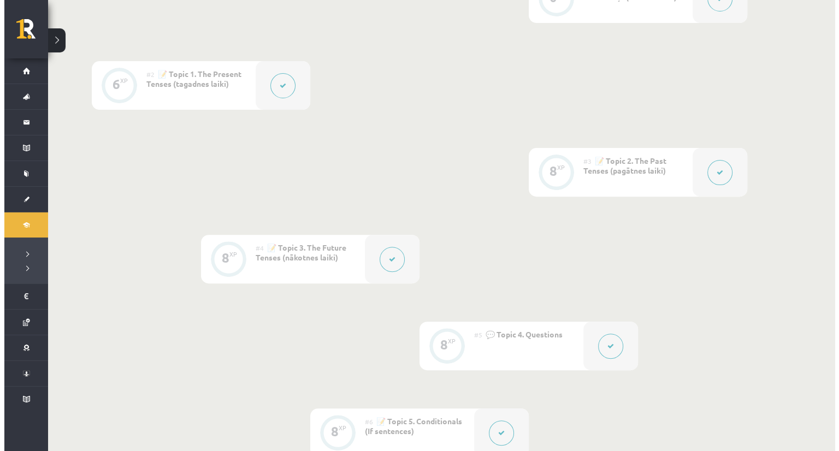
scroll to position [328, 0]
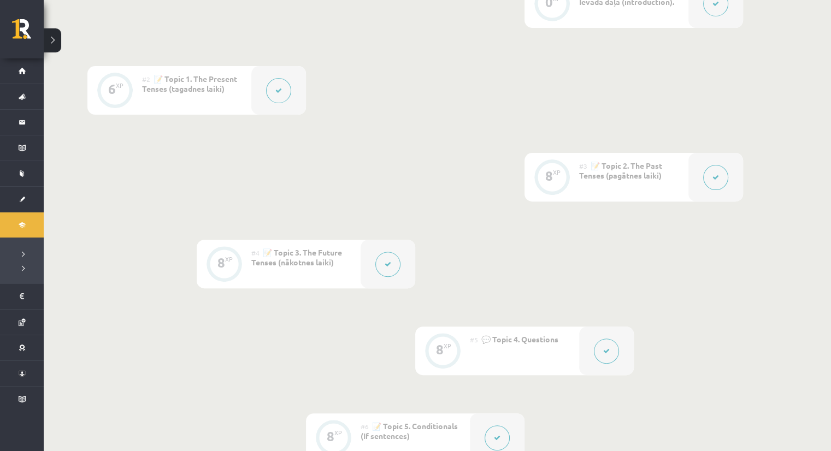
click at [273, 93] on button at bounding box center [278, 90] width 25 height 25
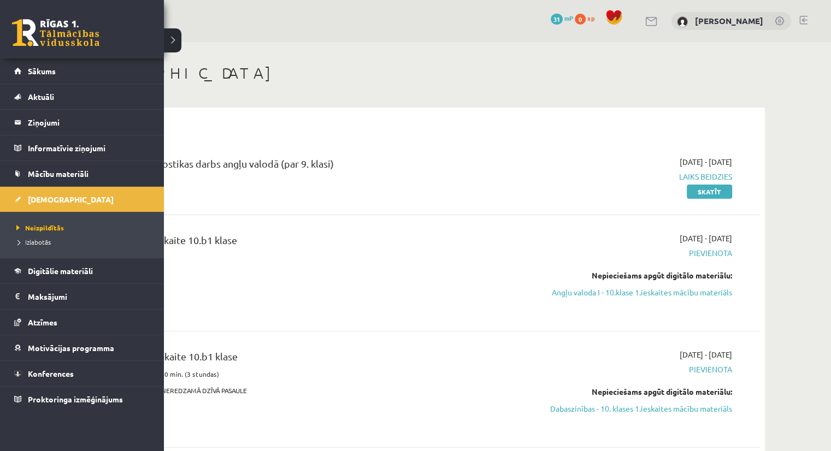
click at [32, 31] on link at bounding box center [55, 32] width 87 height 27
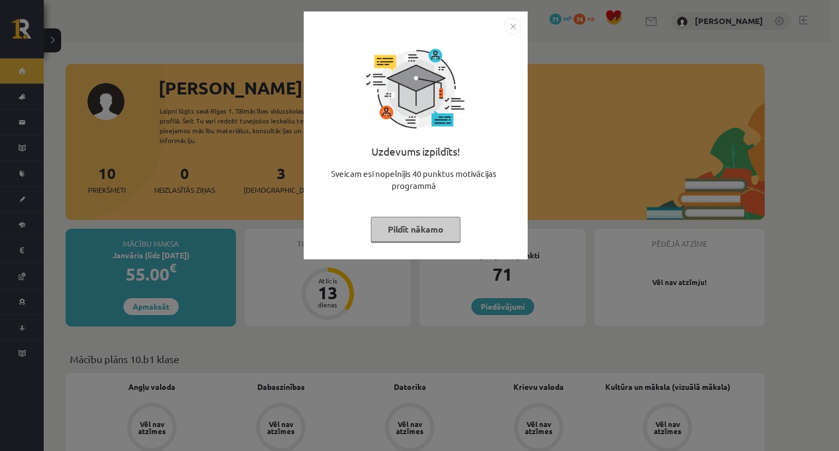
click at [415, 226] on button "Pildīt nākamo" at bounding box center [416, 229] width 90 height 25
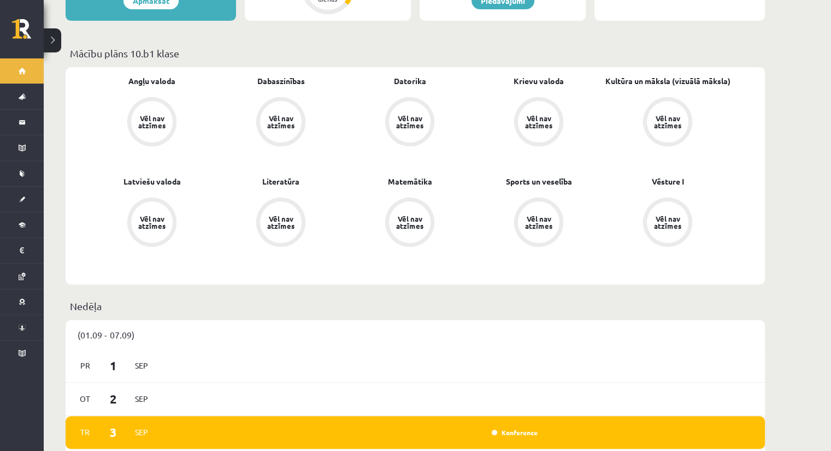
scroll to position [109, 0]
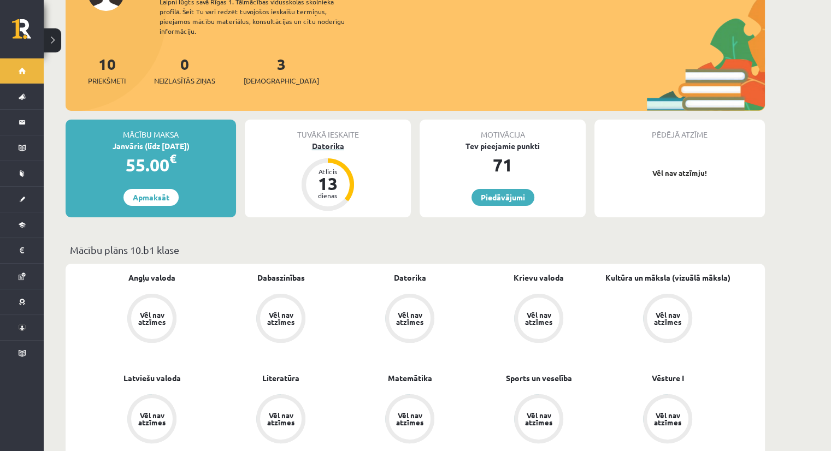
click at [340, 175] on div "13" at bounding box center [327, 183] width 33 height 17
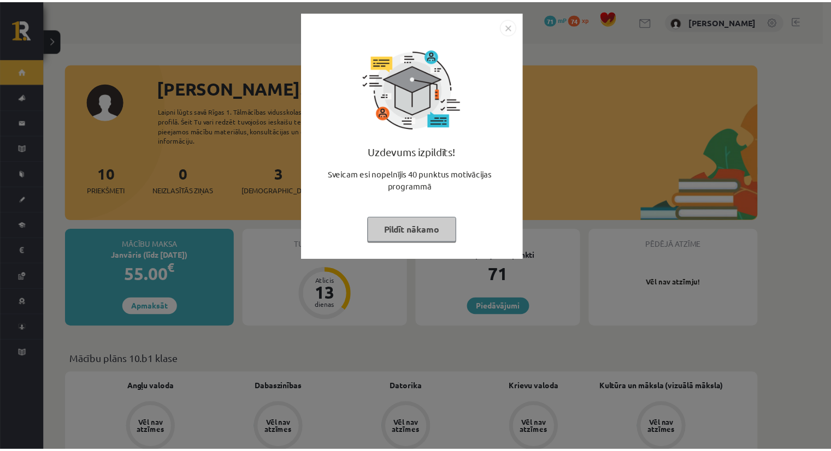
scroll to position [109, 0]
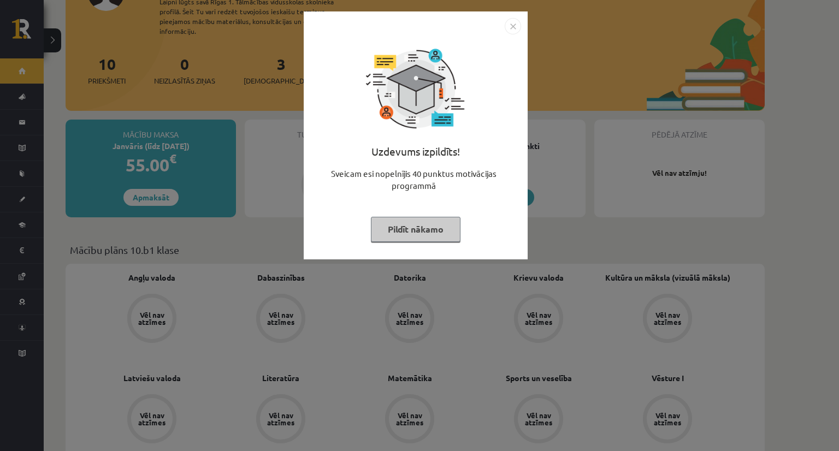
click at [424, 223] on button "Pildīt nākamo" at bounding box center [416, 229] width 90 height 25
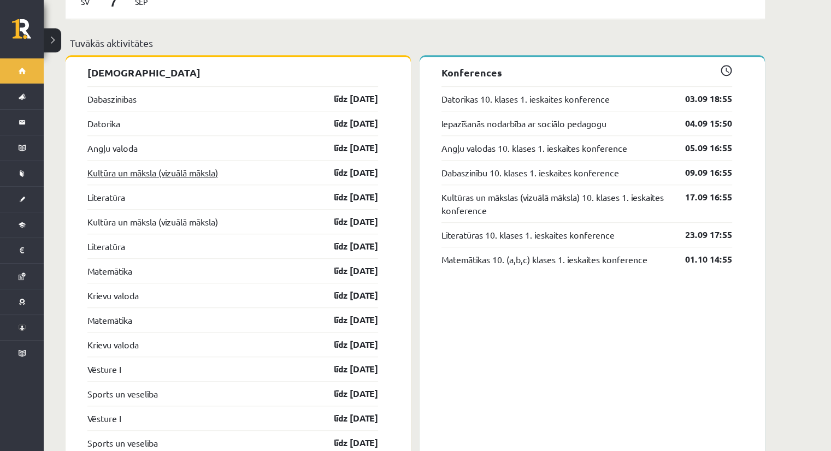
scroll to position [874, 0]
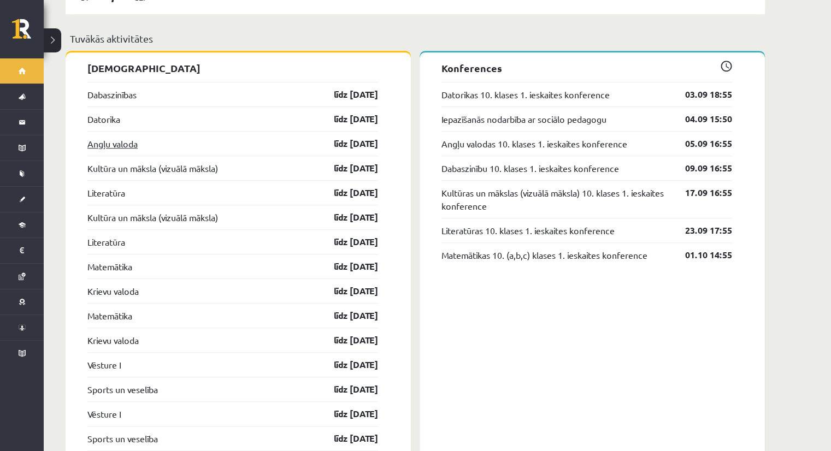
click at [122, 137] on link "Angļu valoda" at bounding box center [112, 143] width 50 height 13
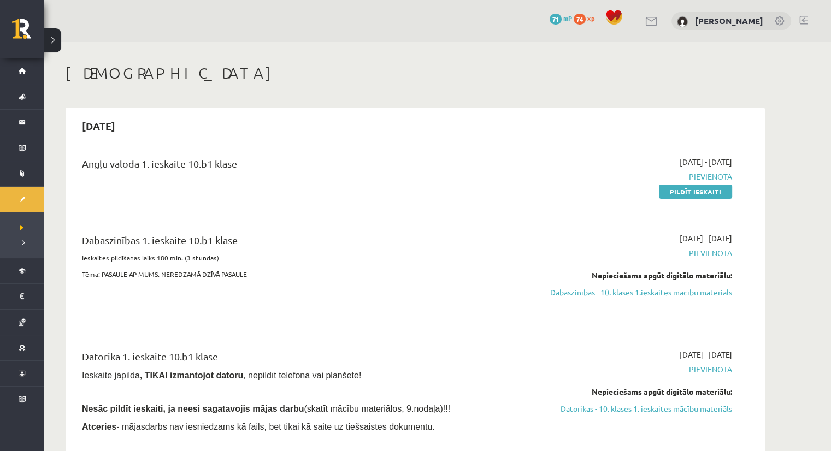
drag, startPoint x: 221, startPoint y: 136, endPoint x: 240, endPoint y: 129, distance: 20.4
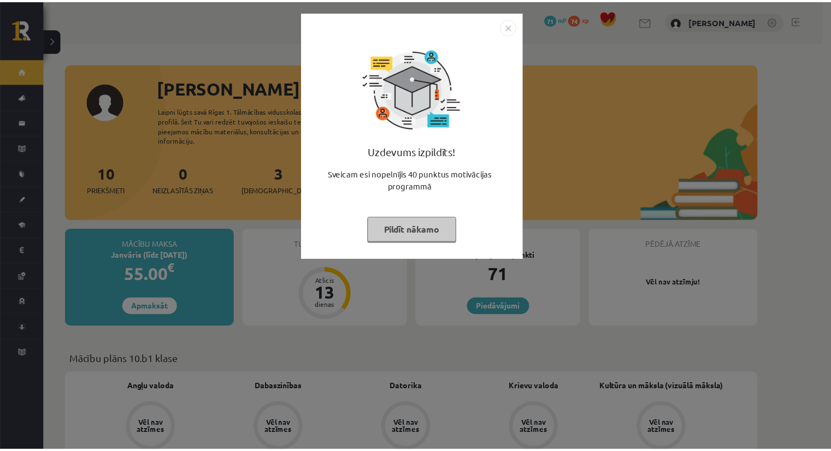
scroll to position [874, 0]
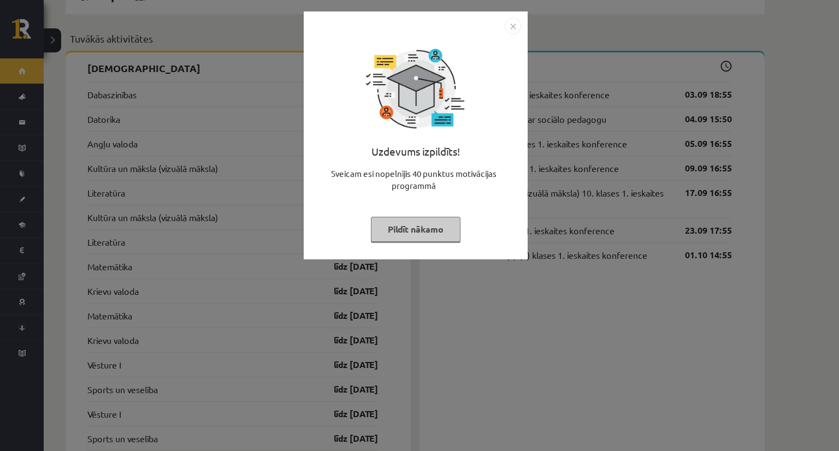
click at [396, 219] on button "Pildīt nākamo" at bounding box center [416, 229] width 90 height 25
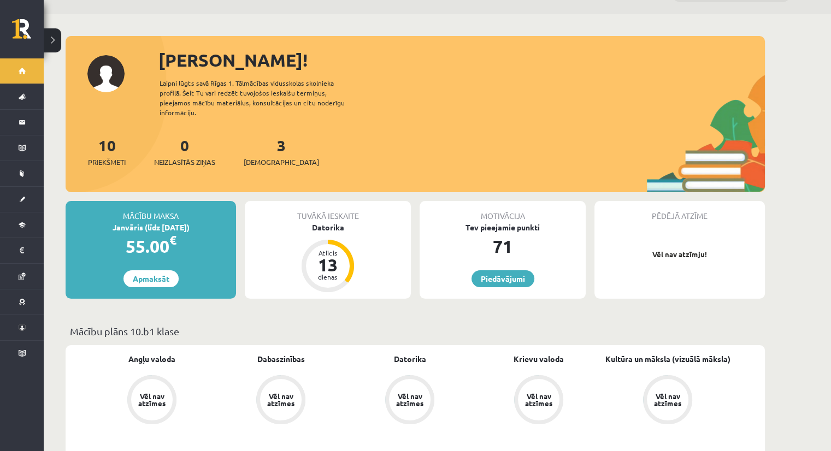
scroll to position [0, 0]
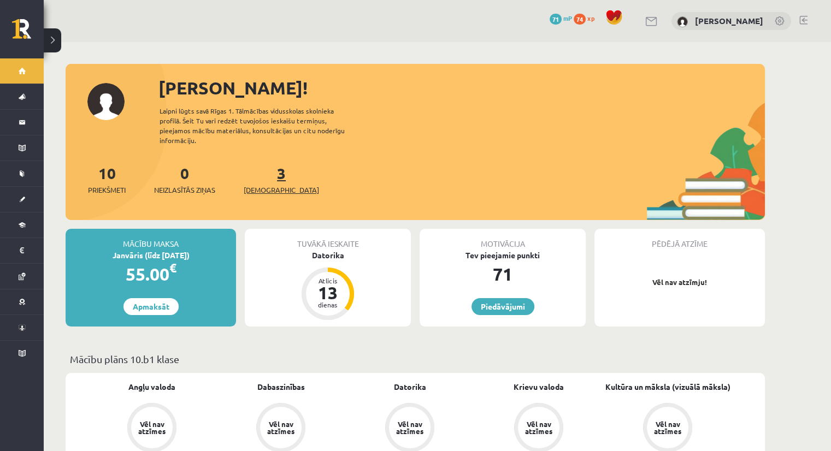
click at [266, 185] on span "[DEMOGRAPHIC_DATA]" at bounding box center [281, 190] width 75 height 11
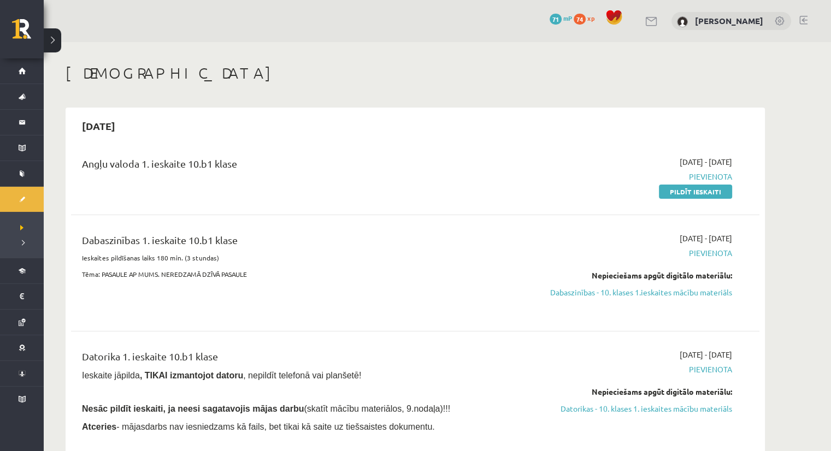
click at [699, 177] on span "Pievienota" at bounding box center [629, 176] width 206 height 11
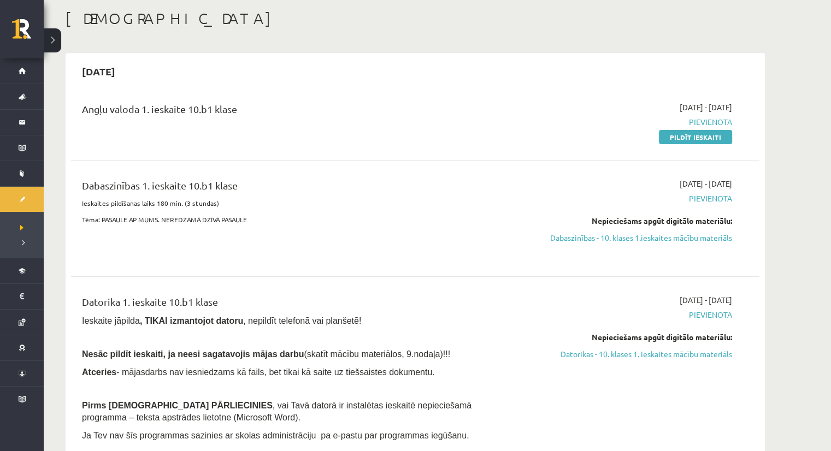
scroll to position [55, 0]
drag, startPoint x: 682, startPoint y: 237, endPoint x: 463, endPoint y: 53, distance: 285.4
click at [682, 237] on link "Dabaszinības - 10. klases 1.ieskaites mācību materiāls" at bounding box center [629, 237] width 206 height 11
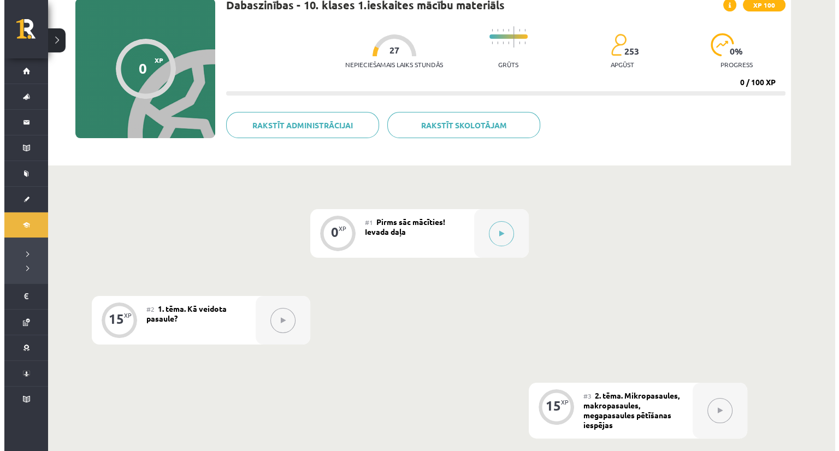
scroll to position [120, 0]
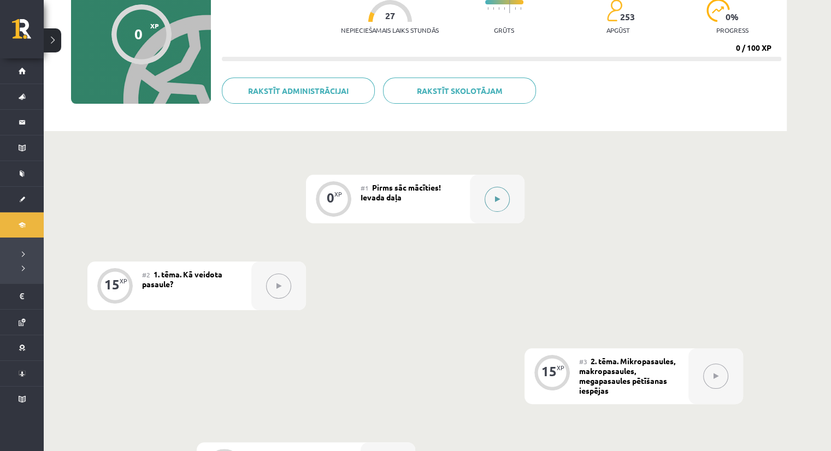
click at [503, 200] on button at bounding box center [497, 199] width 25 height 25
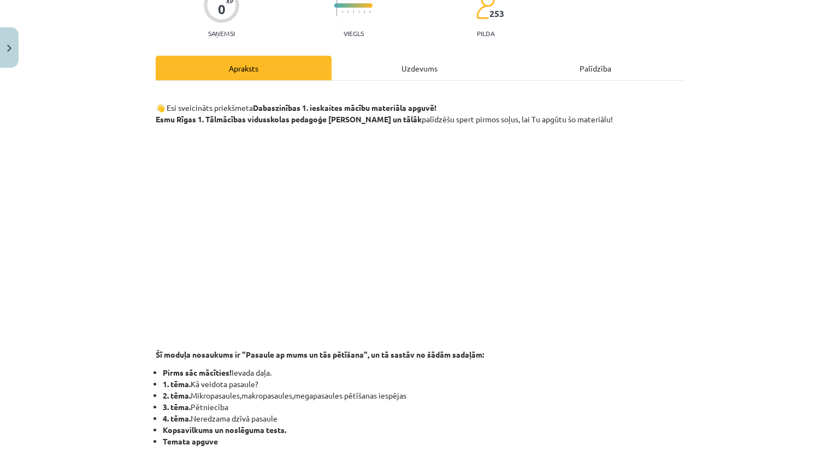
scroll to position [109, 0]
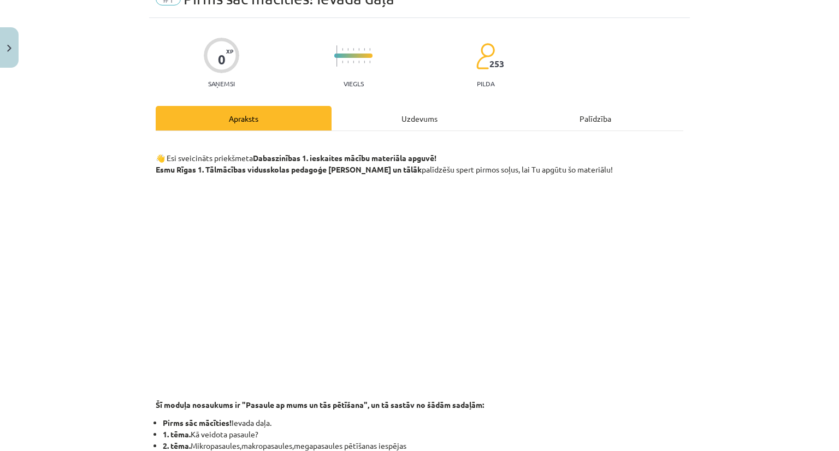
click at [428, 119] on div "Uzdevums" at bounding box center [420, 118] width 176 height 25
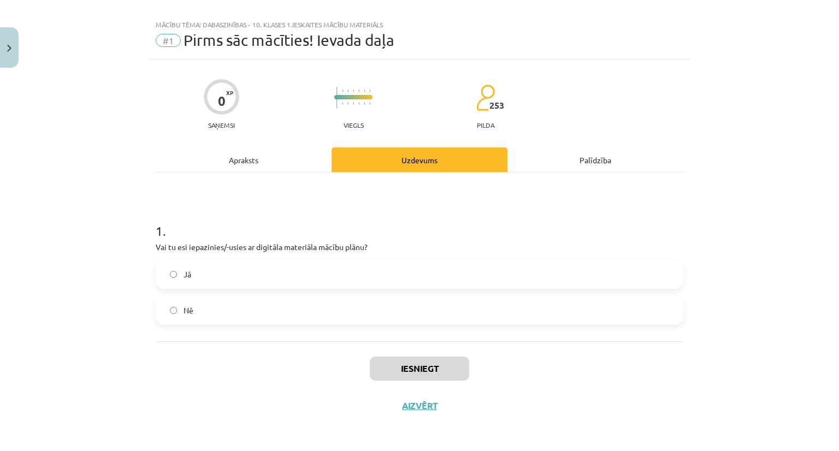
click at [193, 268] on label "Jā" at bounding box center [420, 274] width 526 height 27
click at [400, 358] on div "Iesniegt Aizvērt" at bounding box center [420, 379] width 528 height 76
click at [400, 362] on button "Iesniegt" at bounding box center [419, 369] width 99 height 24
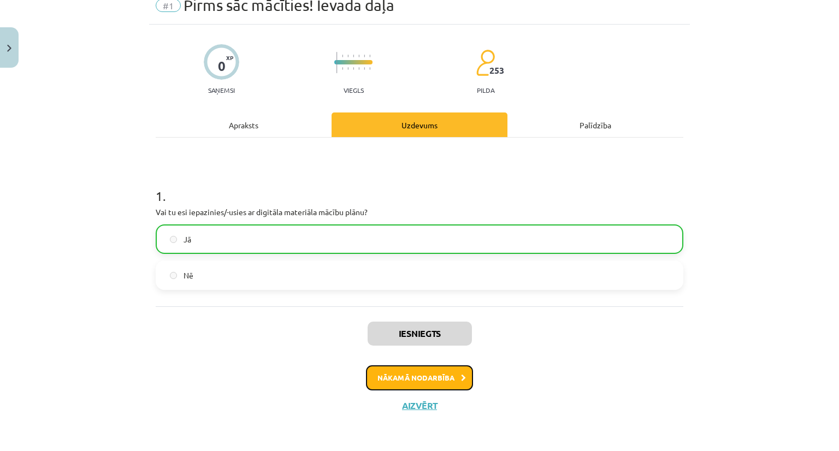
click at [403, 379] on button "Nākamā nodarbība" at bounding box center [419, 378] width 107 height 25
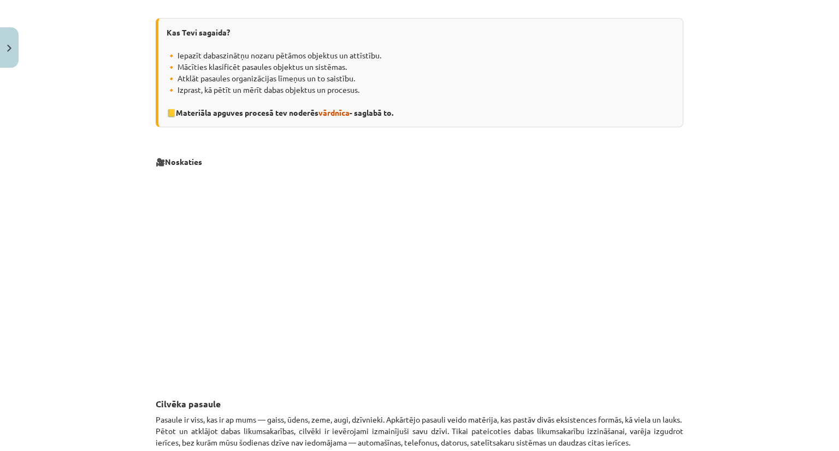
scroll to position [191, 0]
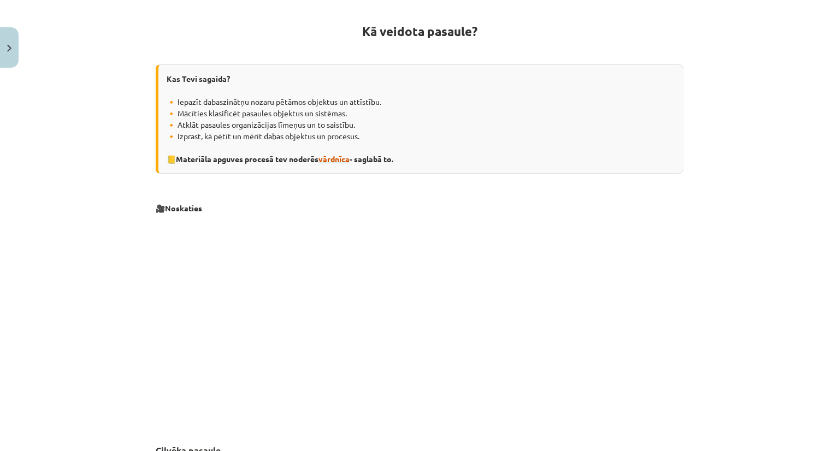
click at [331, 156] on span "vārdnīca" at bounding box center [334, 159] width 31 height 10
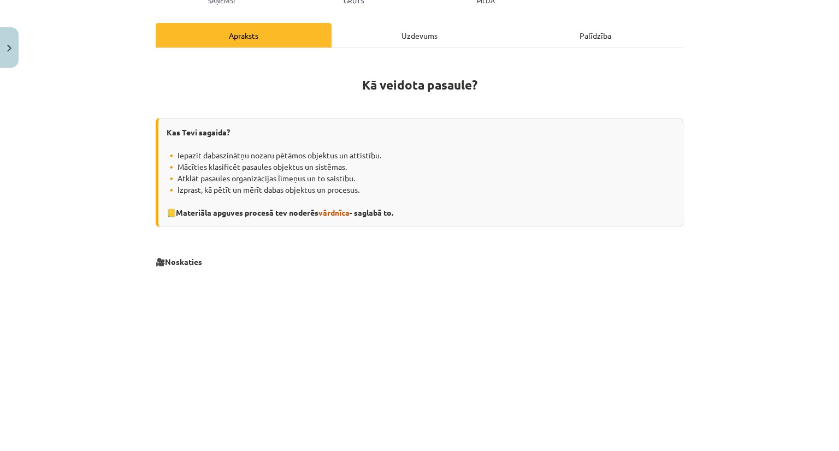
scroll to position [109, 0]
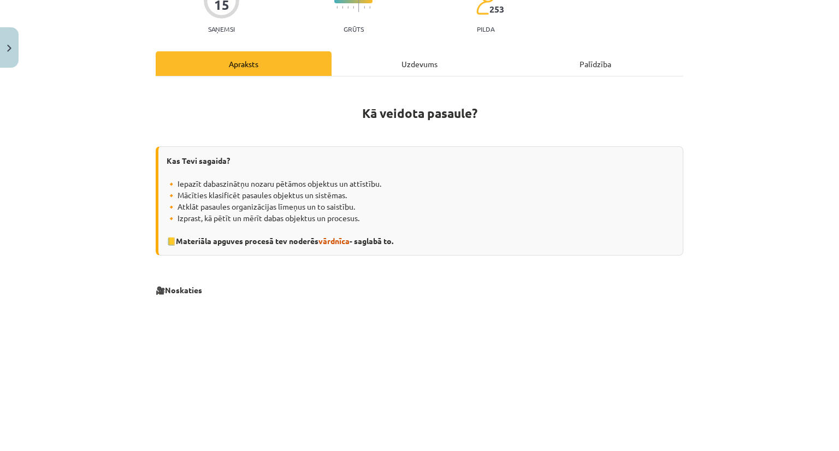
click at [426, 58] on div "Uzdevums" at bounding box center [420, 63] width 176 height 25
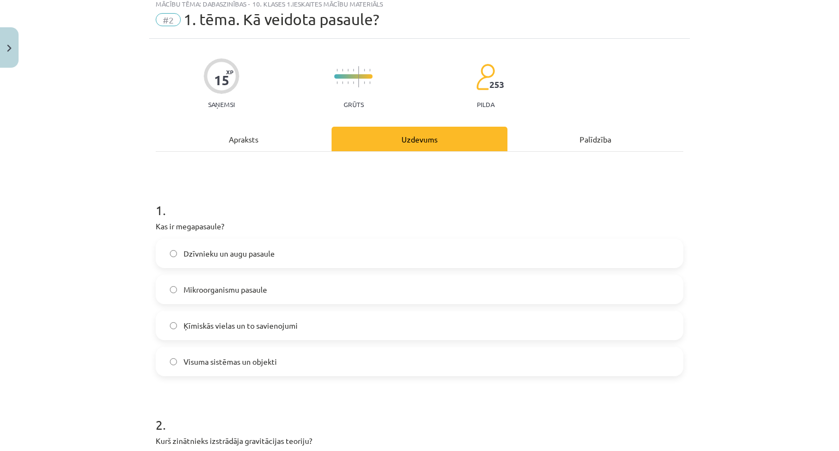
scroll to position [27, 0]
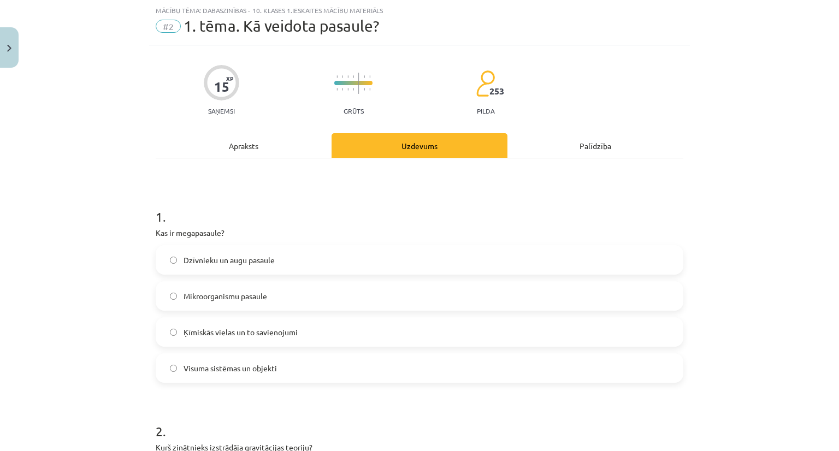
click at [251, 146] on div "Apraksts" at bounding box center [244, 145] width 176 height 25
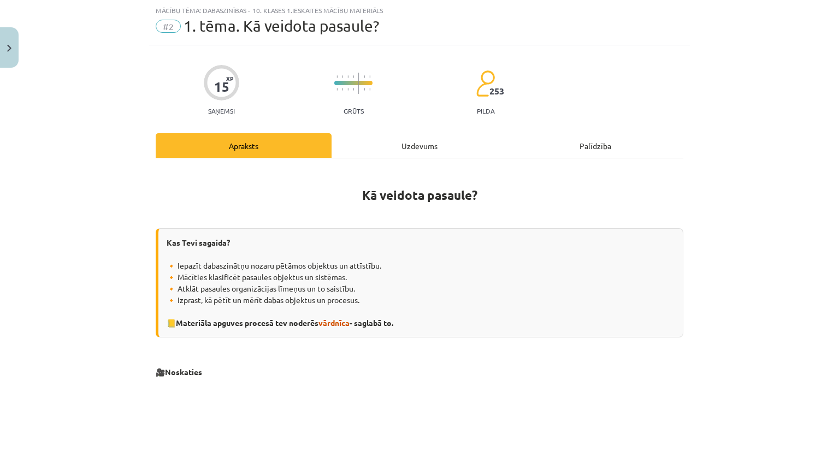
click at [411, 151] on div "Uzdevums" at bounding box center [420, 145] width 176 height 25
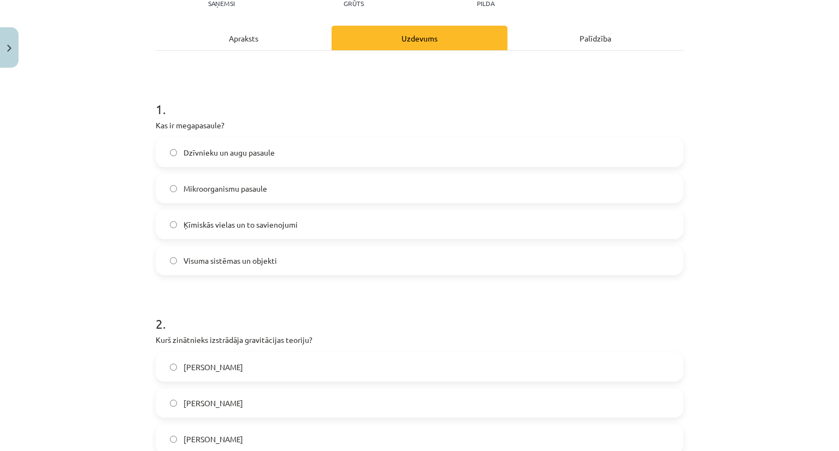
scroll to position [137, 0]
click at [274, 263] on label "Visuma sistēmas un objekti" at bounding box center [420, 258] width 526 height 27
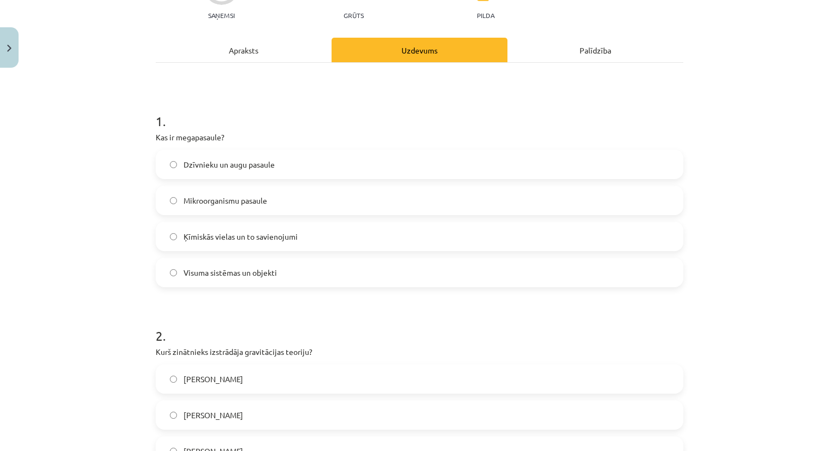
scroll to position [27, 0]
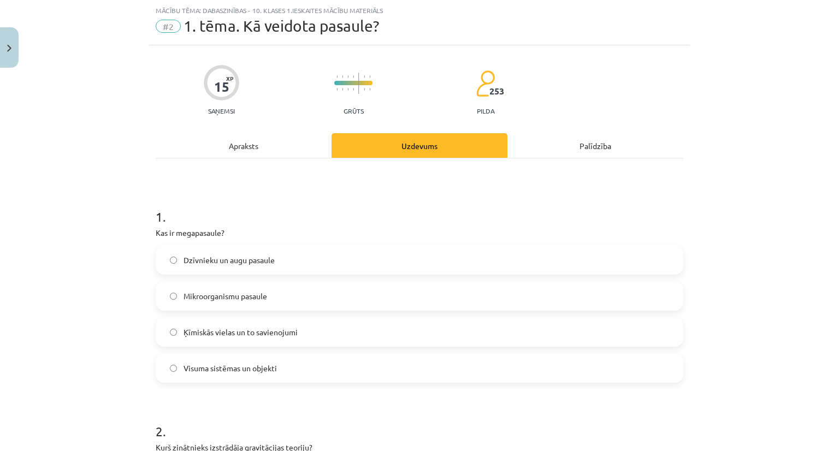
click at [254, 146] on div "Apraksts" at bounding box center [244, 145] width 176 height 25
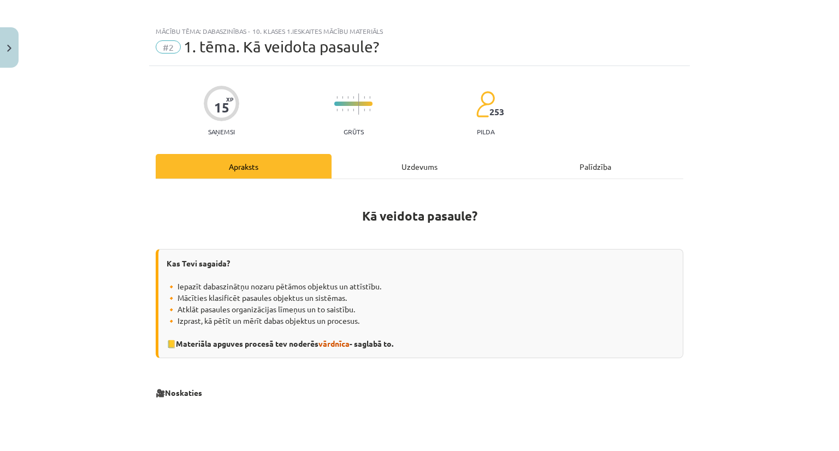
scroll to position [0, 0]
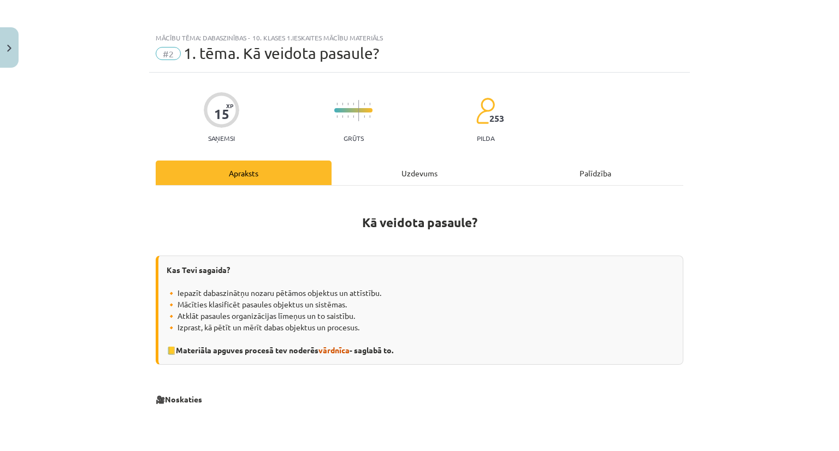
click at [406, 172] on div "Uzdevums" at bounding box center [420, 173] width 176 height 25
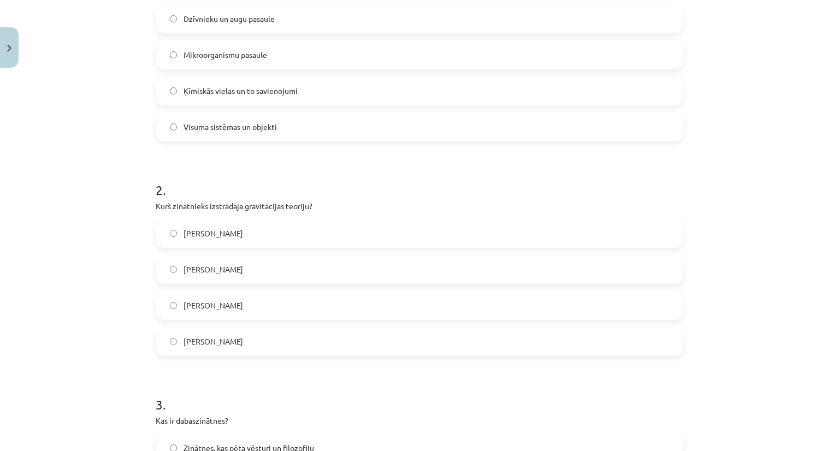
scroll to position [301, 0]
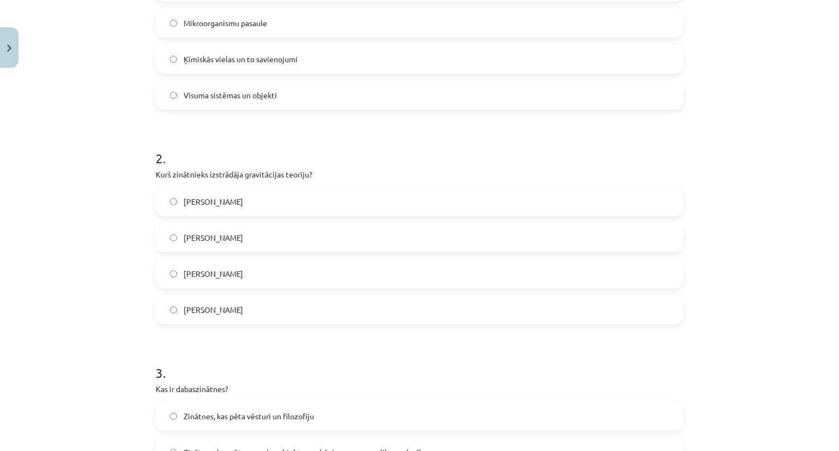
click at [207, 313] on span "[PERSON_NAME]" at bounding box center [214, 309] width 60 height 11
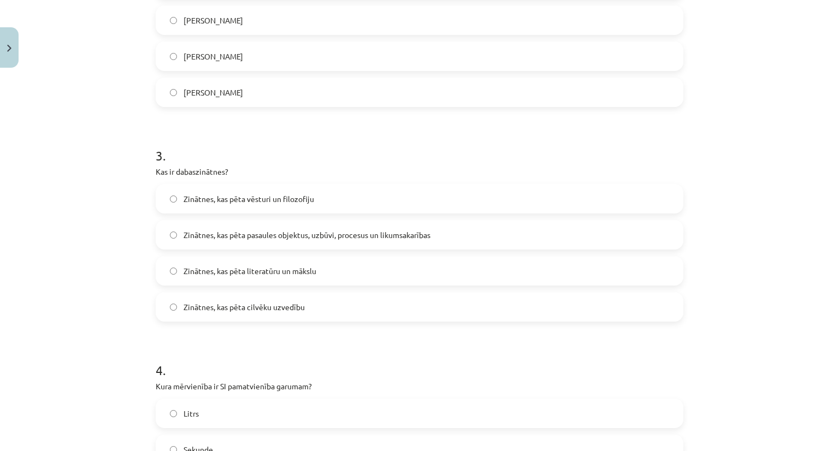
scroll to position [519, 0]
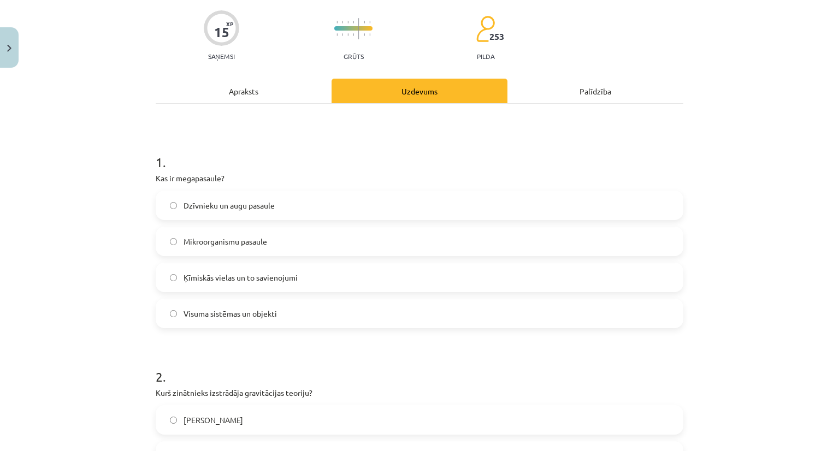
drag, startPoint x: 243, startPoint y: 83, endPoint x: 243, endPoint y: 92, distance: 9.3
click at [243, 92] on div "Apraksts" at bounding box center [244, 91] width 176 height 25
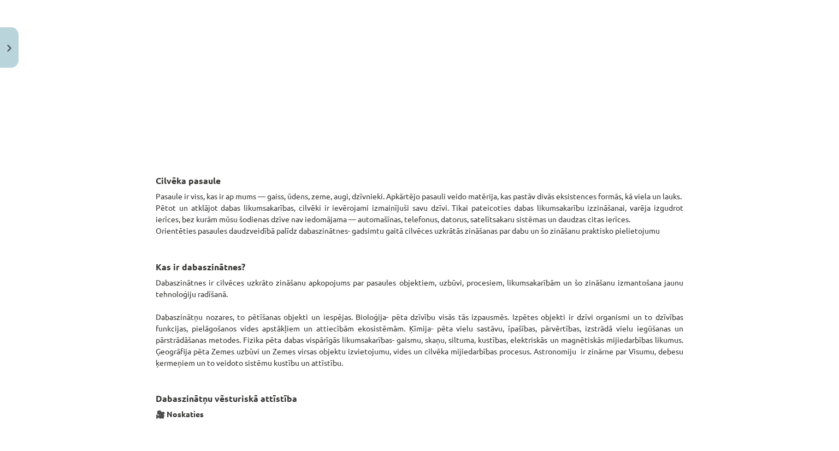
scroll to position [464, 0]
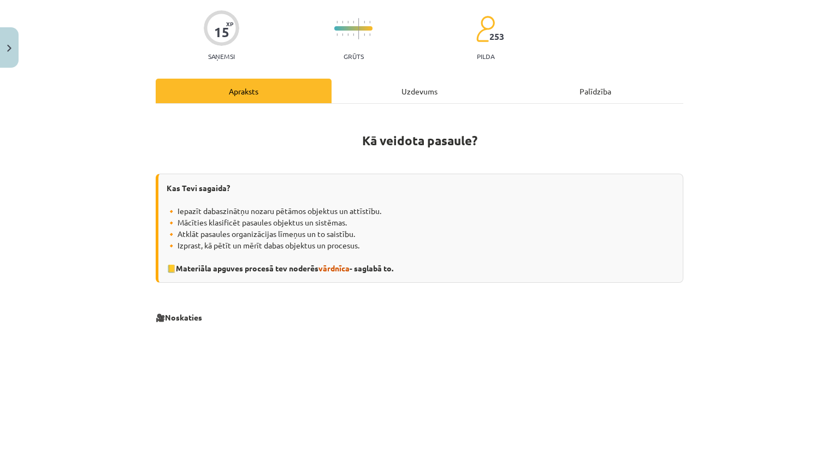
click at [412, 93] on div "Uzdevums" at bounding box center [420, 91] width 176 height 25
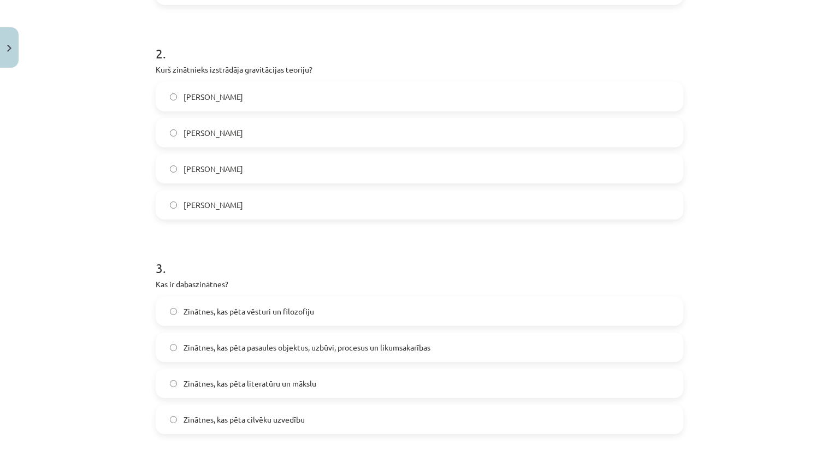
scroll to position [519, 0]
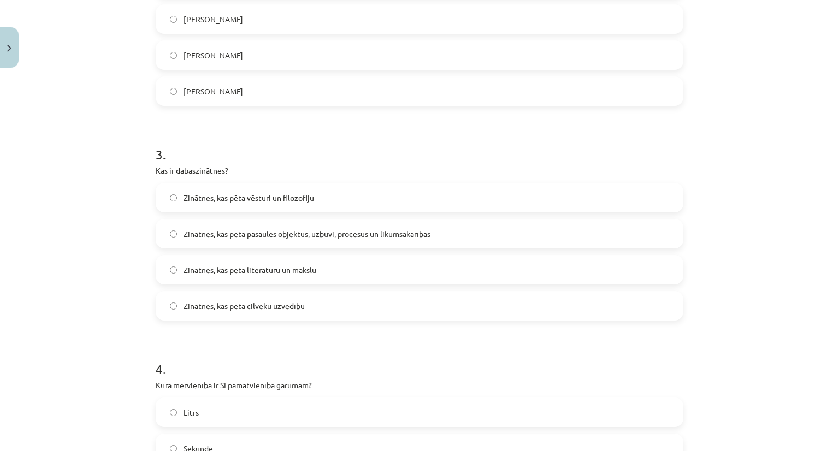
click at [330, 230] on span "Zinātnes, kas pēta pasaules objektus, uzbūvi, procesus un likumsakarības" at bounding box center [307, 233] width 247 height 11
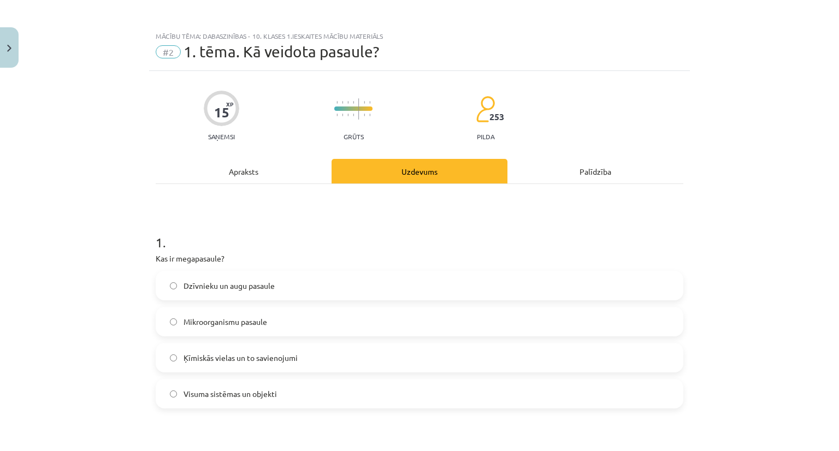
scroll to position [0, 0]
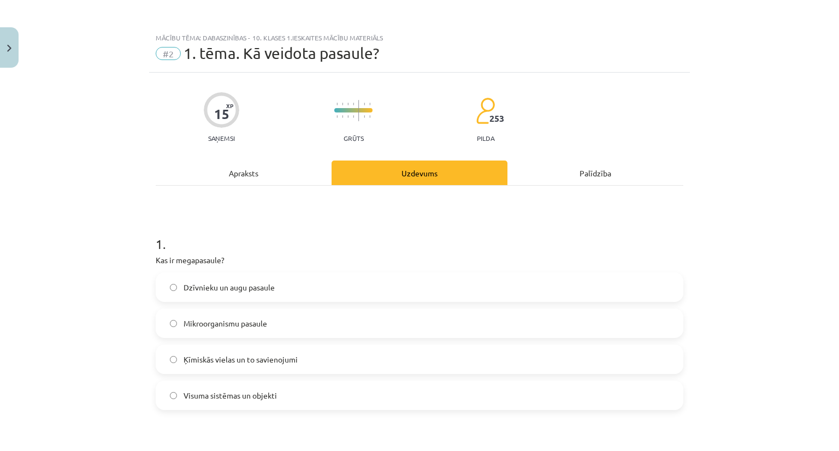
click at [235, 175] on div "Apraksts" at bounding box center [244, 173] width 176 height 25
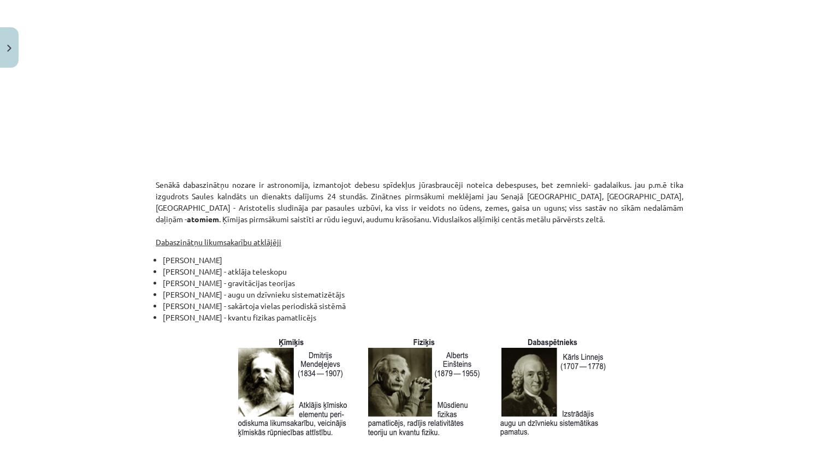
scroll to position [956, 0]
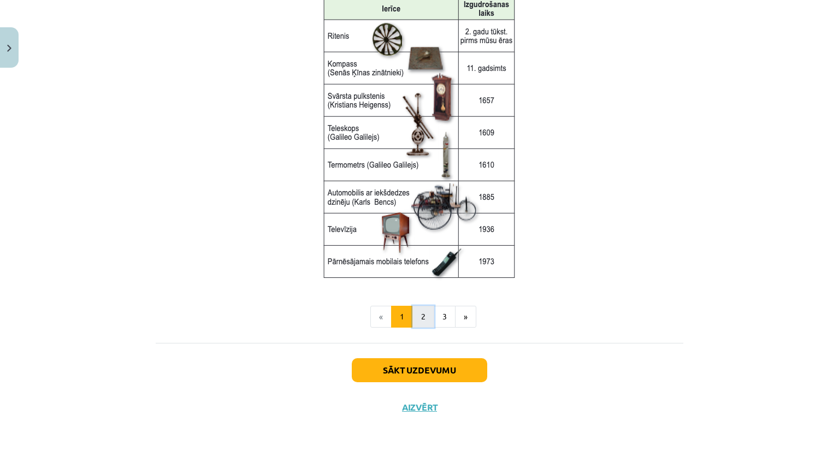
click at [417, 320] on button "2" at bounding box center [424, 317] width 22 height 22
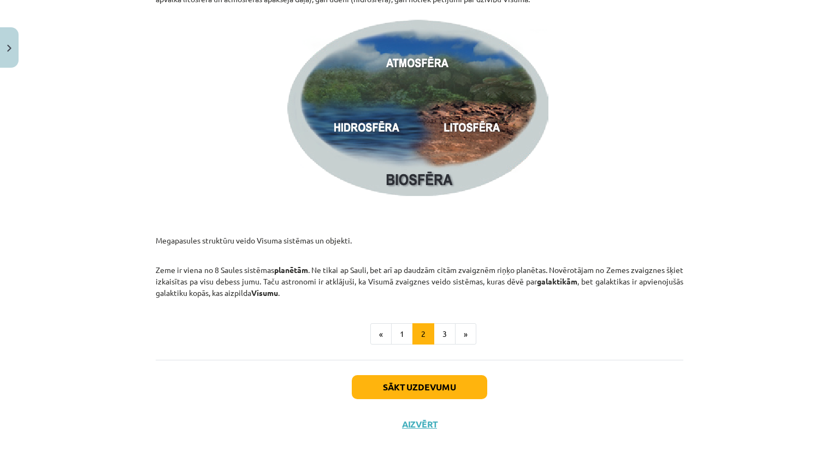
scroll to position [1607, 0]
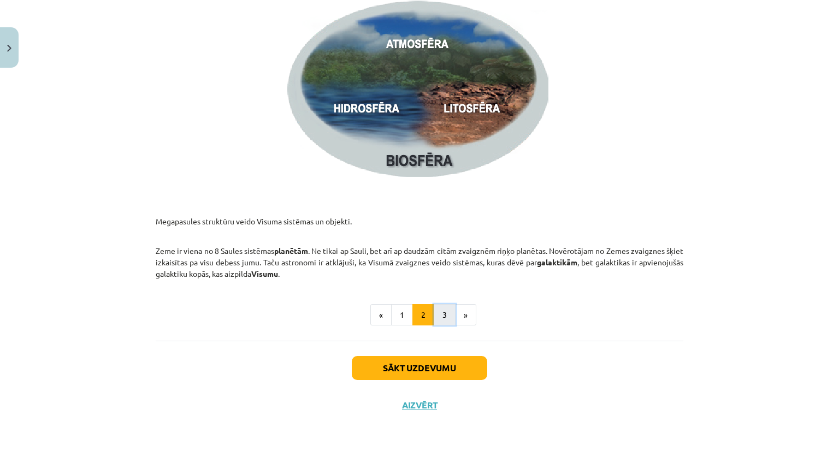
click at [443, 320] on button "3" at bounding box center [445, 315] width 22 height 22
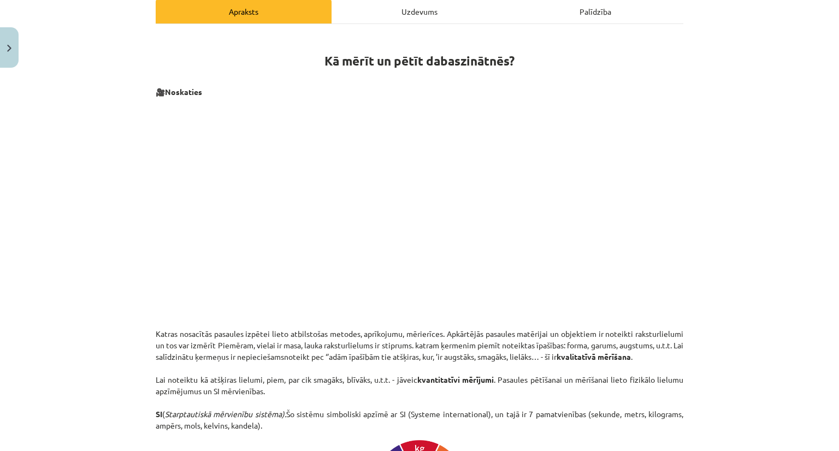
scroll to position [133, 0]
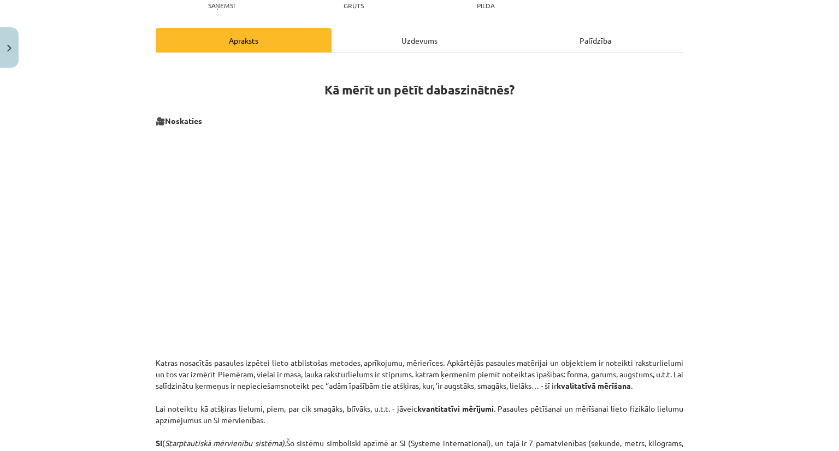
click at [420, 45] on div "Uzdevums" at bounding box center [420, 40] width 176 height 25
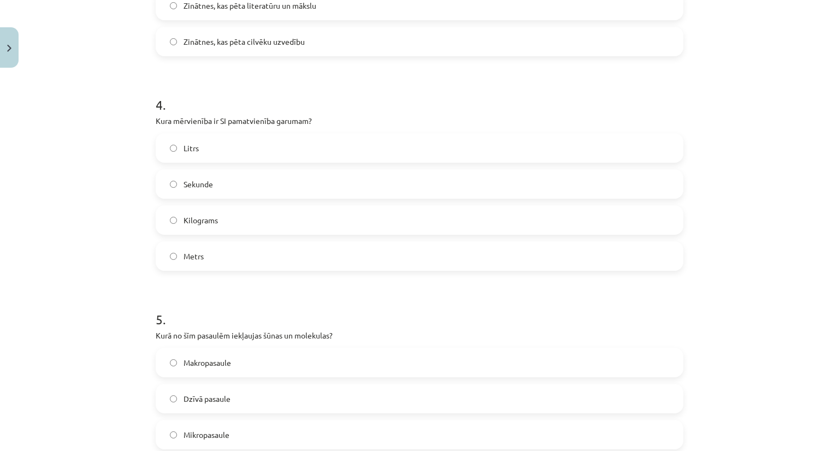
scroll to position [792, 0]
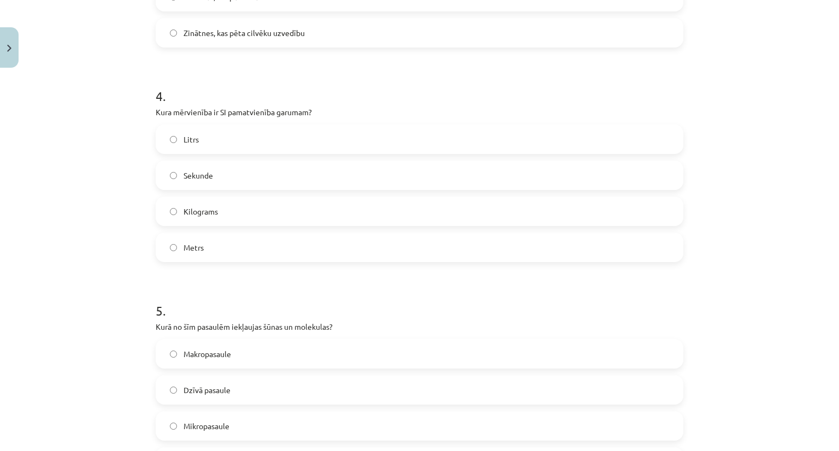
click at [218, 179] on label "Sekunde" at bounding box center [420, 175] width 526 height 27
click at [228, 238] on label "Metrs" at bounding box center [420, 247] width 526 height 27
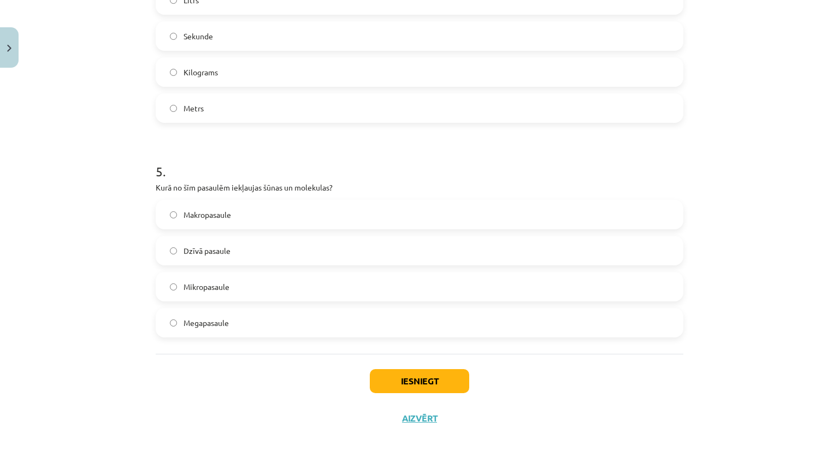
scroll to position [944, 0]
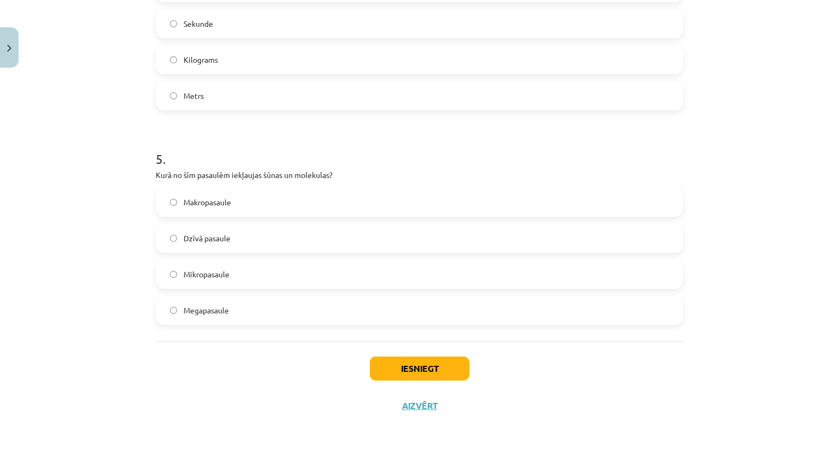
click at [223, 280] on label "Mikropasaule" at bounding box center [420, 274] width 526 height 27
click at [419, 375] on button "Iesniegt" at bounding box center [419, 369] width 99 height 24
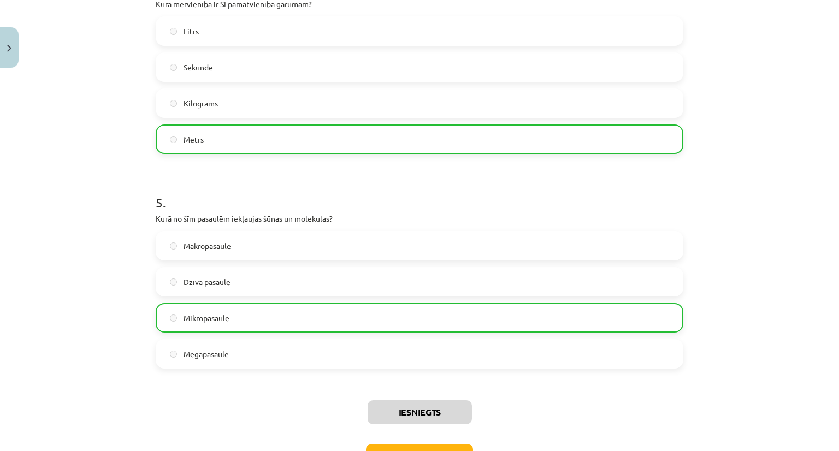
scroll to position [929, 0]
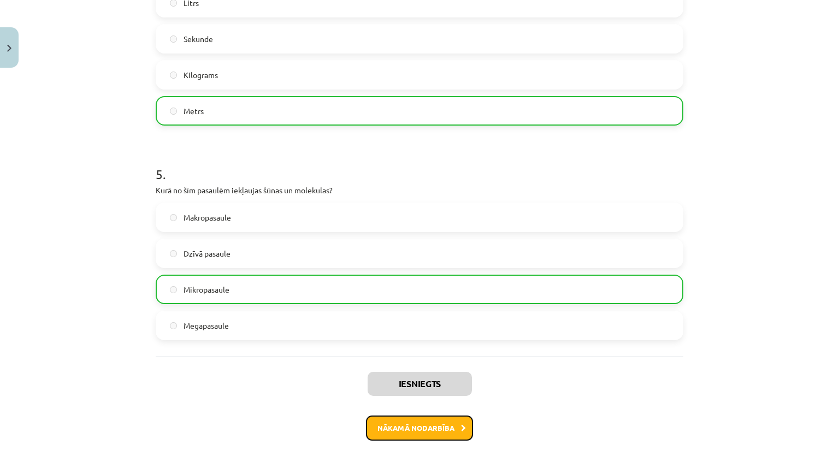
click at [416, 427] on button "Nākamā nodarbība" at bounding box center [419, 428] width 107 height 25
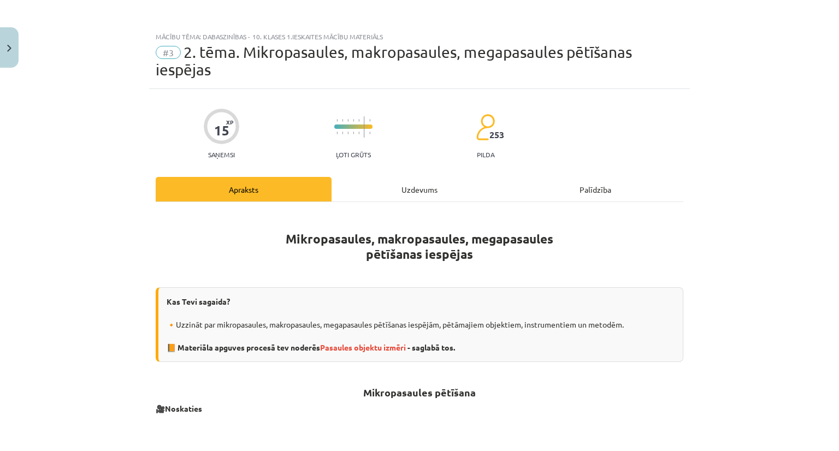
scroll to position [0, 0]
